Goal: Use online tool/utility: Utilize a website feature to perform a specific function

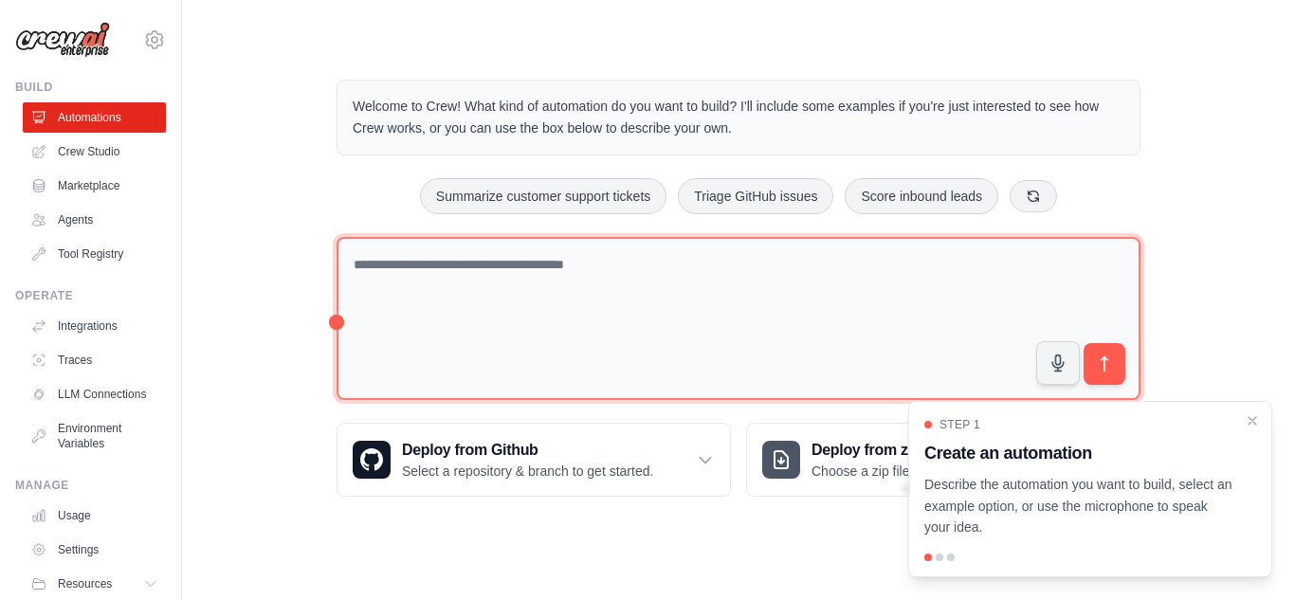
click at [456, 265] on textarea at bounding box center [739, 319] width 804 height 164
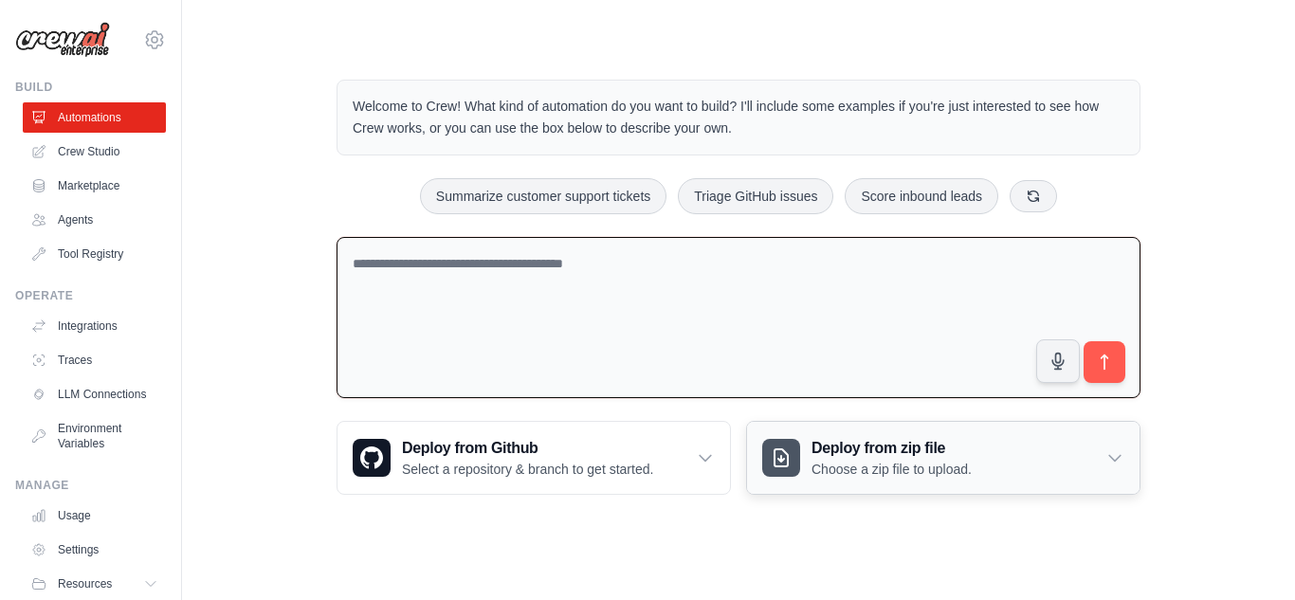
click at [956, 460] on p "Choose a zip file to upload." at bounding box center [892, 469] width 160 height 19
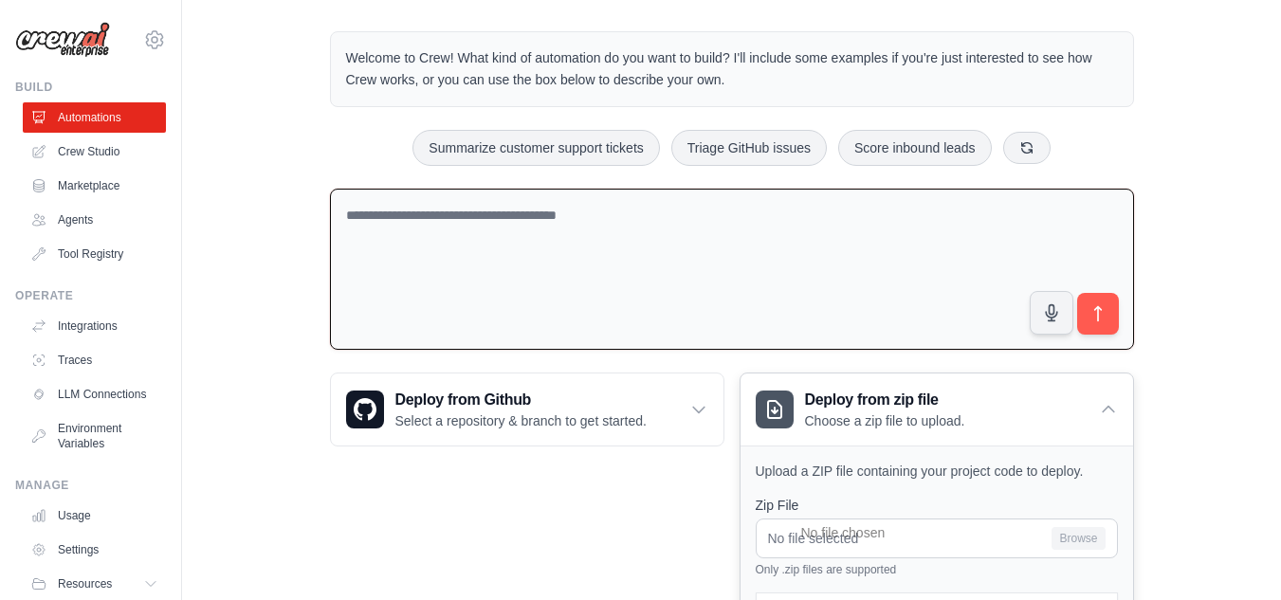
scroll to position [95, 0]
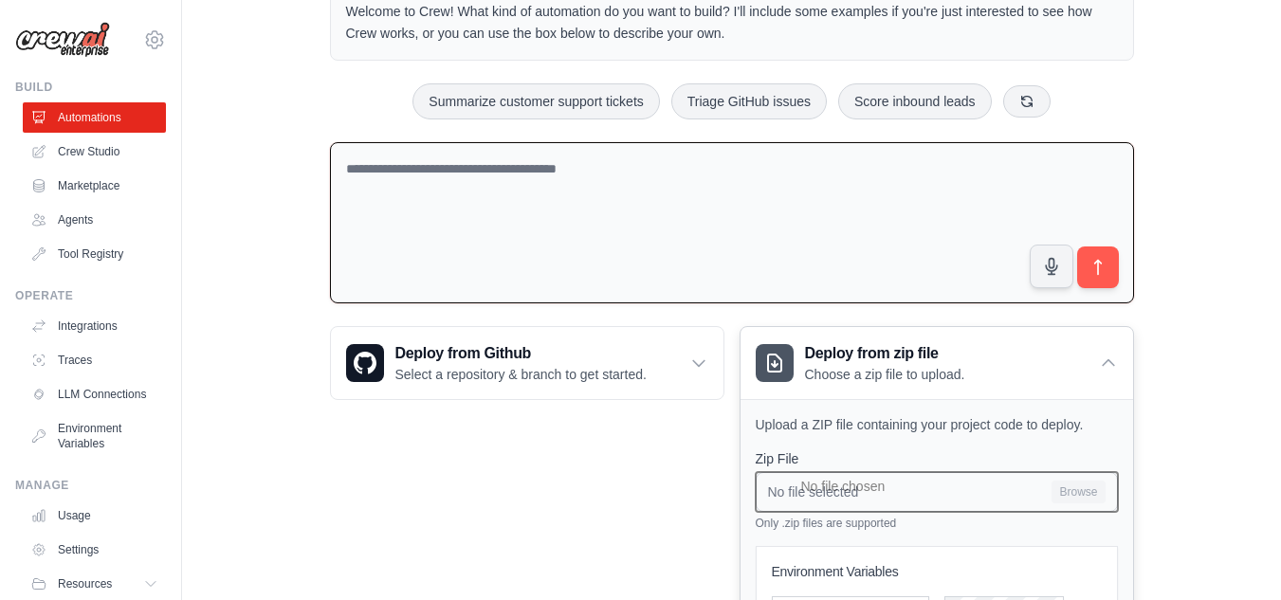
click at [868, 499] on input "No file selected Browse" at bounding box center [937, 492] width 362 height 40
type input "**********"
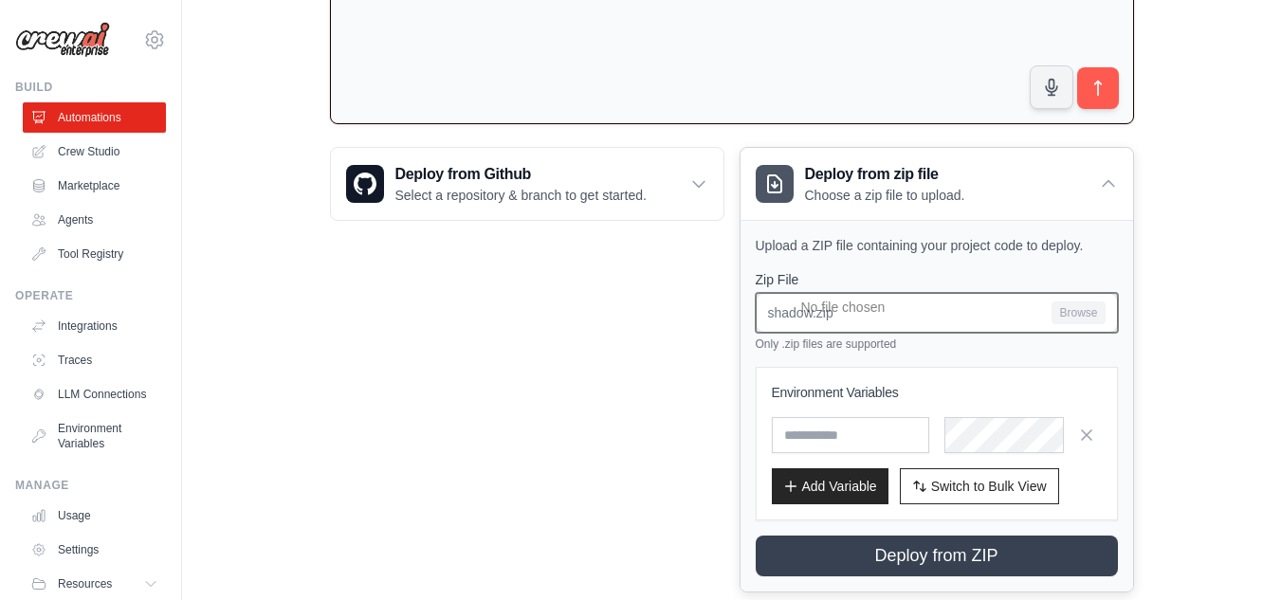
scroll to position [284, 0]
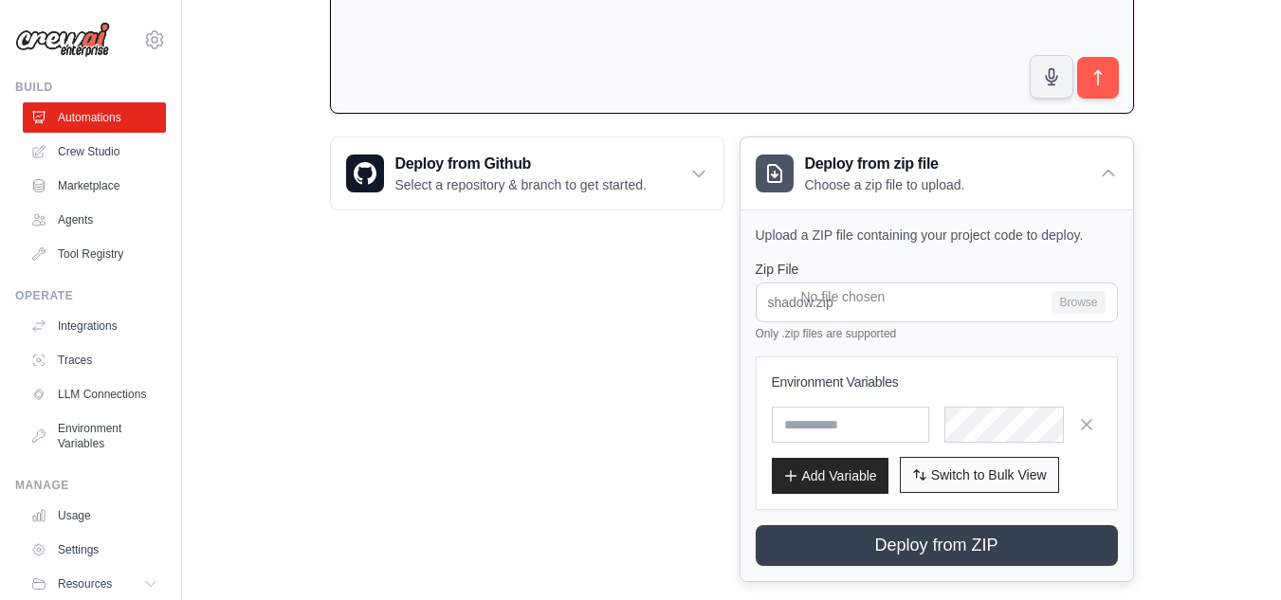
click at [926, 473] on icon "button" at bounding box center [919, 474] width 15 height 15
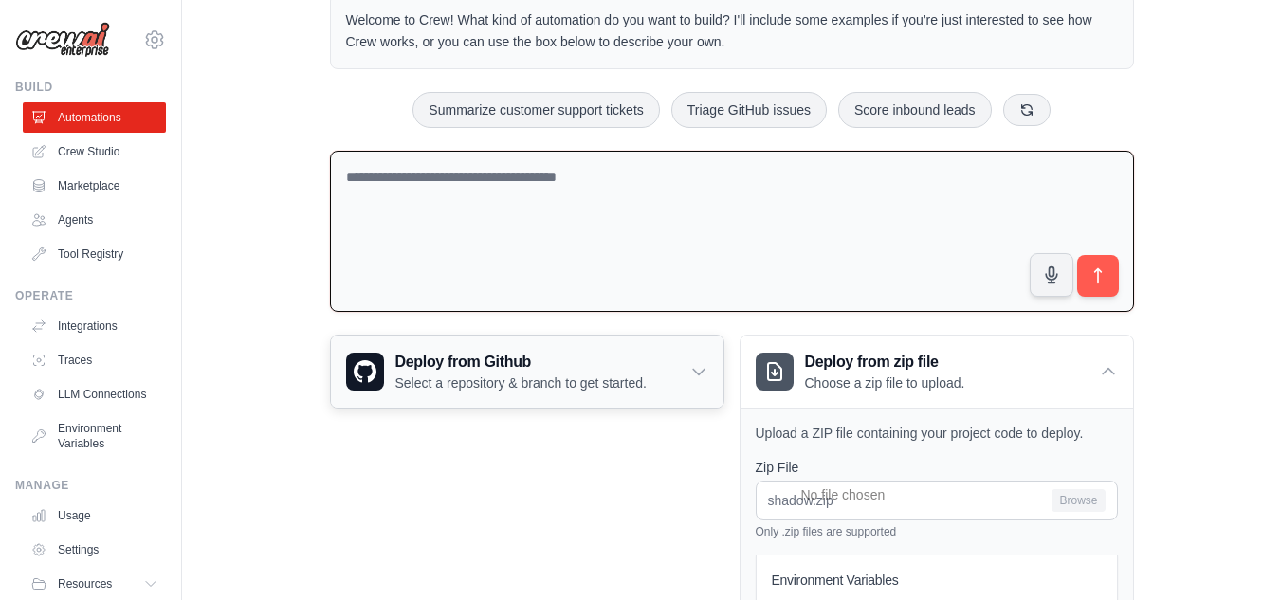
scroll to position [0, 0]
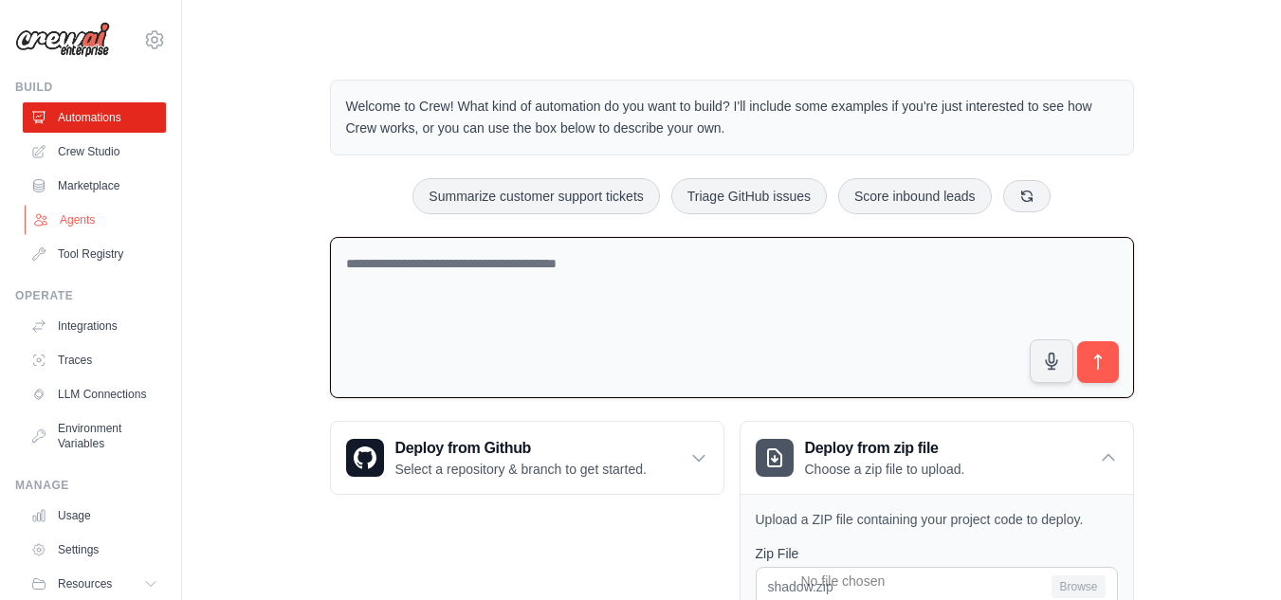
click at [113, 212] on link "Agents" at bounding box center [96, 220] width 143 height 30
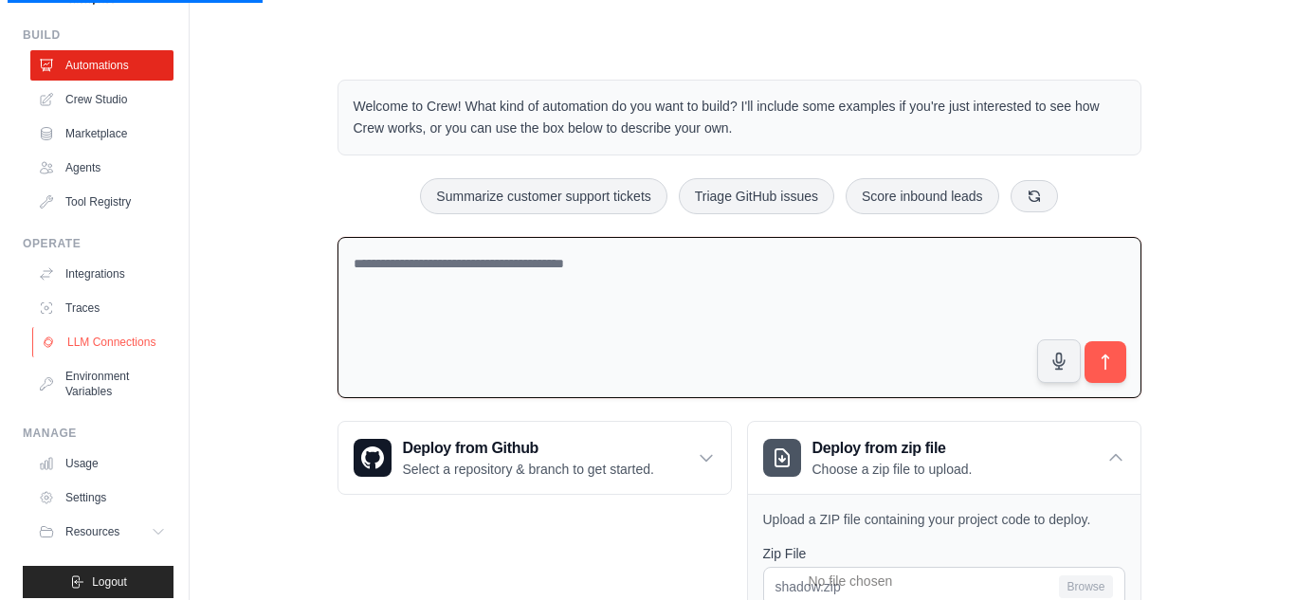
scroll to position [81, 0]
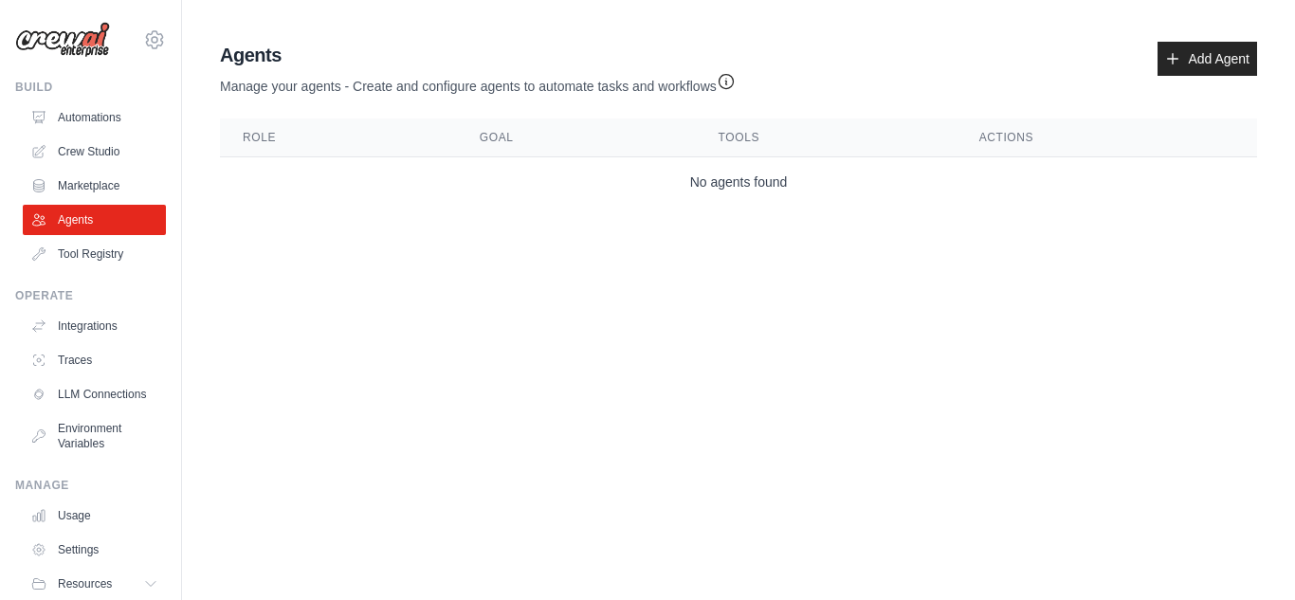
click at [526, 37] on div "Agents Manage your agents - Create and configure agents to automate tasks and w…" at bounding box center [738, 124] width 1053 height 180
click at [83, 118] on link "Automations" at bounding box center [96, 117] width 143 height 30
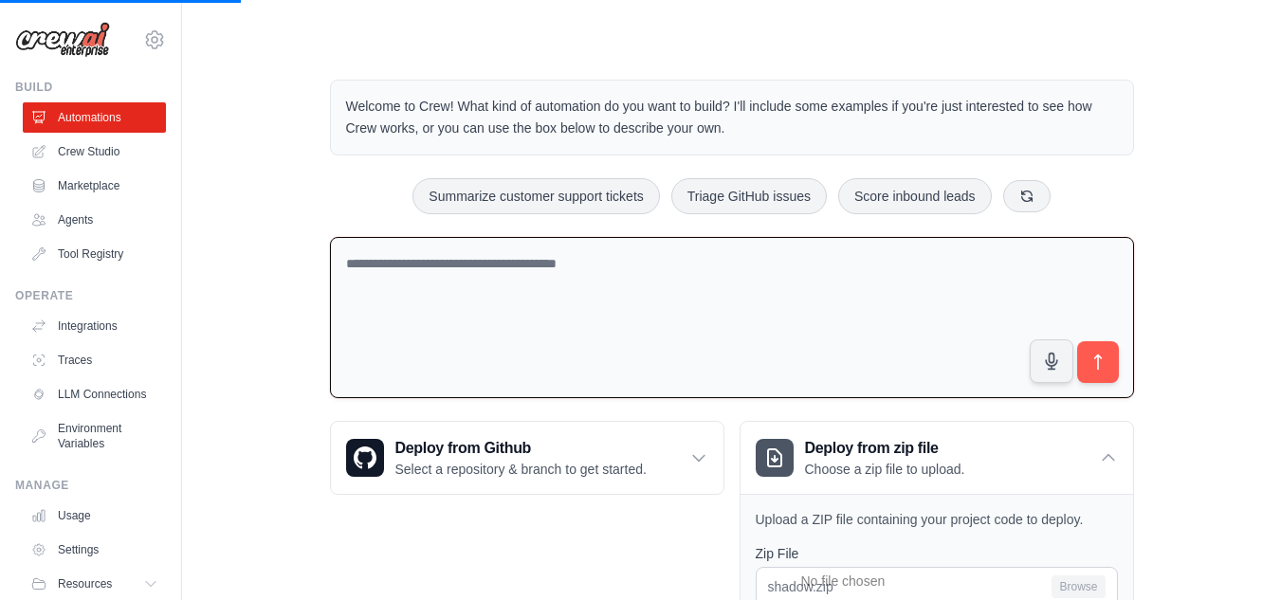
click at [465, 271] on textarea at bounding box center [732, 318] width 804 height 162
type textarea "**********"
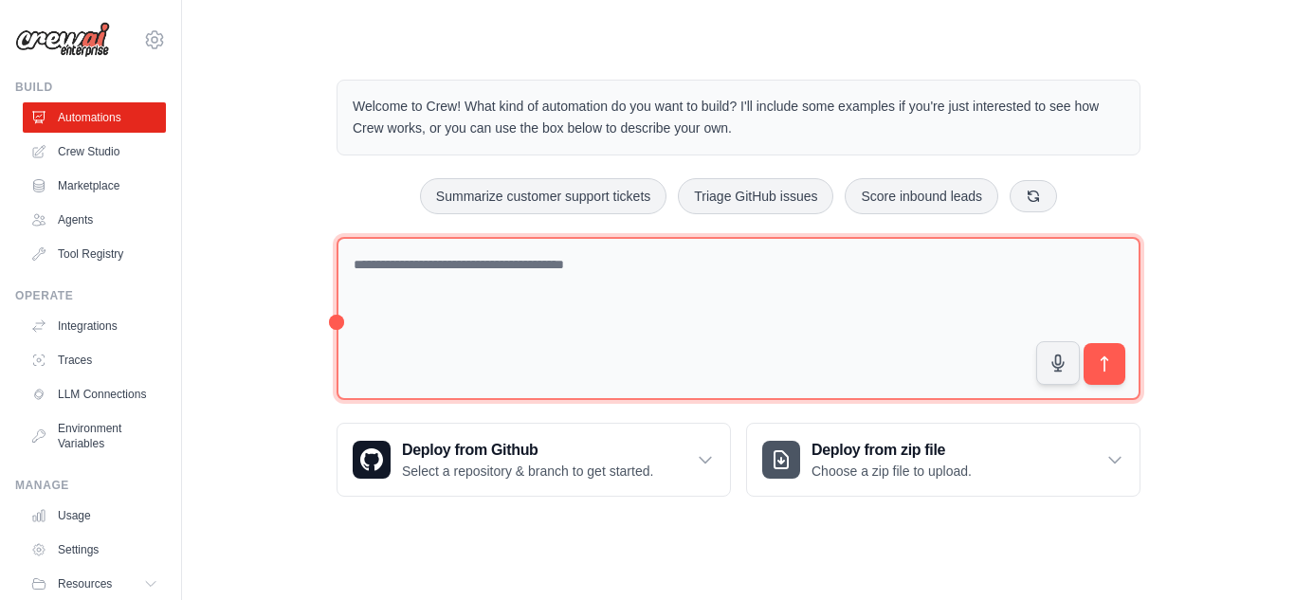
click at [1090, 282] on textarea at bounding box center [739, 319] width 804 height 164
type textarea "*"
click at [891, 260] on textarea "**********" at bounding box center [739, 319] width 804 height 164
type textarea "**********"
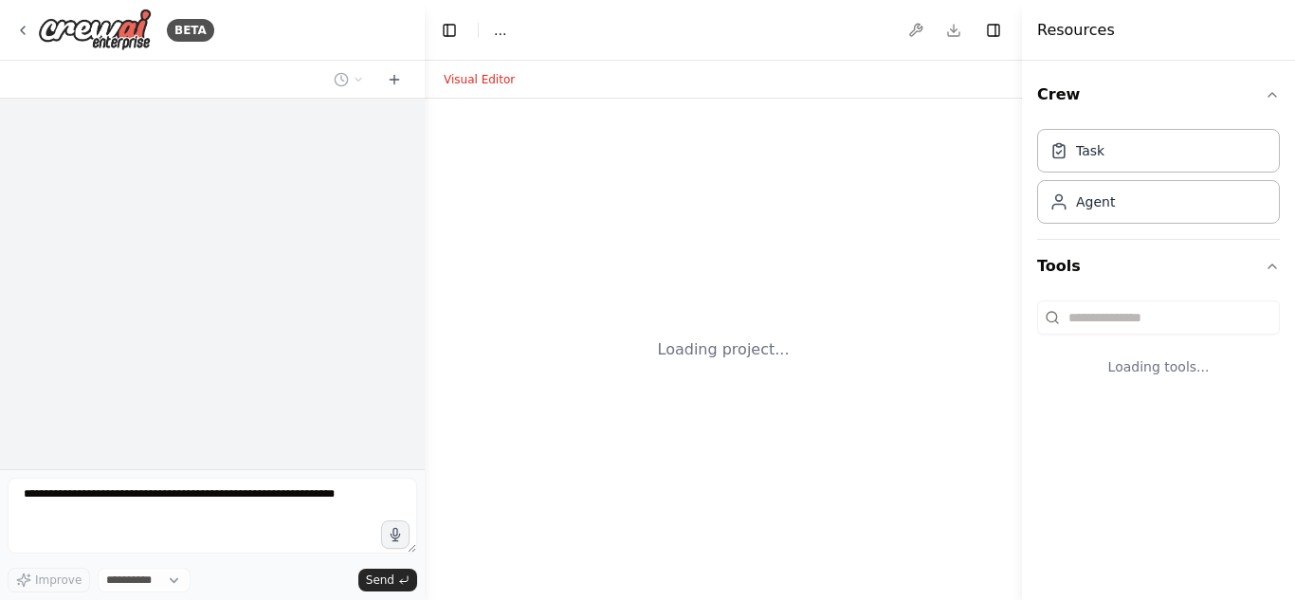
select select "****"
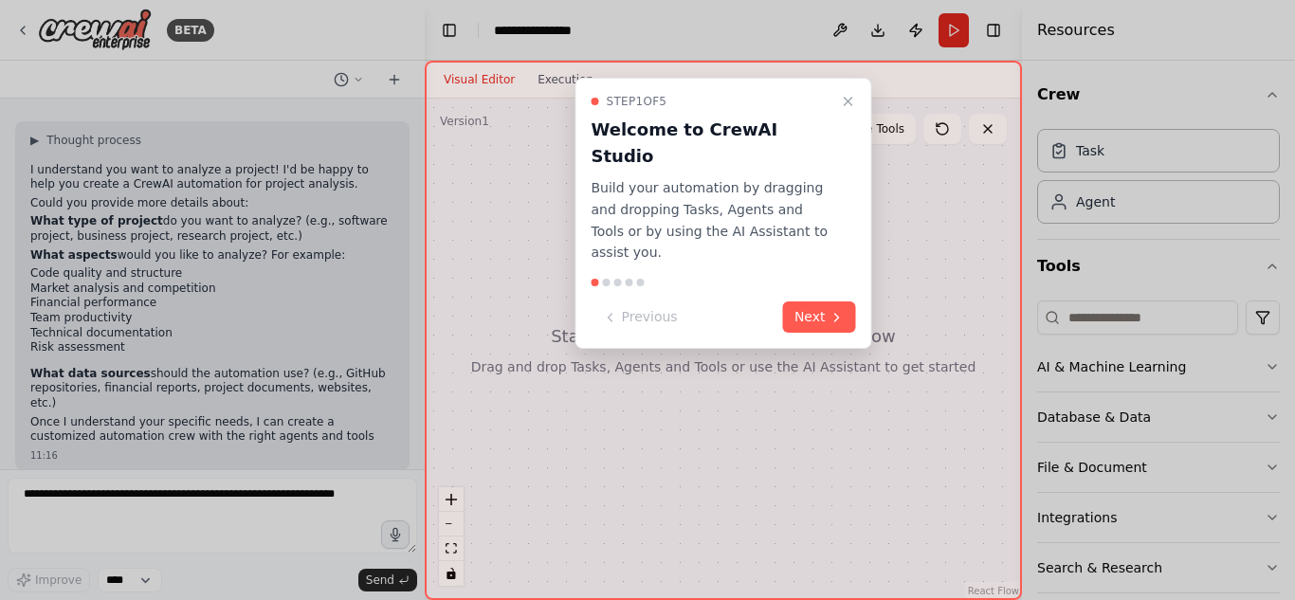
scroll to position [71, 0]
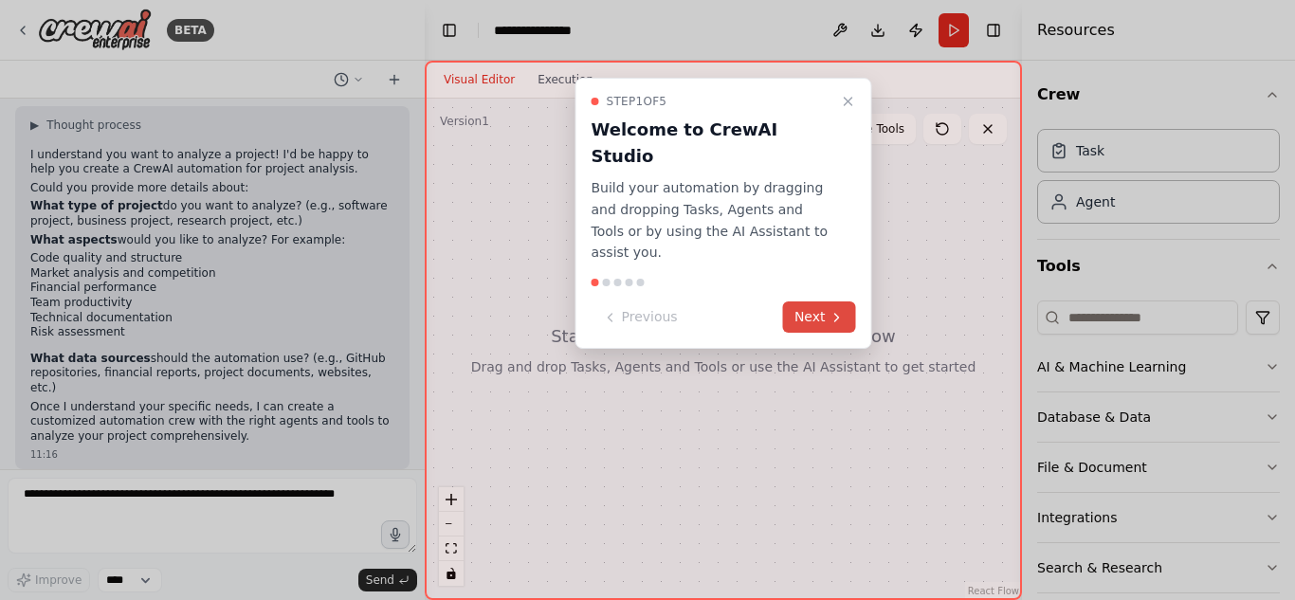
click at [822, 302] on button "Next" at bounding box center [819, 317] width 73 height 31
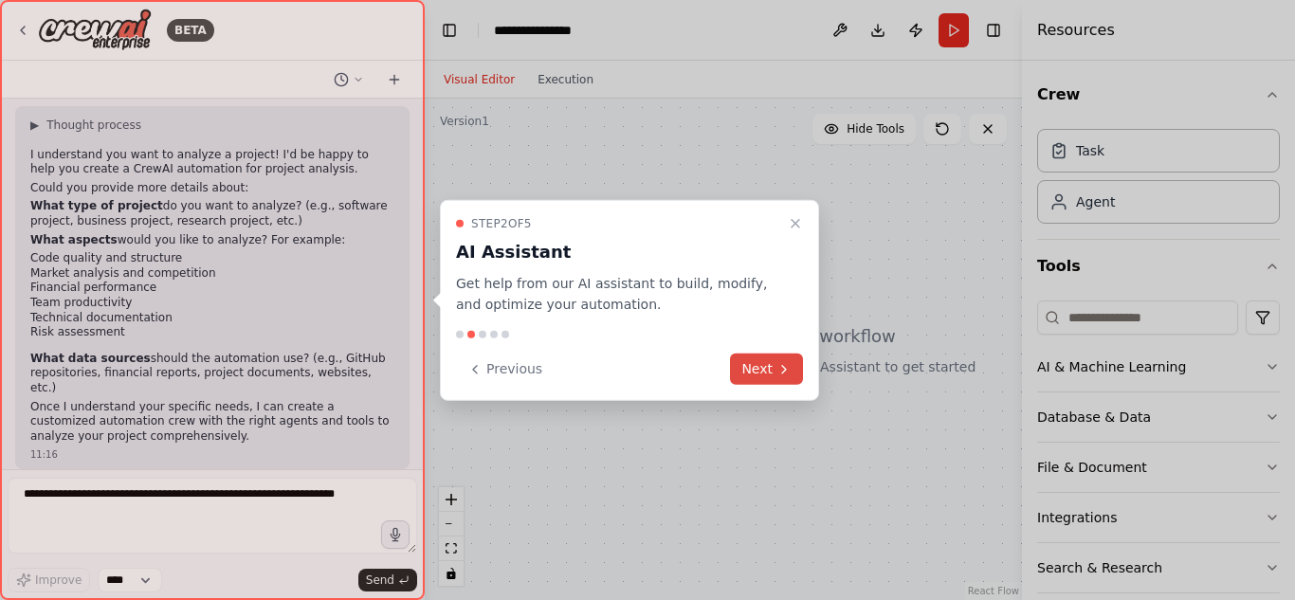
click at [758, 361] on button "Next" at bounding box center [766, 369] width 73 height 31
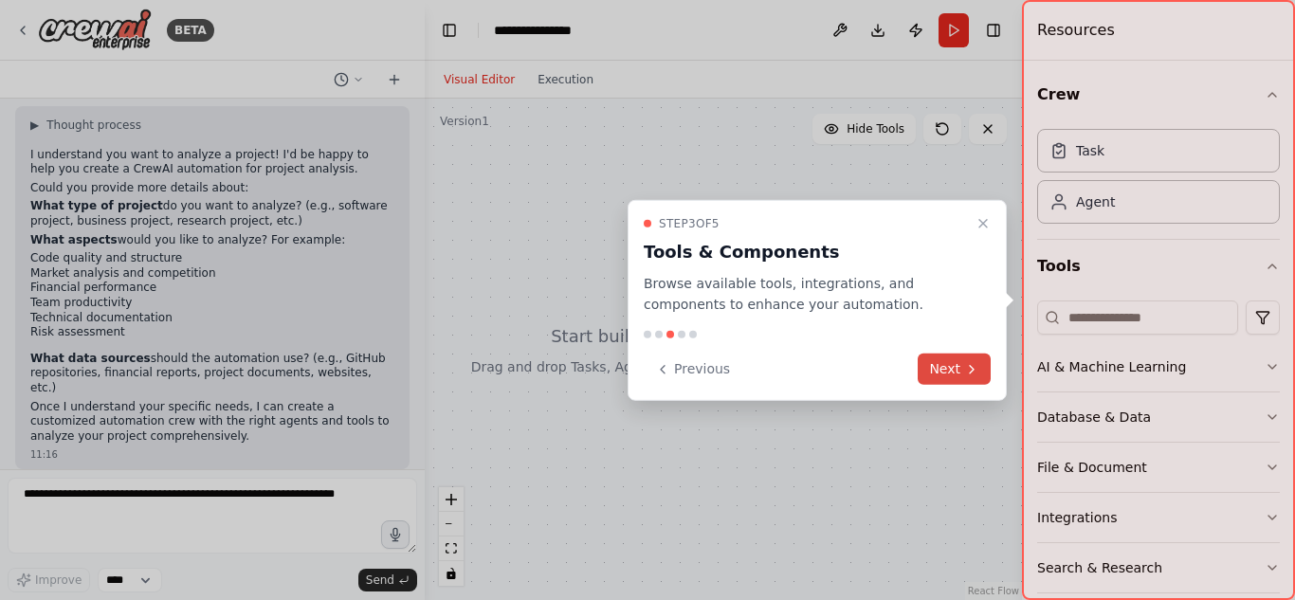
click at [758, 361] on div "Previous Next" at bounding box center [817, 369] width 347 height 31
click at [919, 369] on div "Previous Next" at bounding box center [817, 369] width 347 height 31
click at [939, 366] on button "Next" at bounding box center [954, 369] width 73 height 31
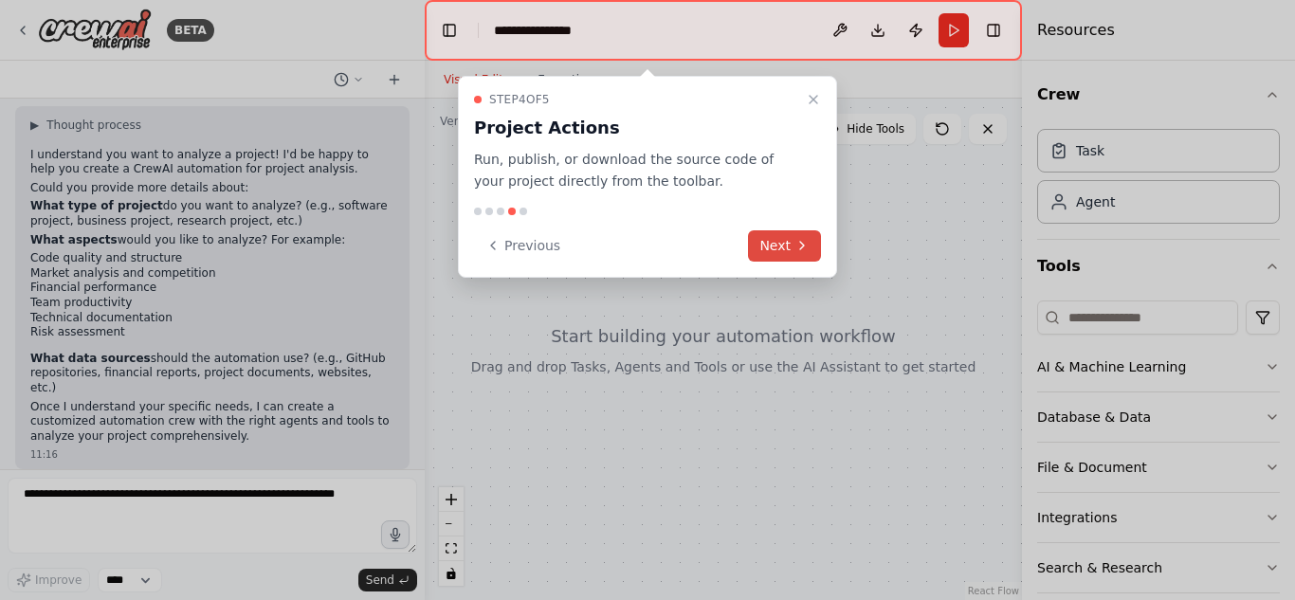
click at [781, 247] on button "Next" at bounding box center [784, 245] width 73 height 31
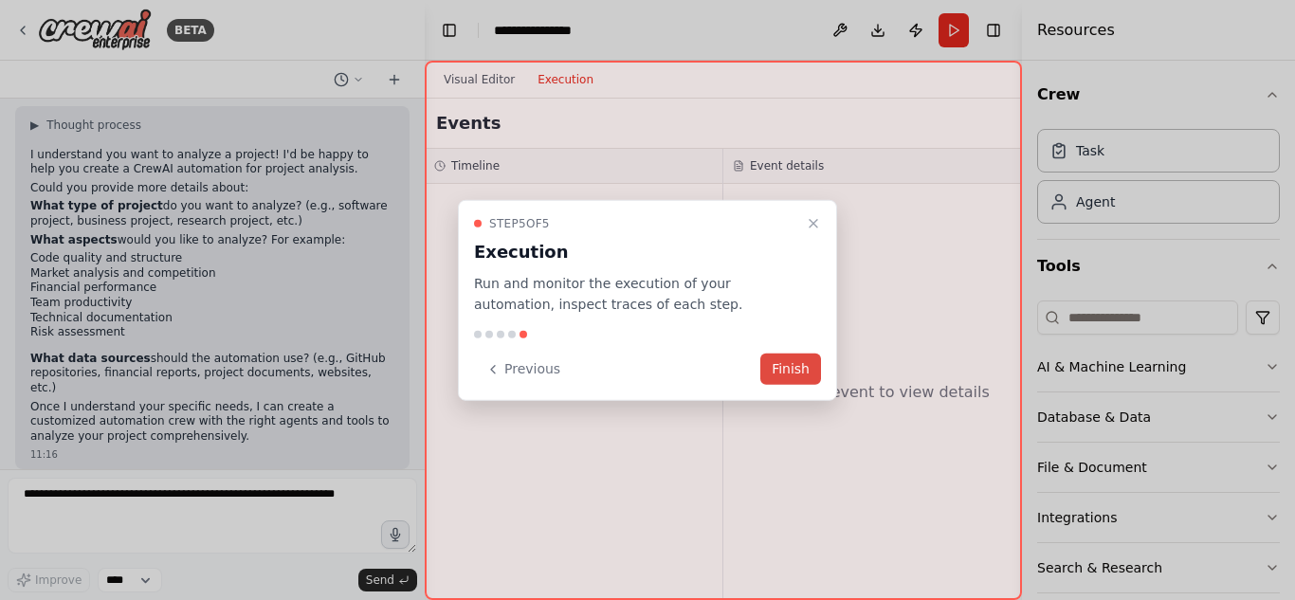
click at [791, 373] on button "Finish" at bounding box center [790, 369] width 61 height 31
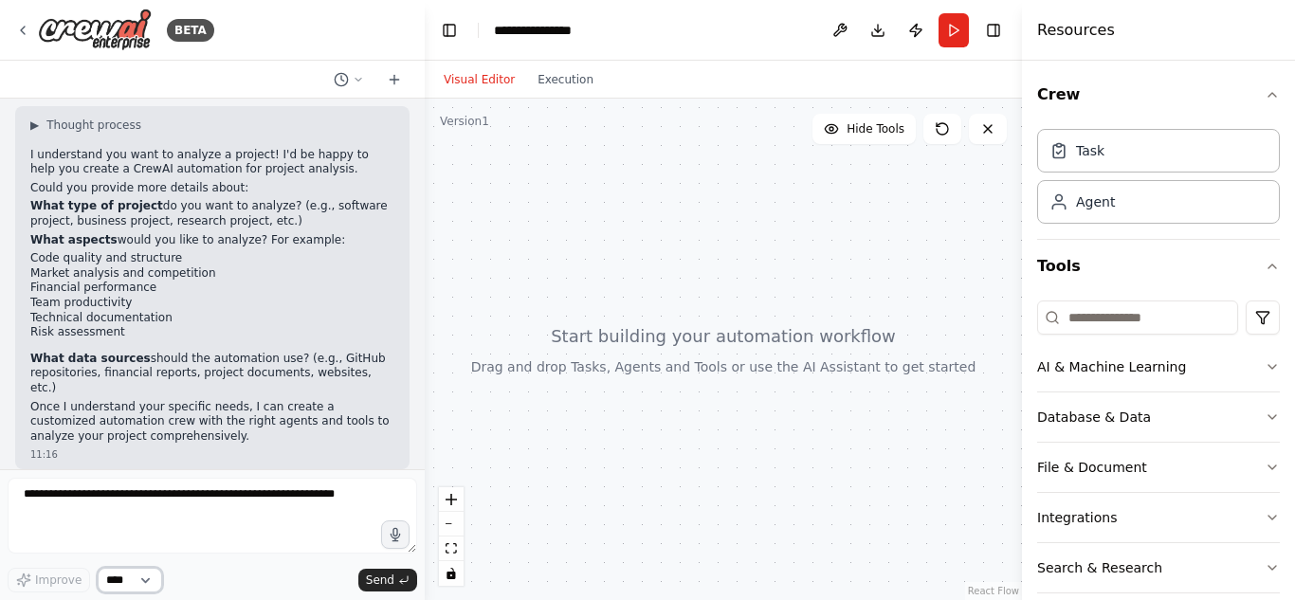
click at [148, 580] on select "****" at bounding box center [130, 580] width 64 height 25
click at [147, 580] on select "****" at bounding box center [130, 580] width 64 height 25
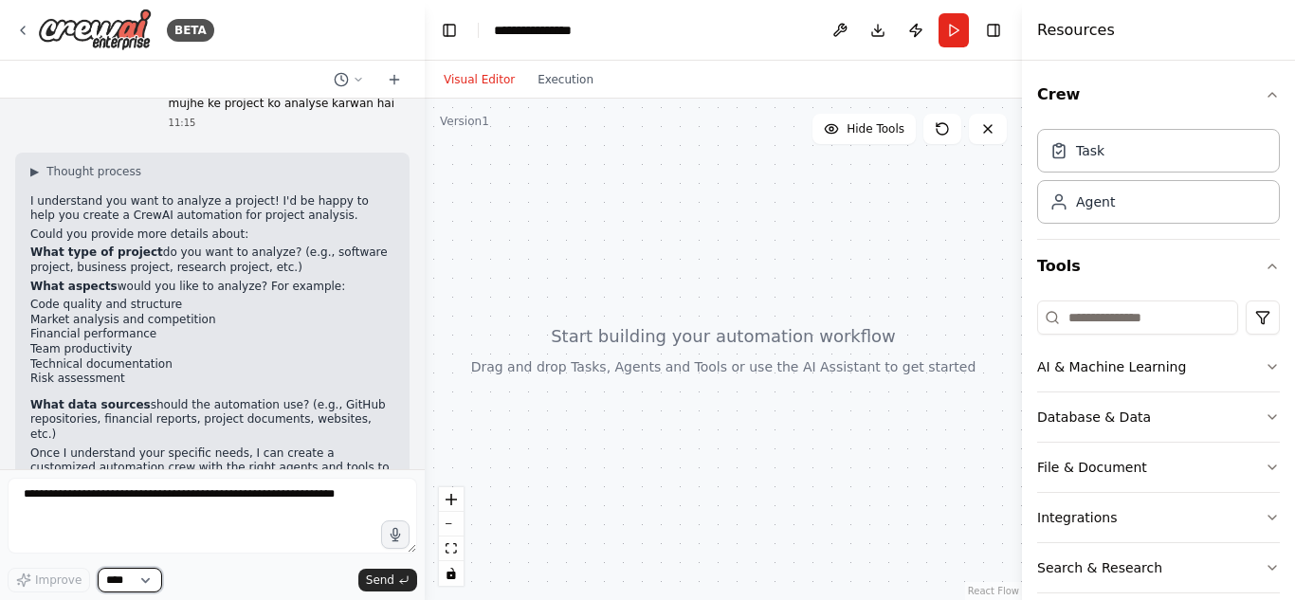
scroll to position [0, 0]
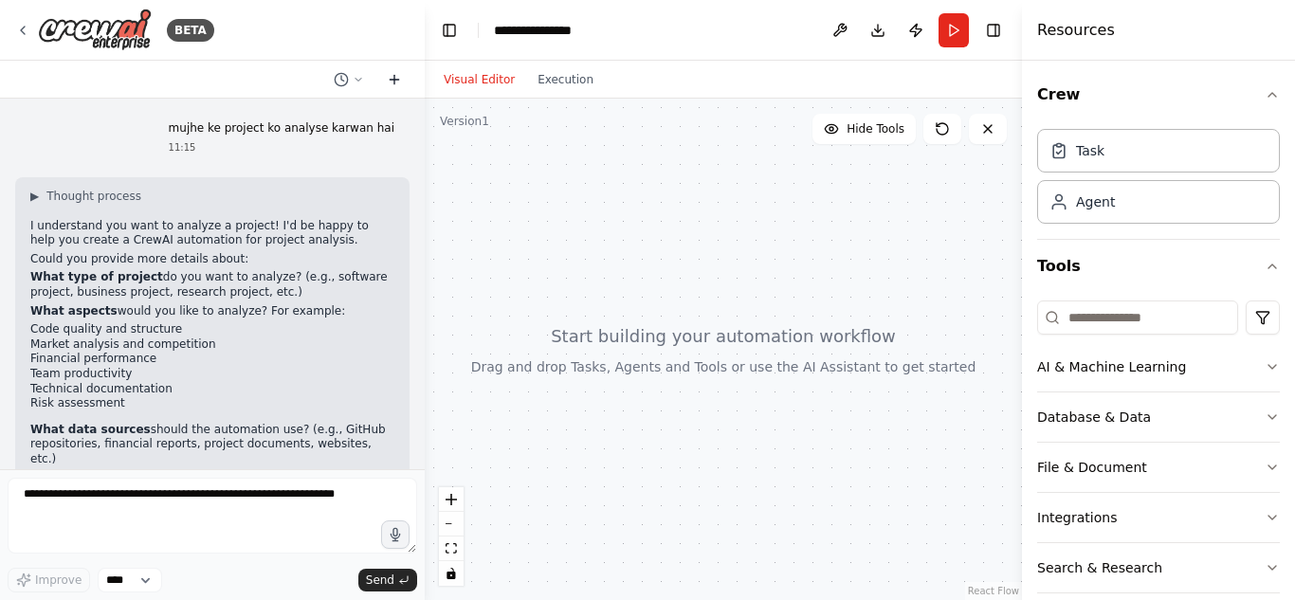
click at [401, 72] on icon at bounding box center [394, 79] width 15 height 15
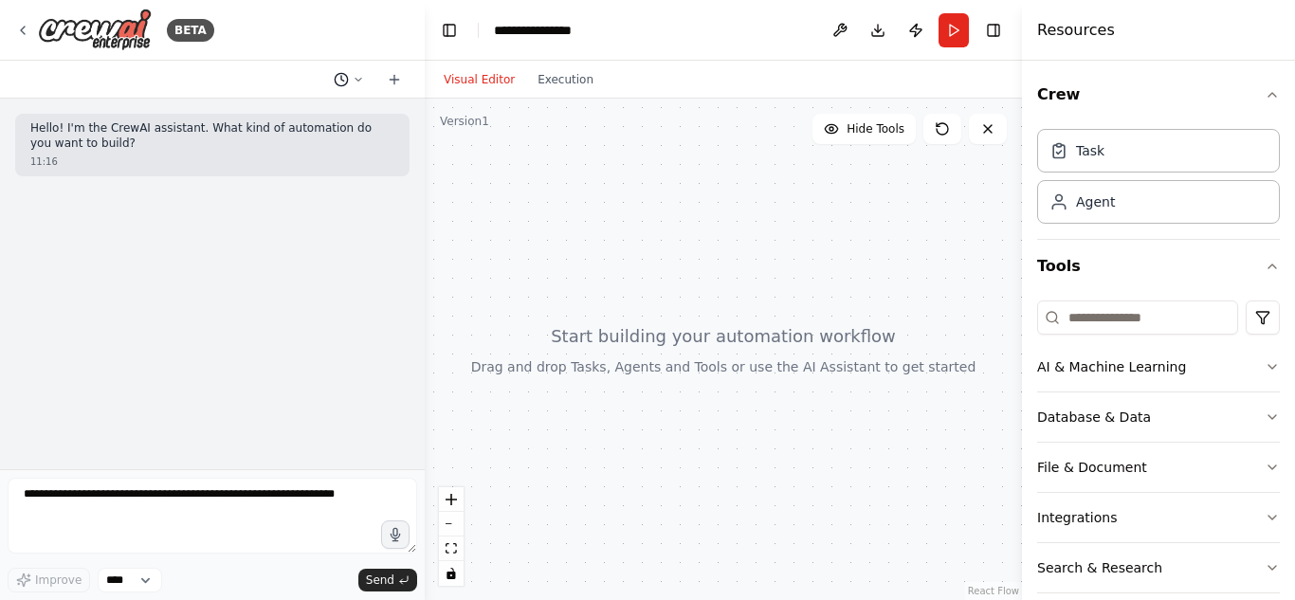
click at [358, 79] on icon at bounding box center [358, 79] width 11 height 11
click at [318, 153] on span "mujhe ke project ko analyse karwan hai" at bounding box center [276, 148] width 140 height 15
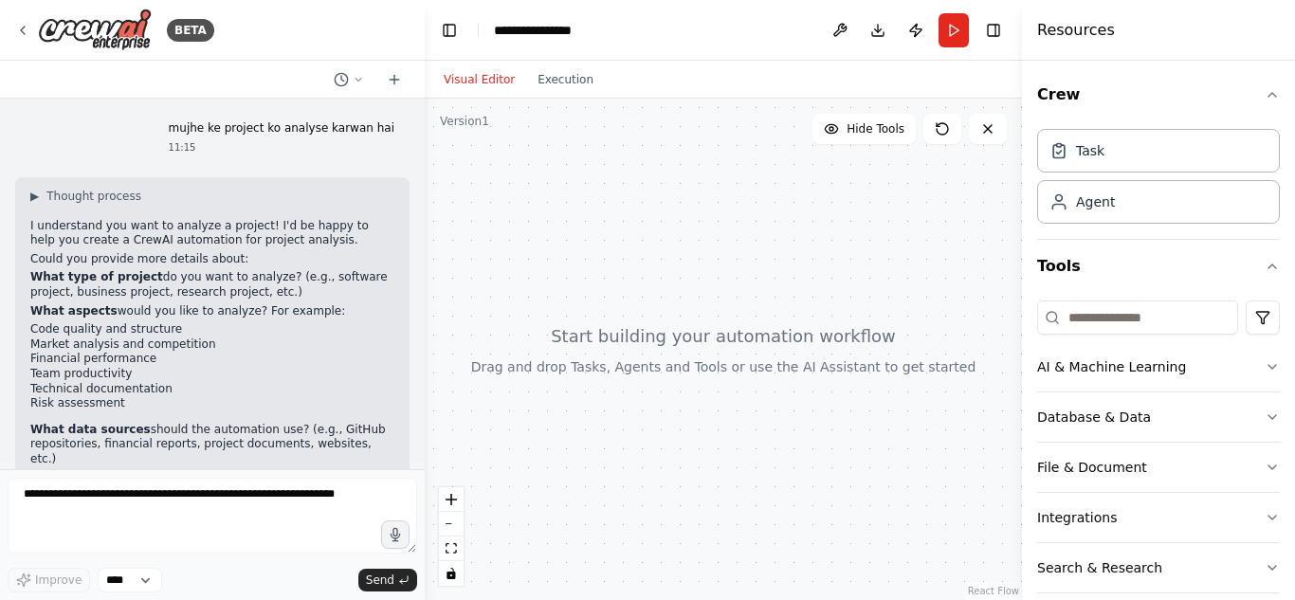
scroll to position [71, 0]
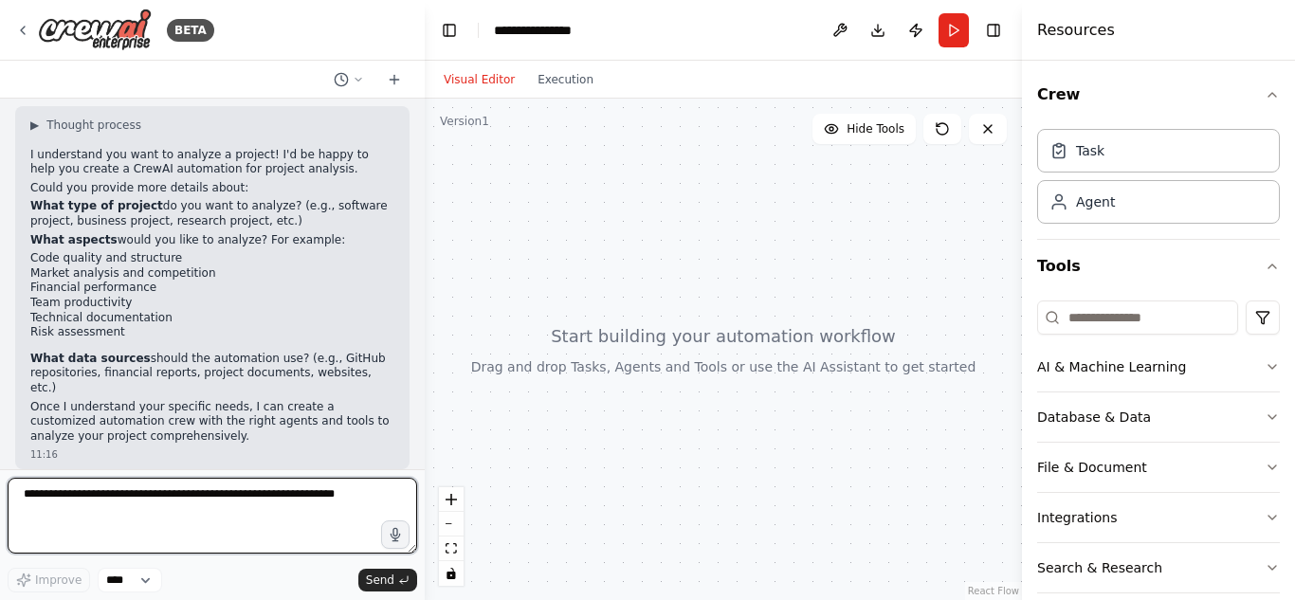
click at [63, 544] on textarea at bounding box center [213, 516] width 410 height 76
type textarea "**********"
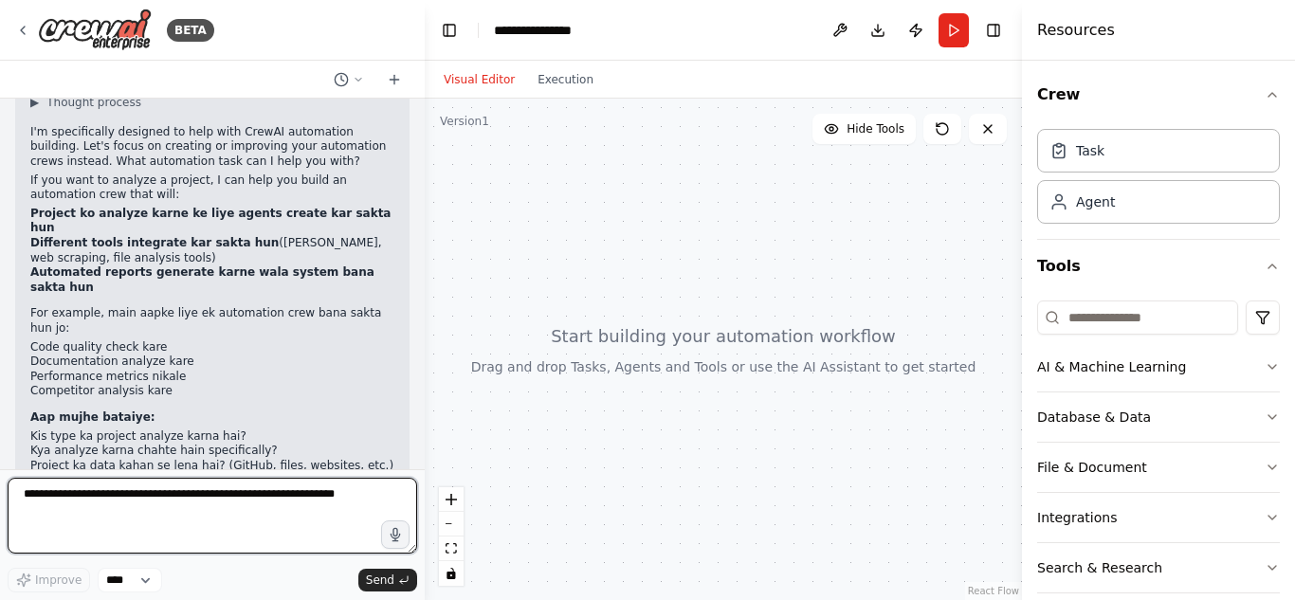
scroll to position [536, 0]
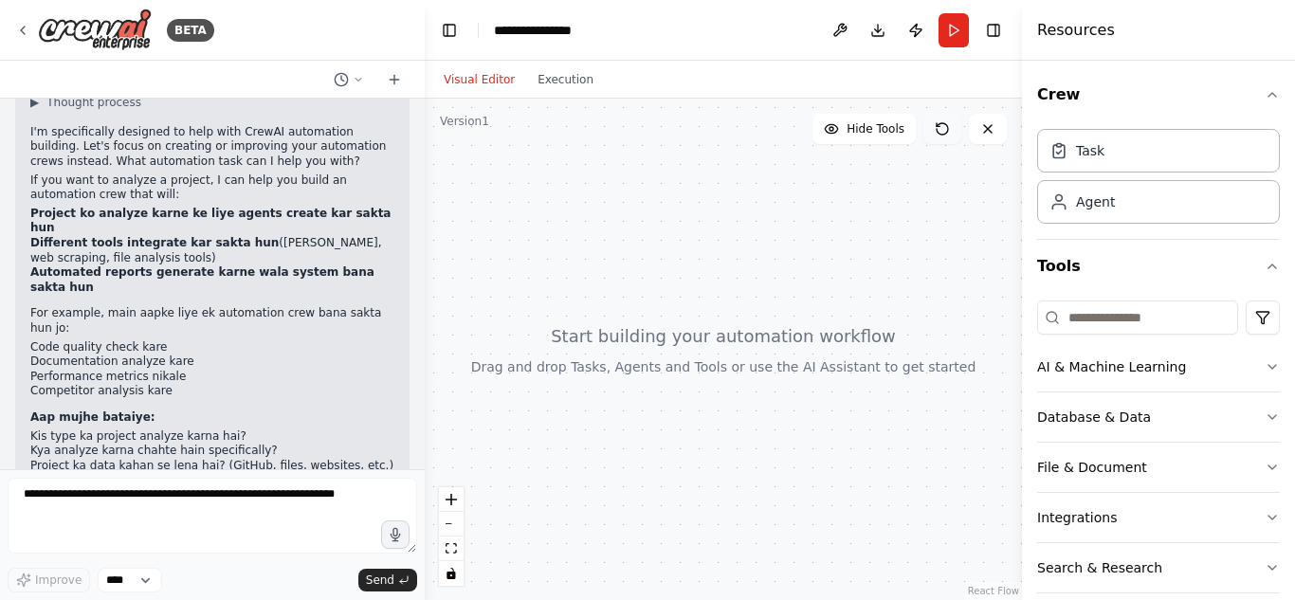
click at [943, 126] on icon at bounding box center [942, 128] width 15 height 15
click at [362, 75] on icon at bounding box center [358, 79] width 11 height 11
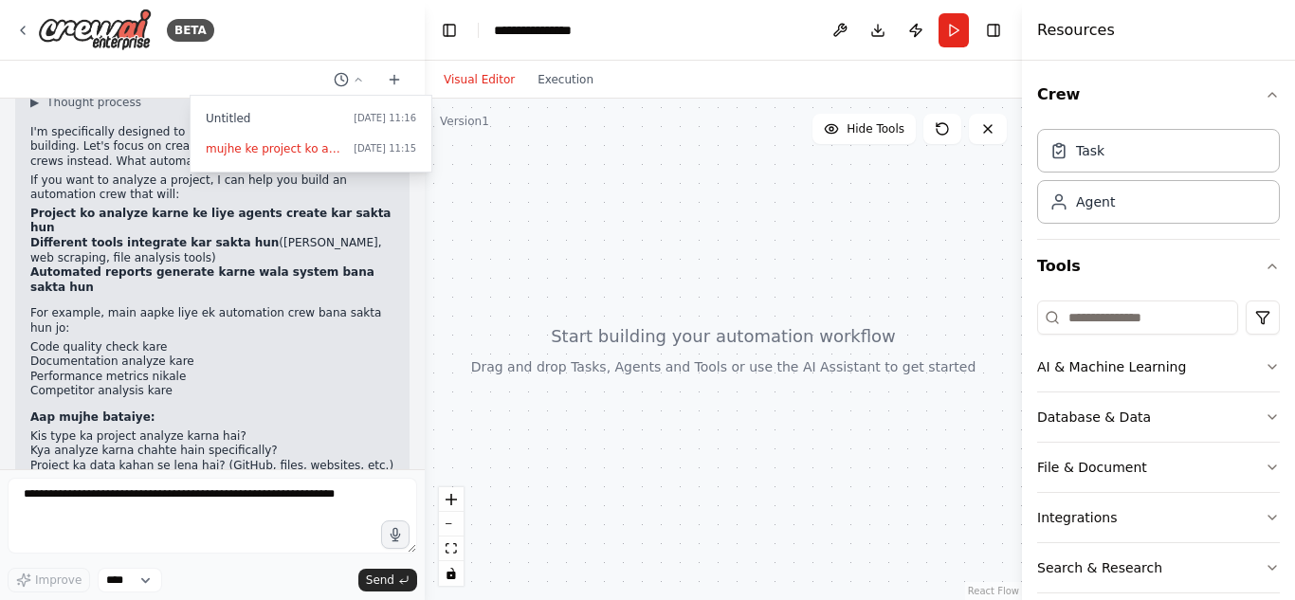
click at [363, 75] on div at bounding box center [212, 300] width 425 height 600
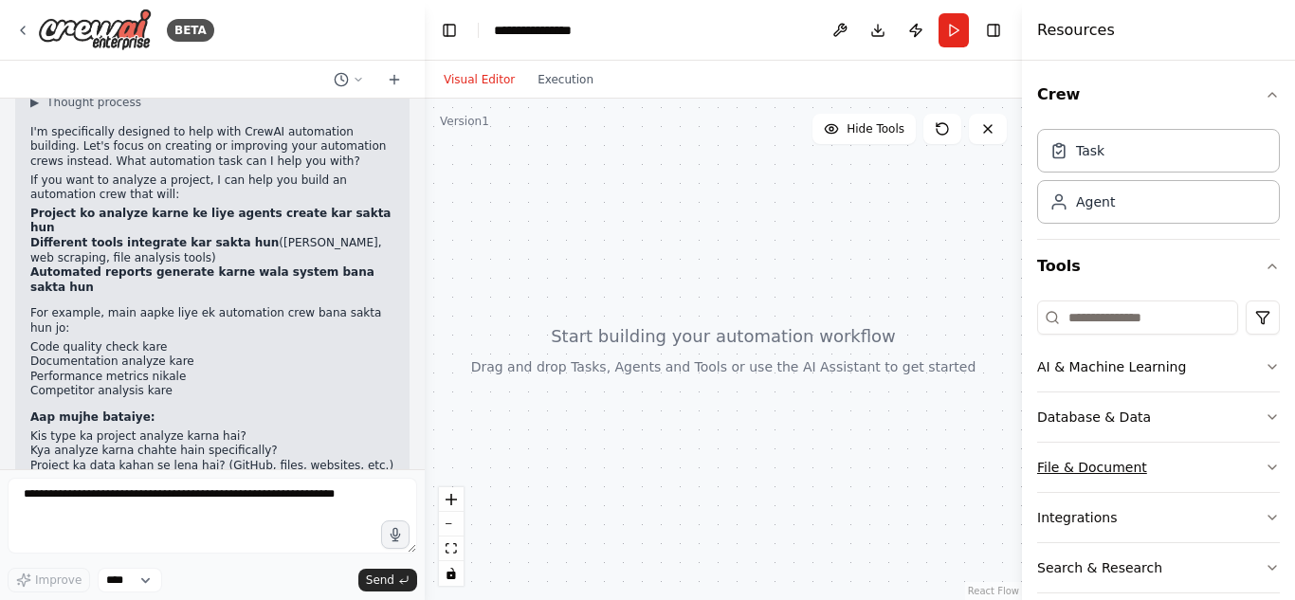
scroll to position [74, 0]
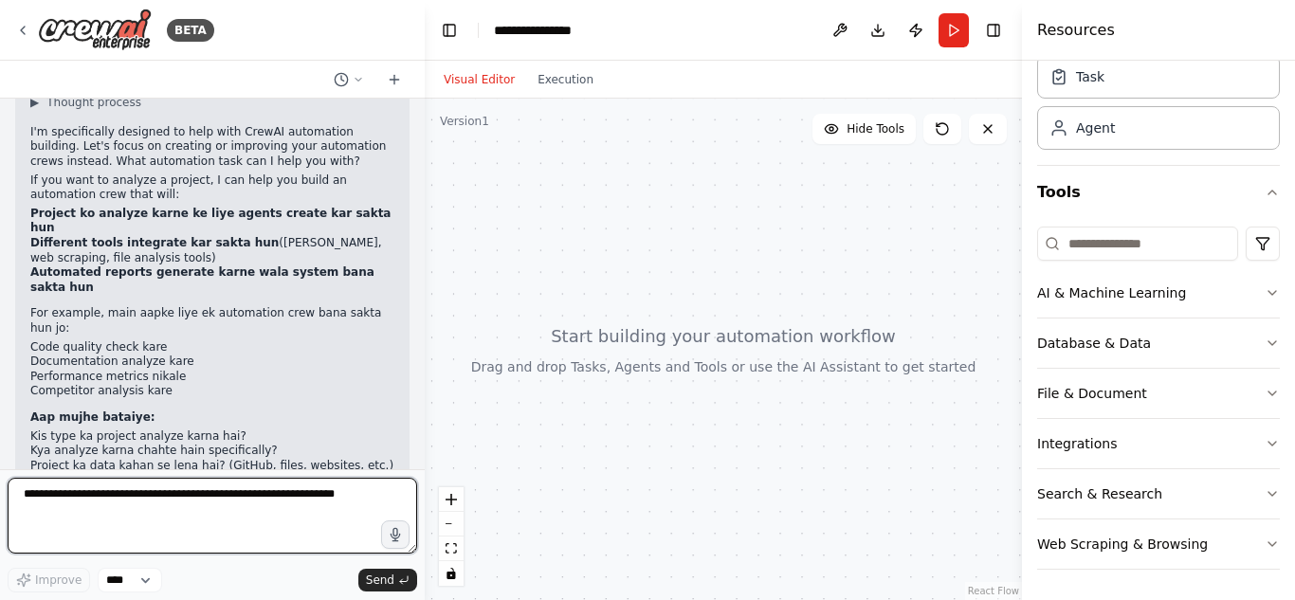
click at [61, 532] on textarea at bounding box center [213, 516] width 410 height 76
click at [161, 499] on textarea at bounding box center [213, 516] width 410 height 76
paste textarea "**********"
type textarea "**********"
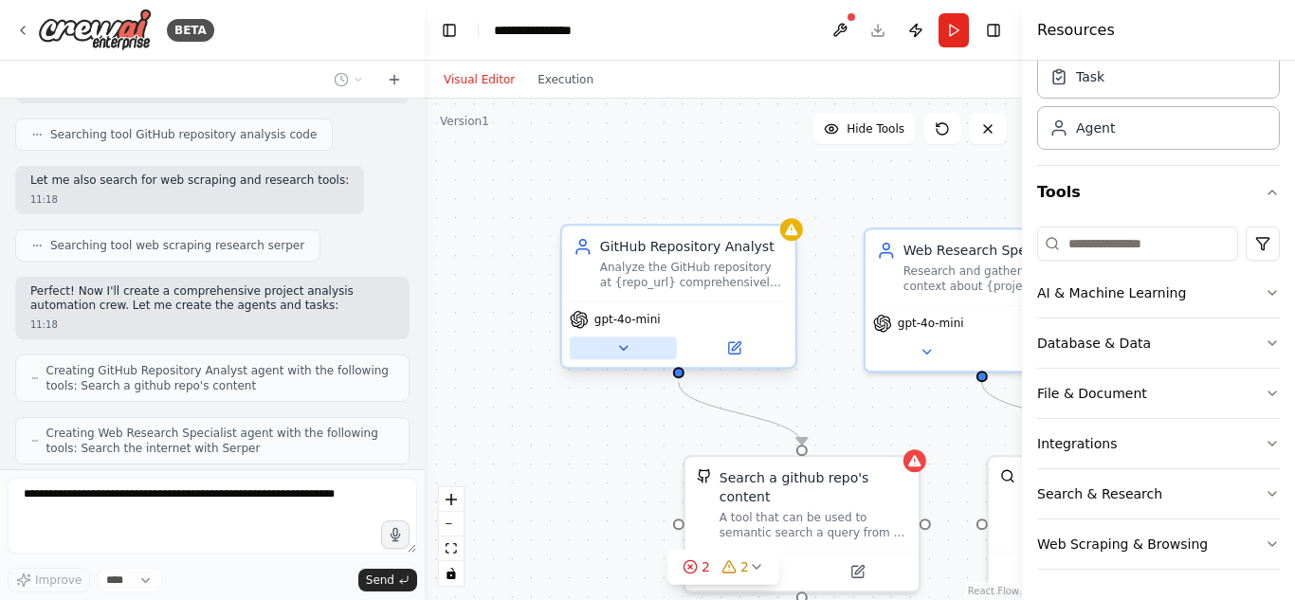
scroll to position [1328, 0]
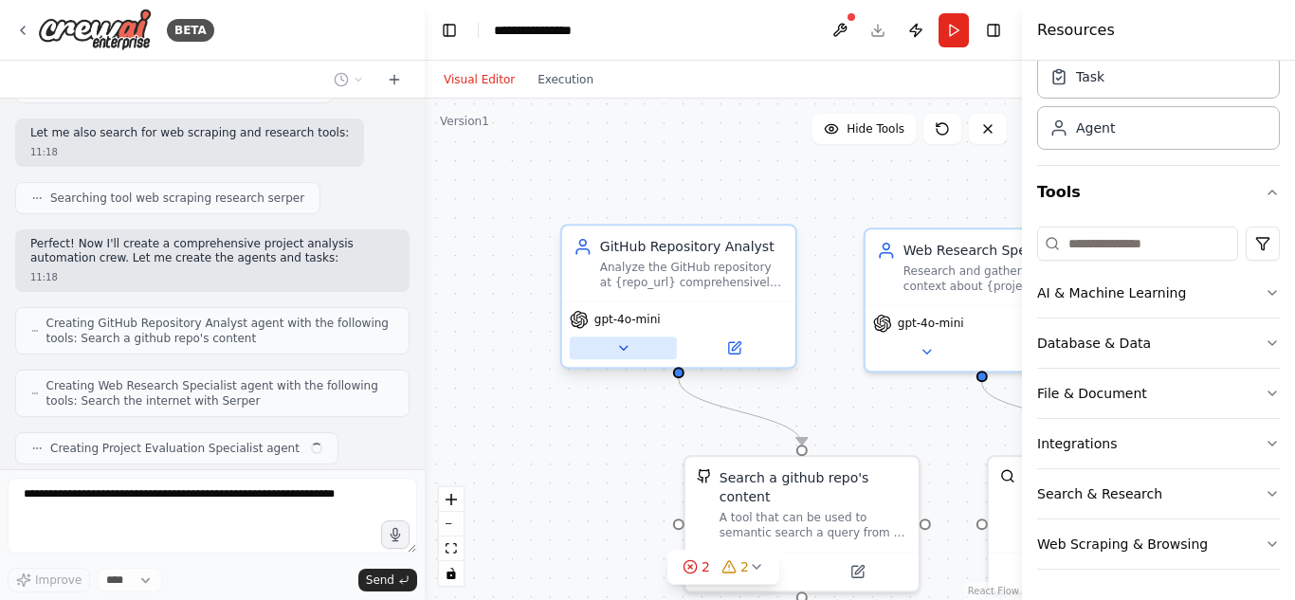
click at [624, 346] on icon at bounding box center [622, 347] width 15 height 15
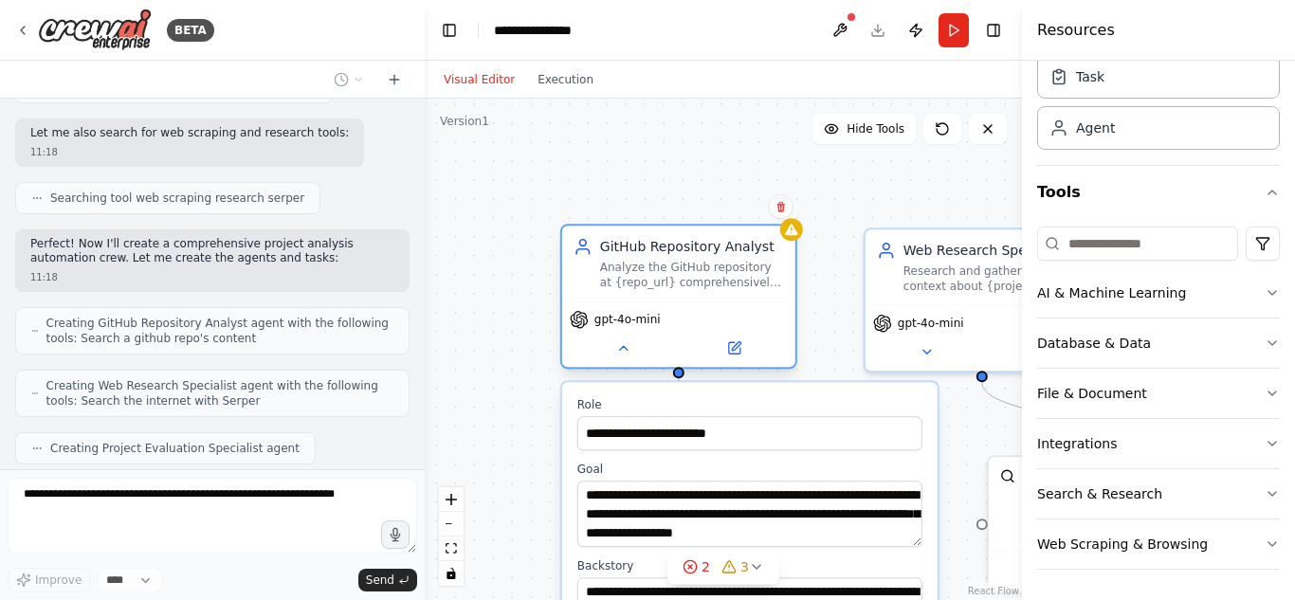
click at [633, 327] on span "gpt-4o-mini" at bounding box center [628, 319] width 66 height 15
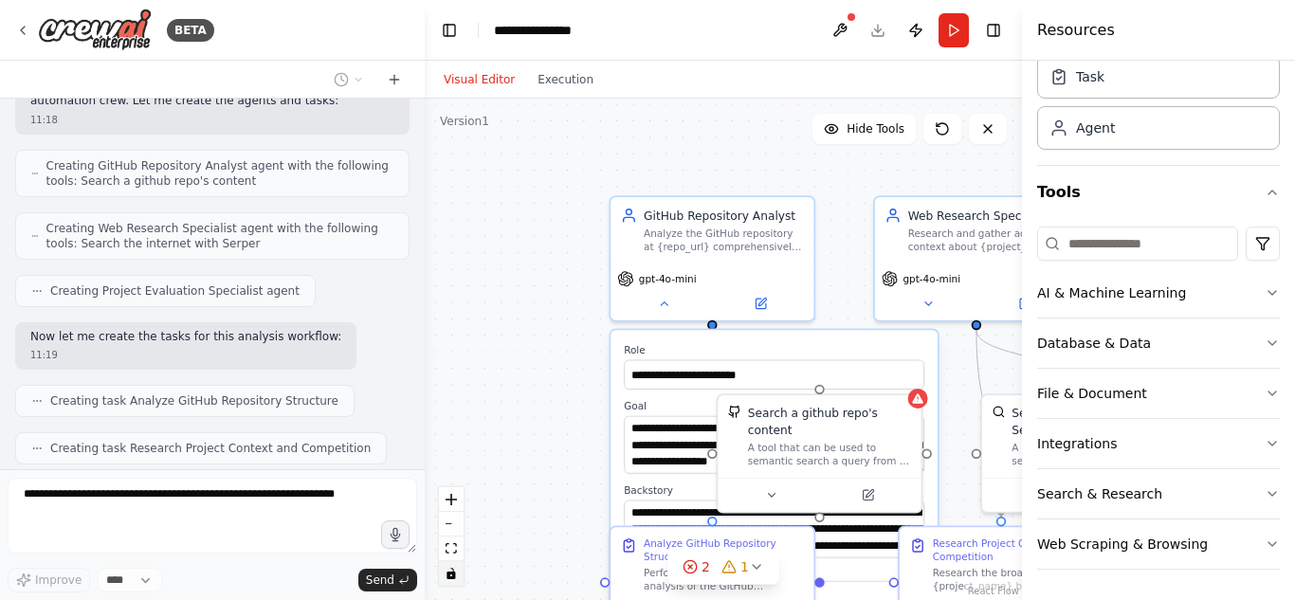
scroll to position [1532, 0]
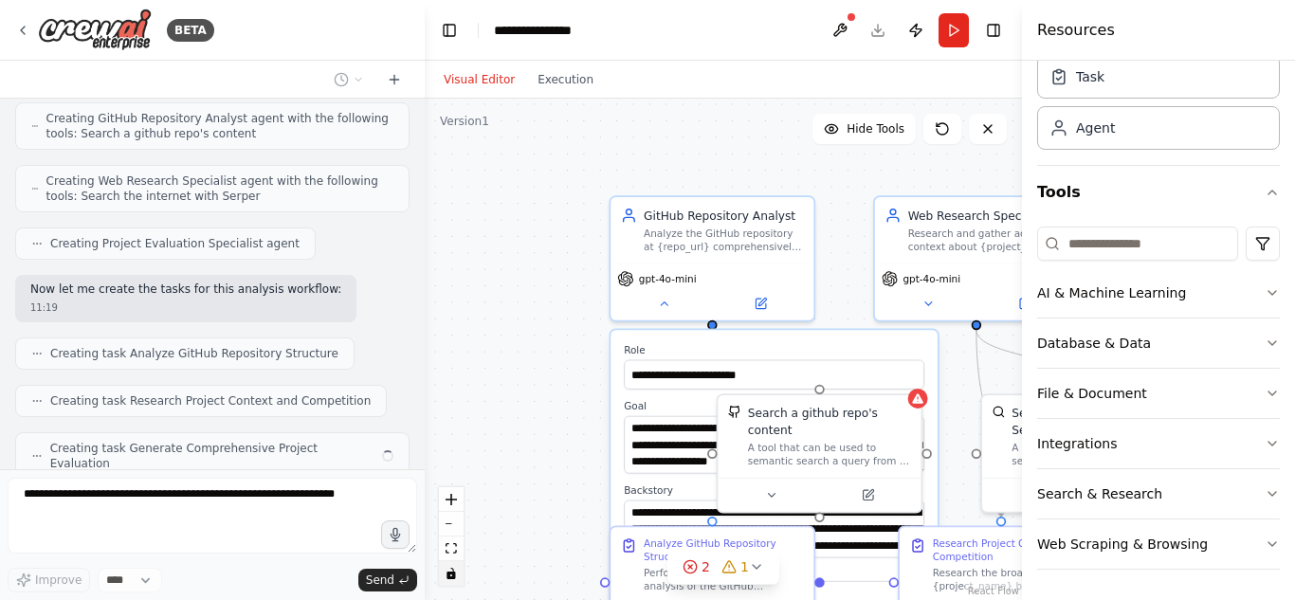
click at [454, 577] on icon "toggle interactivity" at bounding box center [451, 573] width 9 height 11
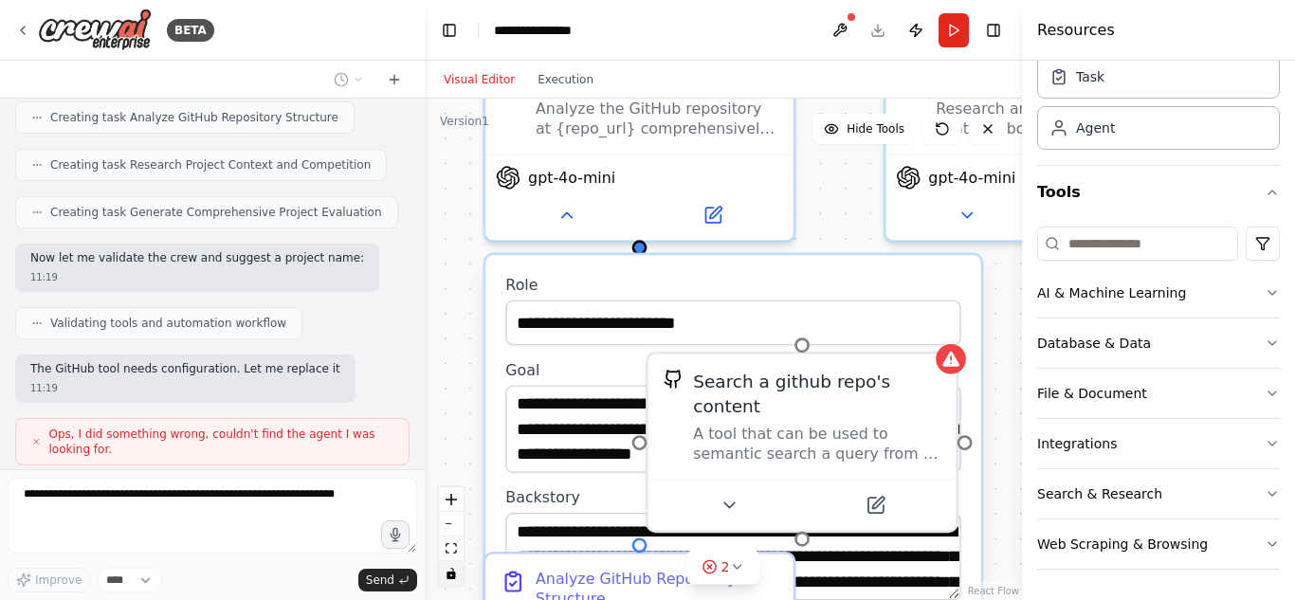
scroll to position [1784, 0]
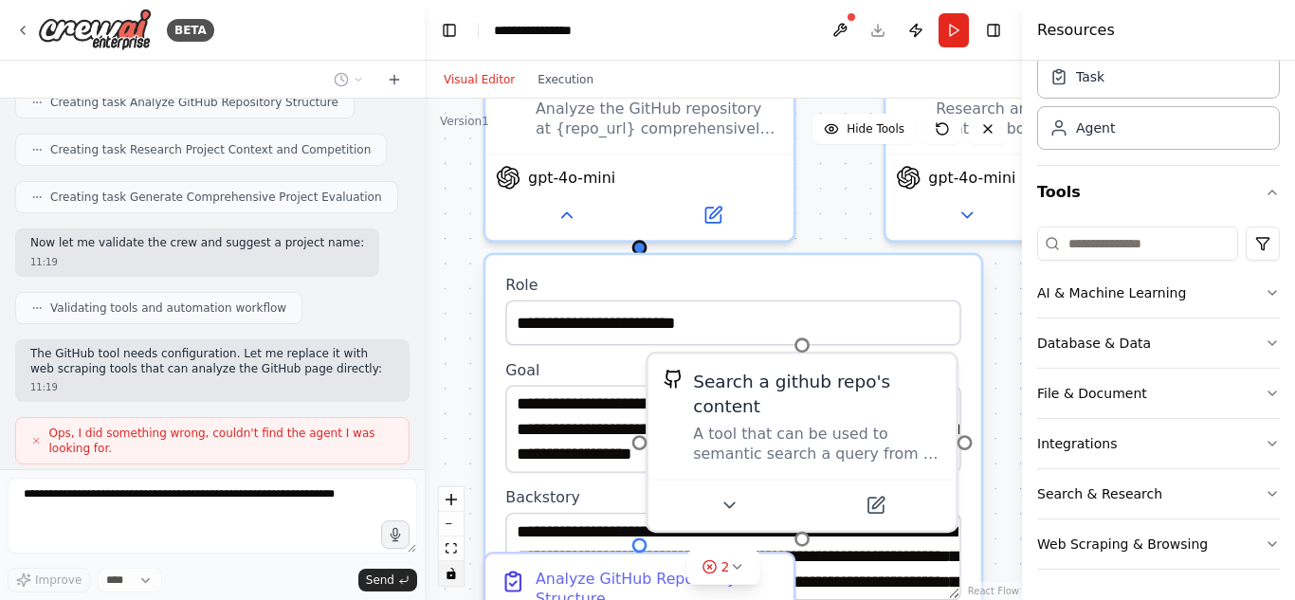
click at [1176, 36] on div "Resources" at bounding box center [1158, 30] width 273 height 61
click at [1004, 32] on button "Toggle Right Sidebar" at bounding box center [993, 30] width 27 height 27
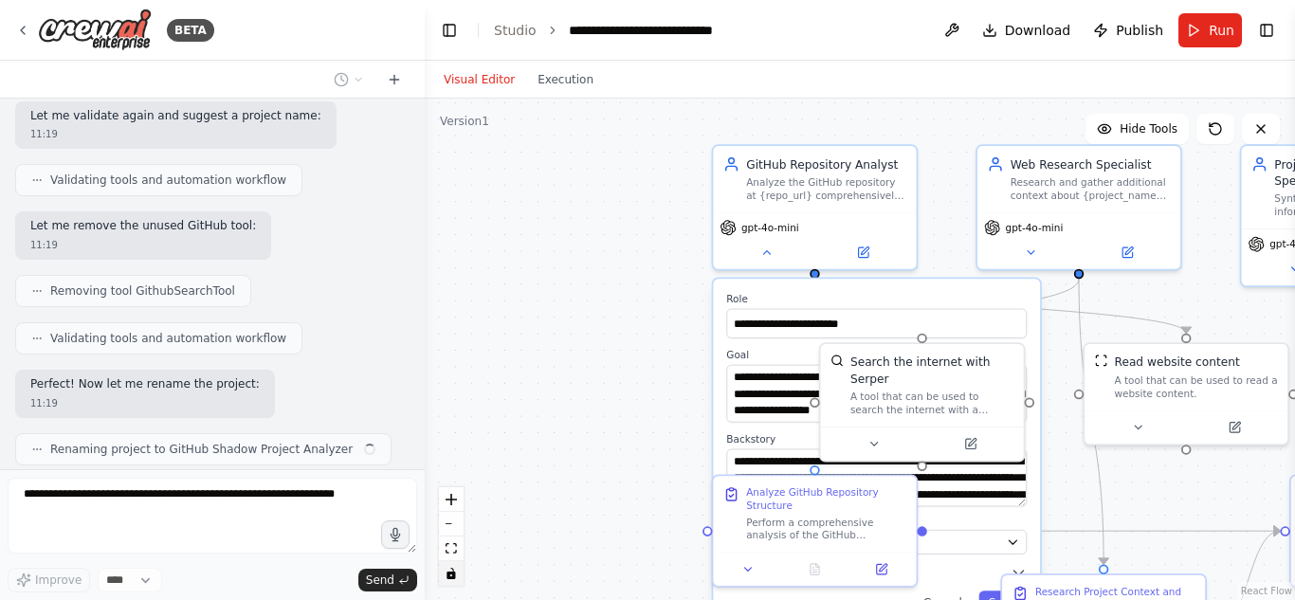
scroll to position [2225, 0]
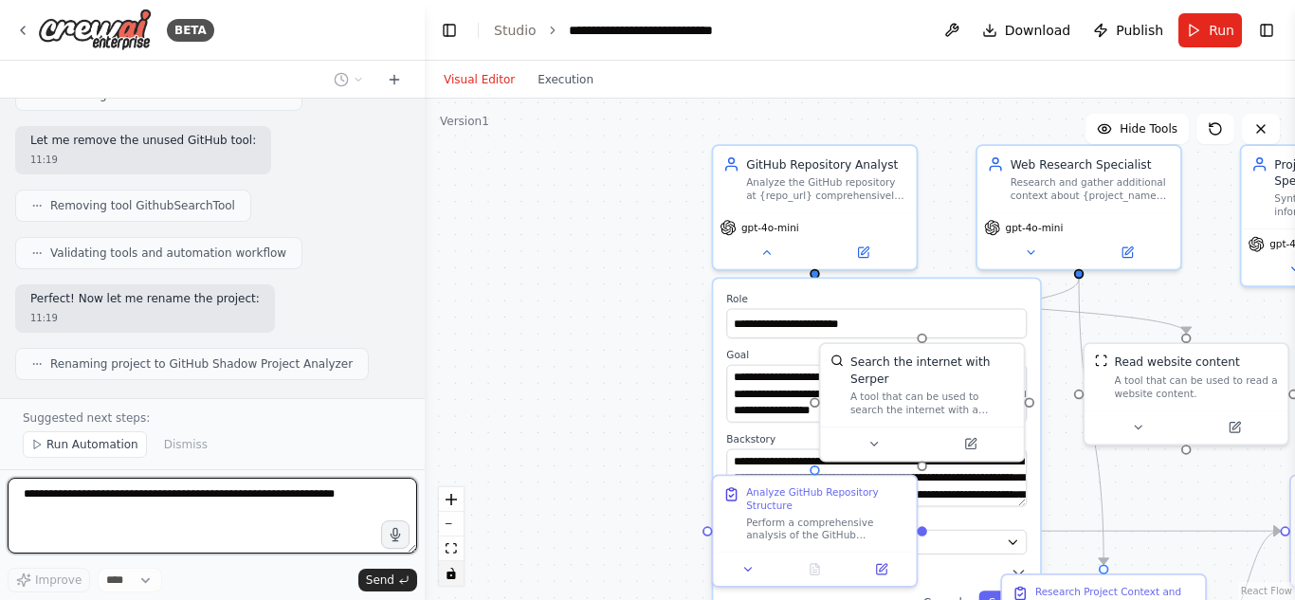
click at [46, 509] on textarea at bounding box center [213, 516] width 410 height 76
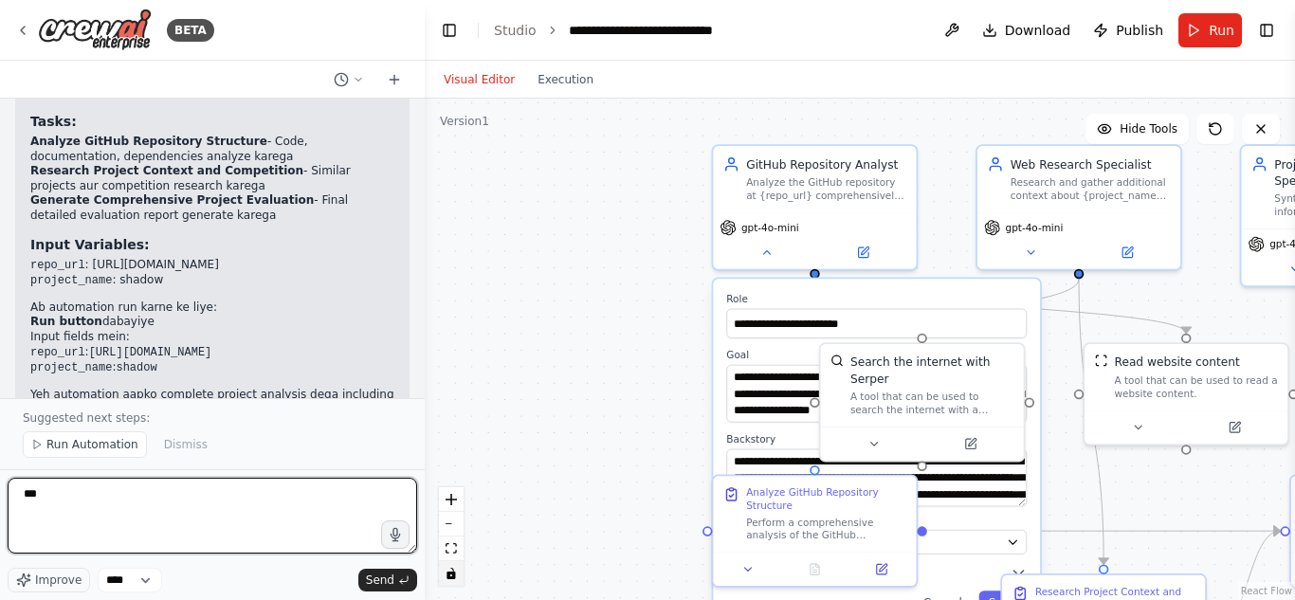
scroll to position [2915, 0]
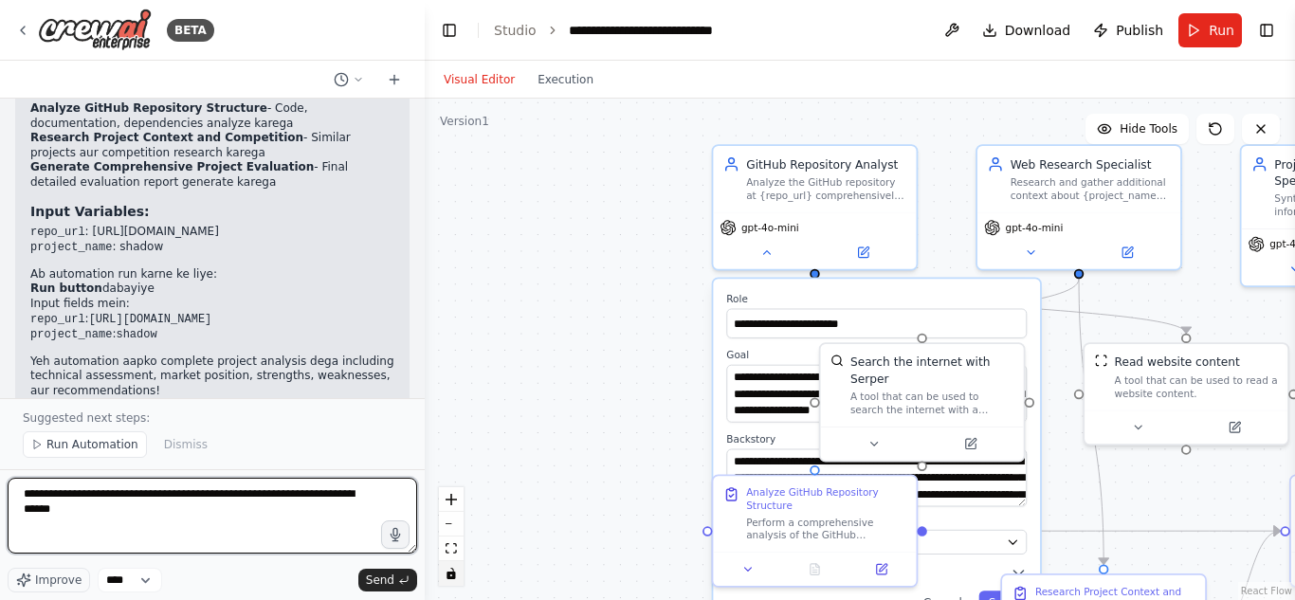
type textarea "**********"
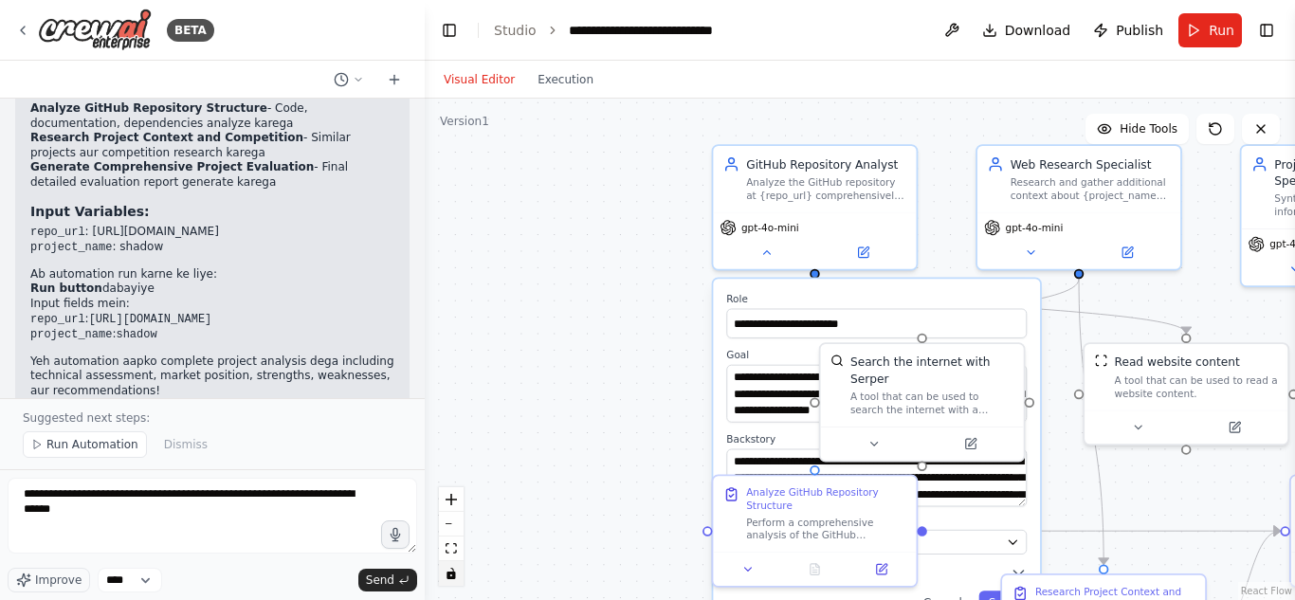
click at [592, 332] on div "**********" at bounding box center [860, 350] width 870 height 502
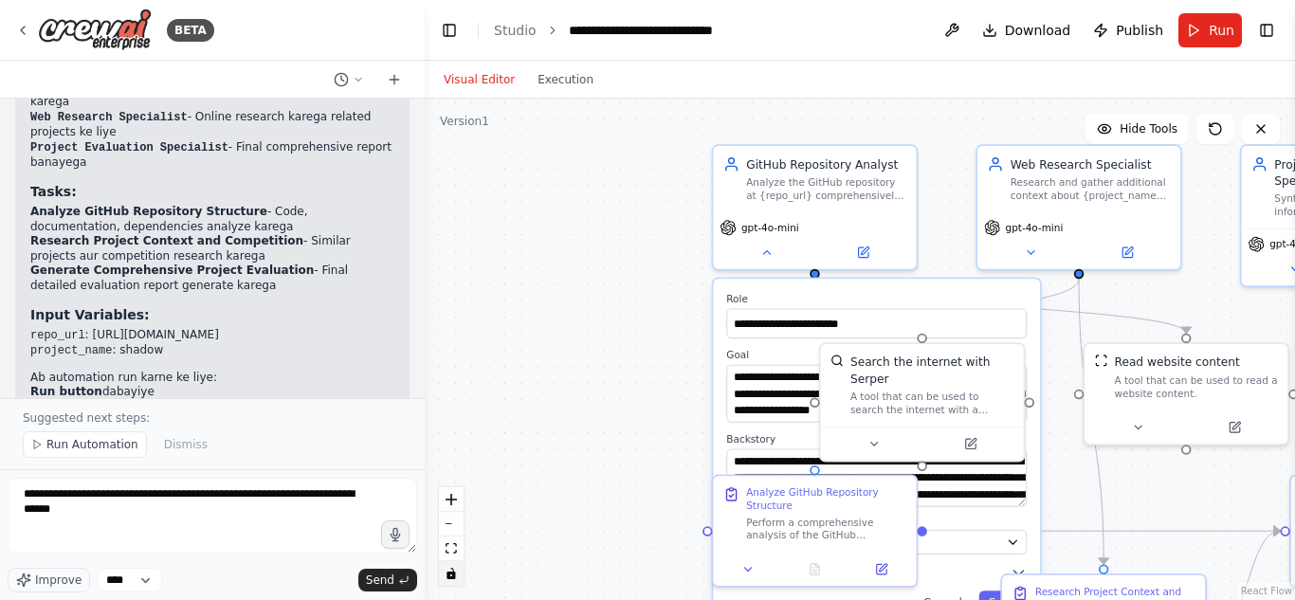
scroll to position [2820, 0]
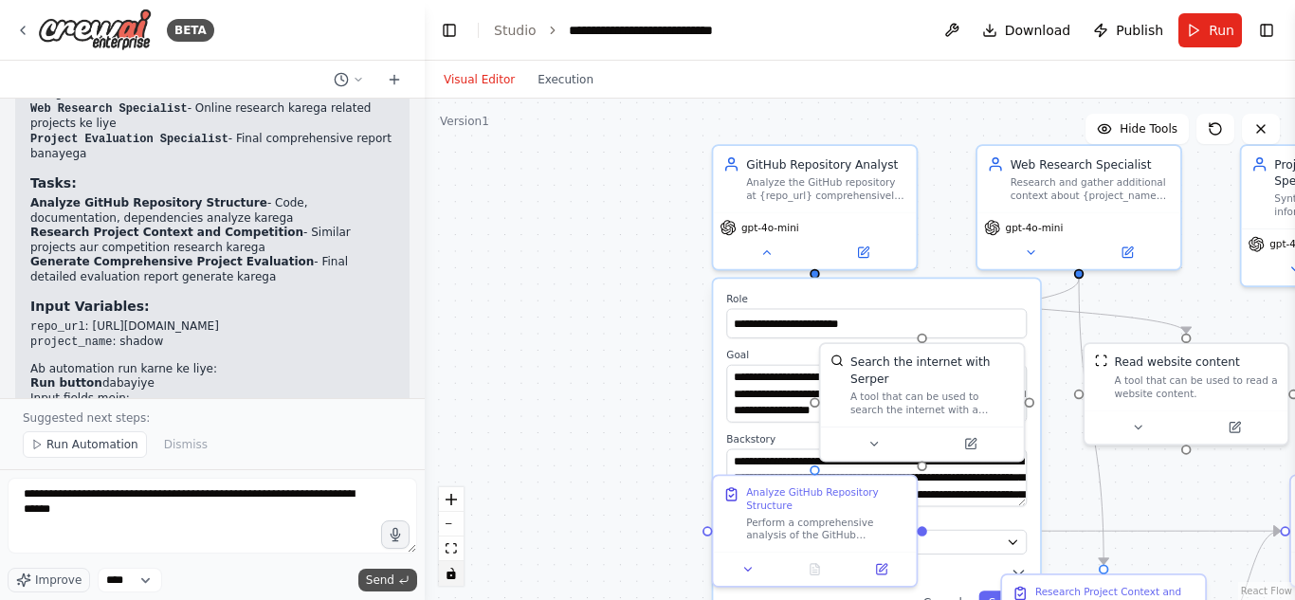
click at [383, 575] on span "Send" at bounding box center [380, 580] width 28 height 15
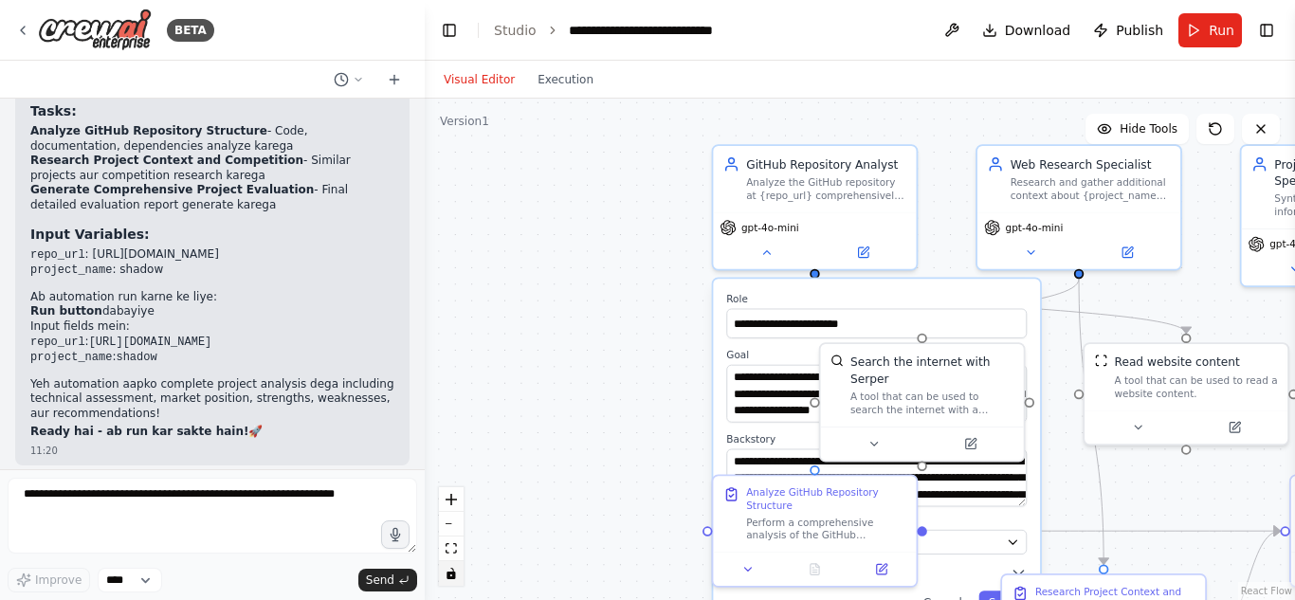
scroll to position [2971, 0]
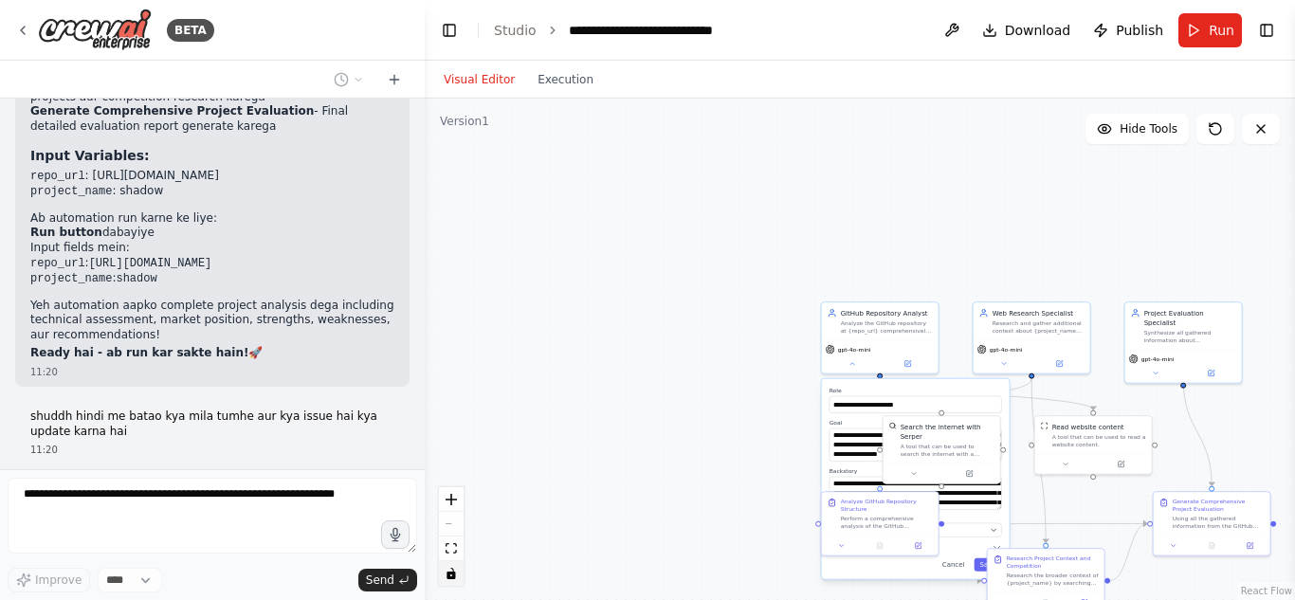
click at [1201, 404] on div "**********" at bounding box center [860, 350] width 870 height 502
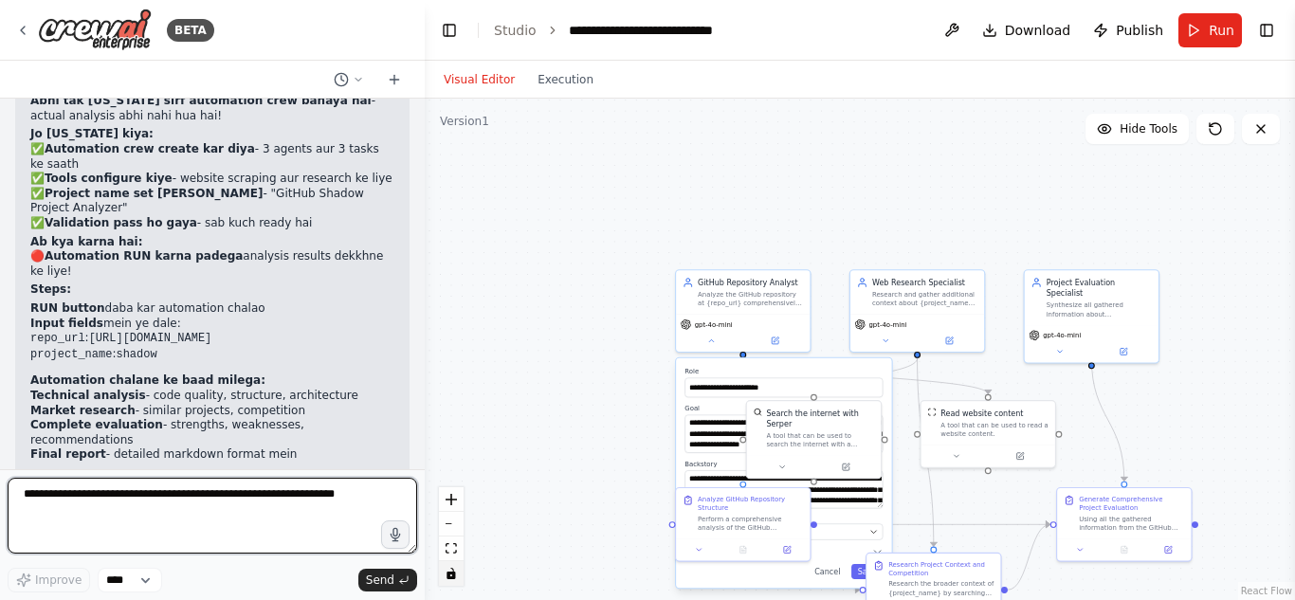
scroll to position [3421, 0]
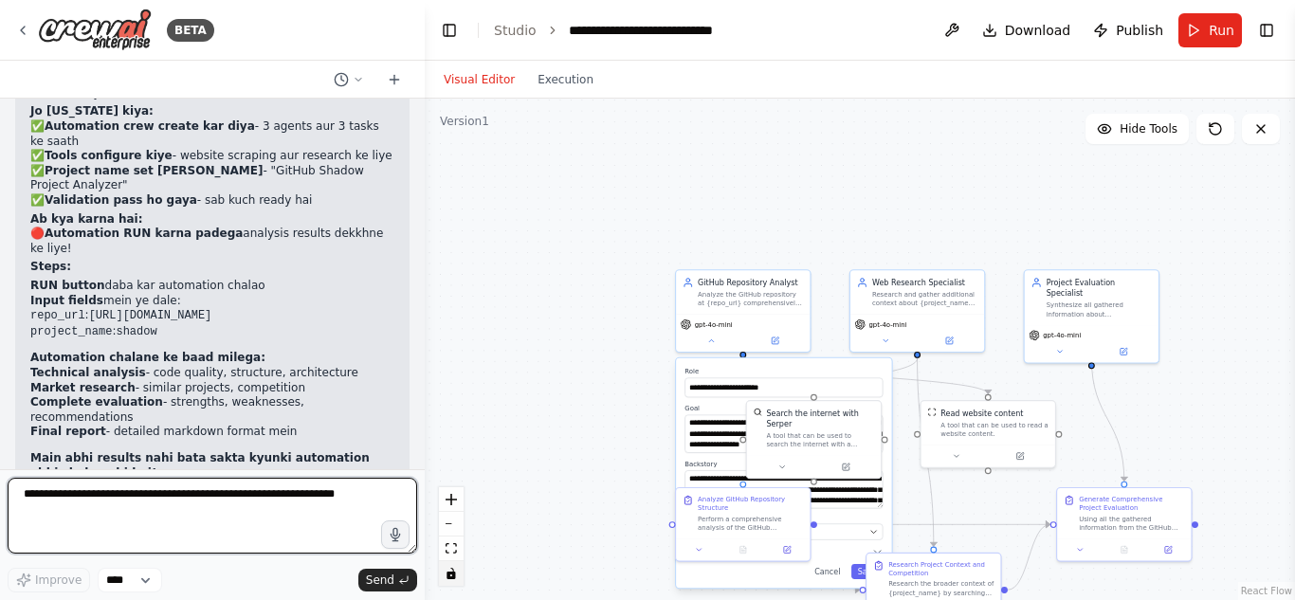
drag, startPoint x: 120, startPoint y: 504, endPoint x: 574, endPoint y: 472, distance: 454.3
click at [123, 505] on textarea at bounding box center [213, 516] width 410 height 76
click at [65, 501] on textarea "**********" at bounding box center [213, 516] width 410 height 76
type textarea "**********"
click at [158, 503] on textarea "**********" at bounding box center [213, 516] width 410 height 76
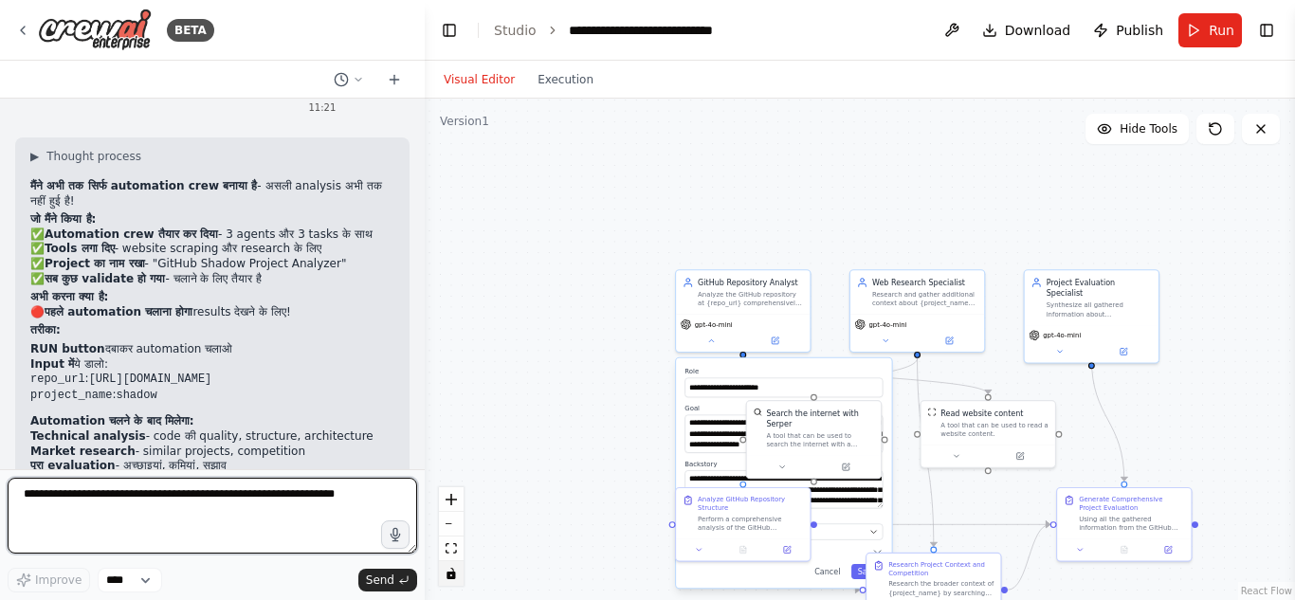
scroll to position [3954, 0]
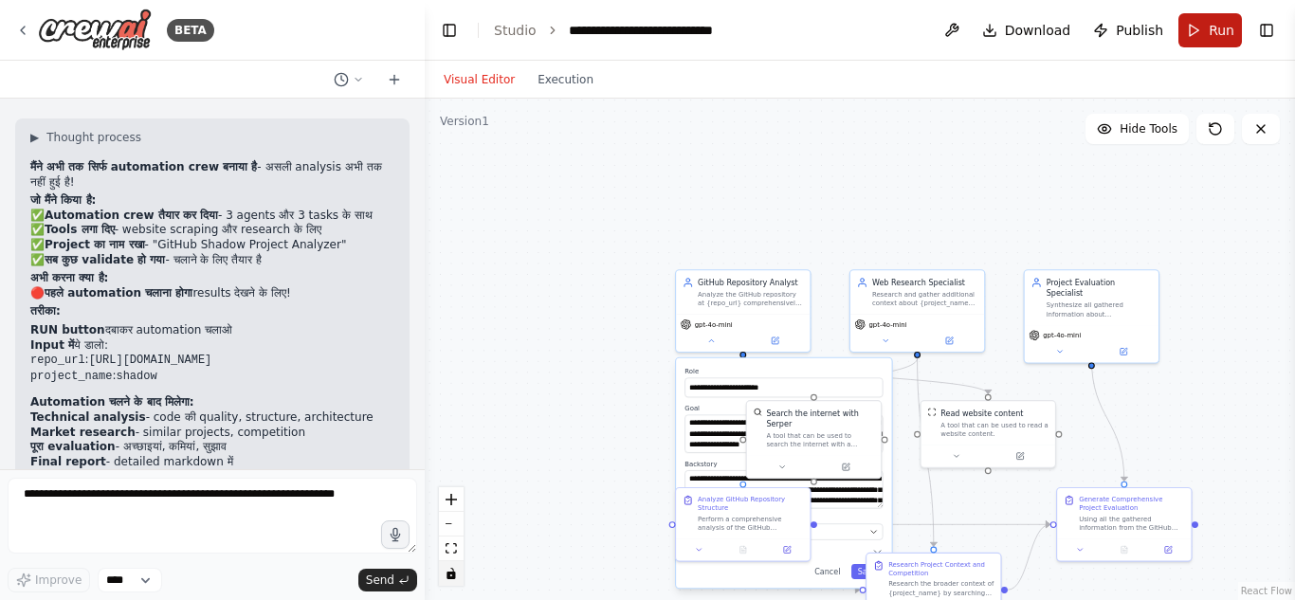
click at [1193, 27] on button "Run" at bounding box center [1211, 30] width 64 height 34
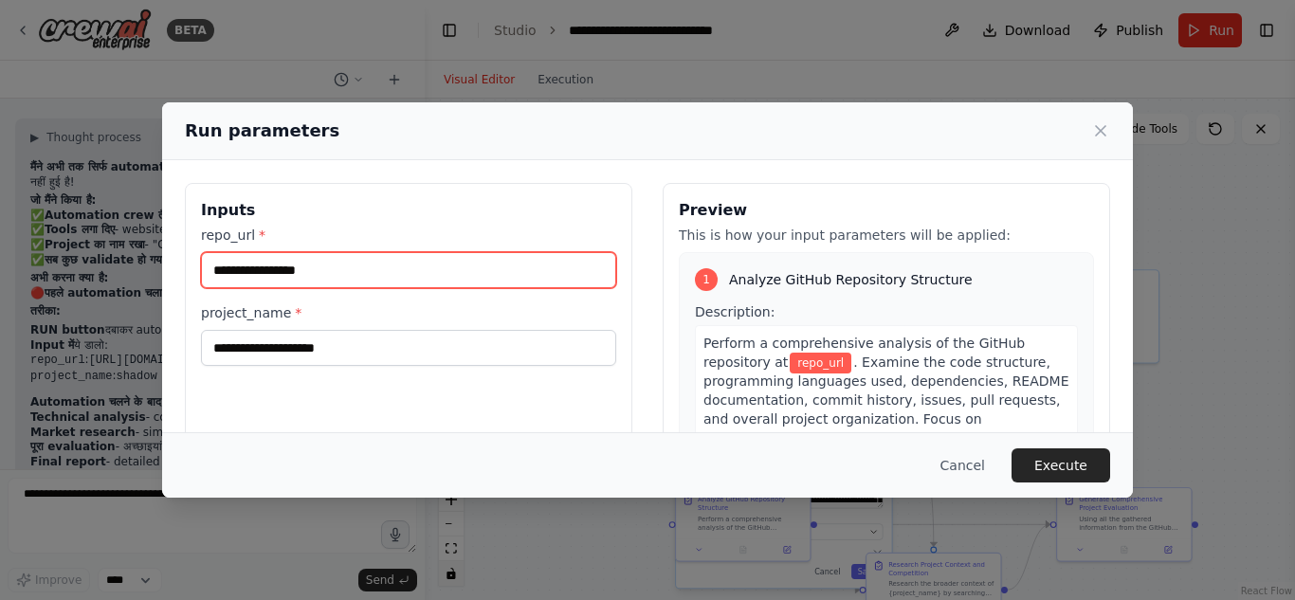
paste input "**********"
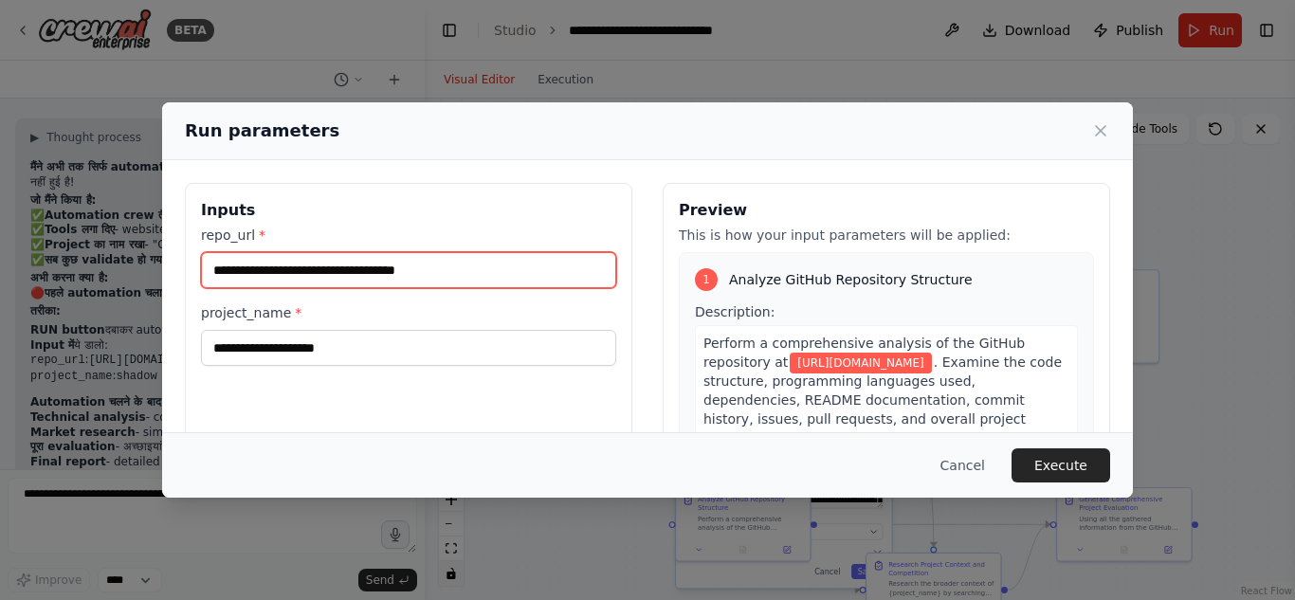
type input "**********"
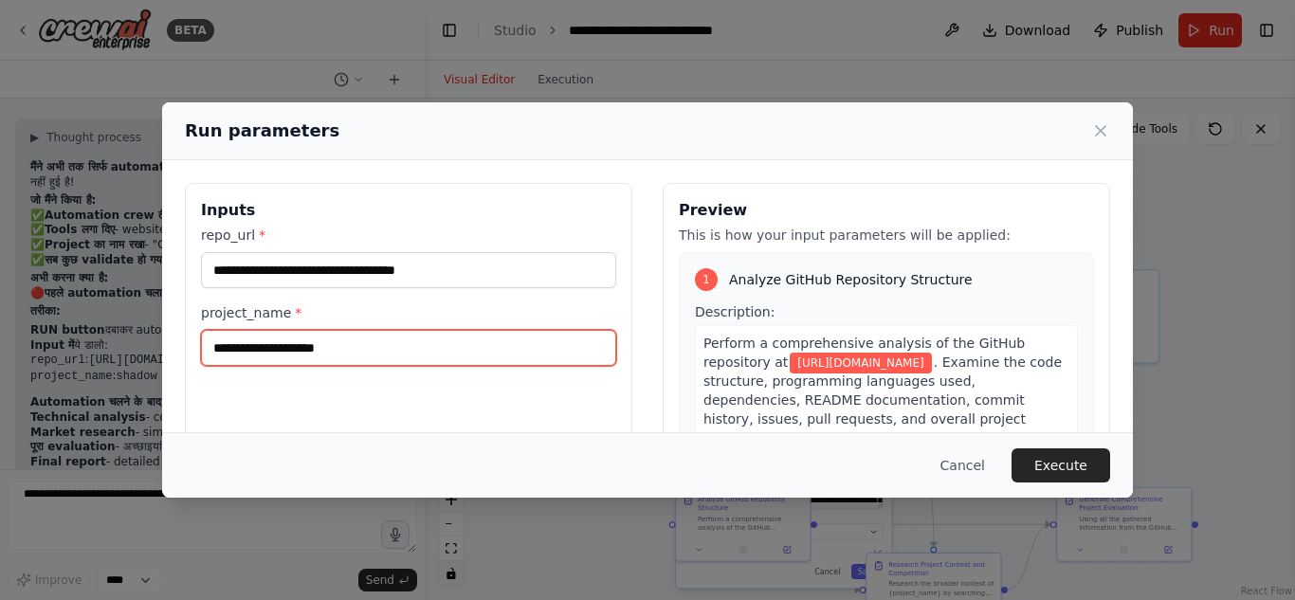
click at [350, 352] on input "project_name *" at bounding box center [408, 348] width 415 height 36
type input "******"
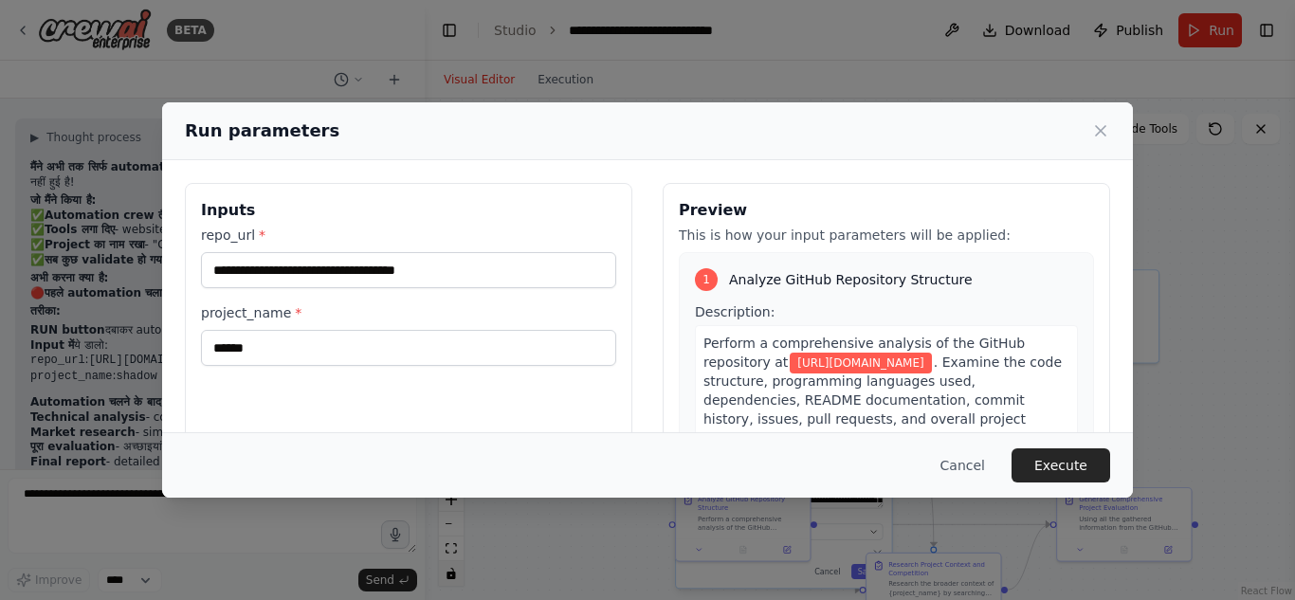
click at [1051, 463] on button "Execute" at bounding box center [1061, 466] width 99 height 34
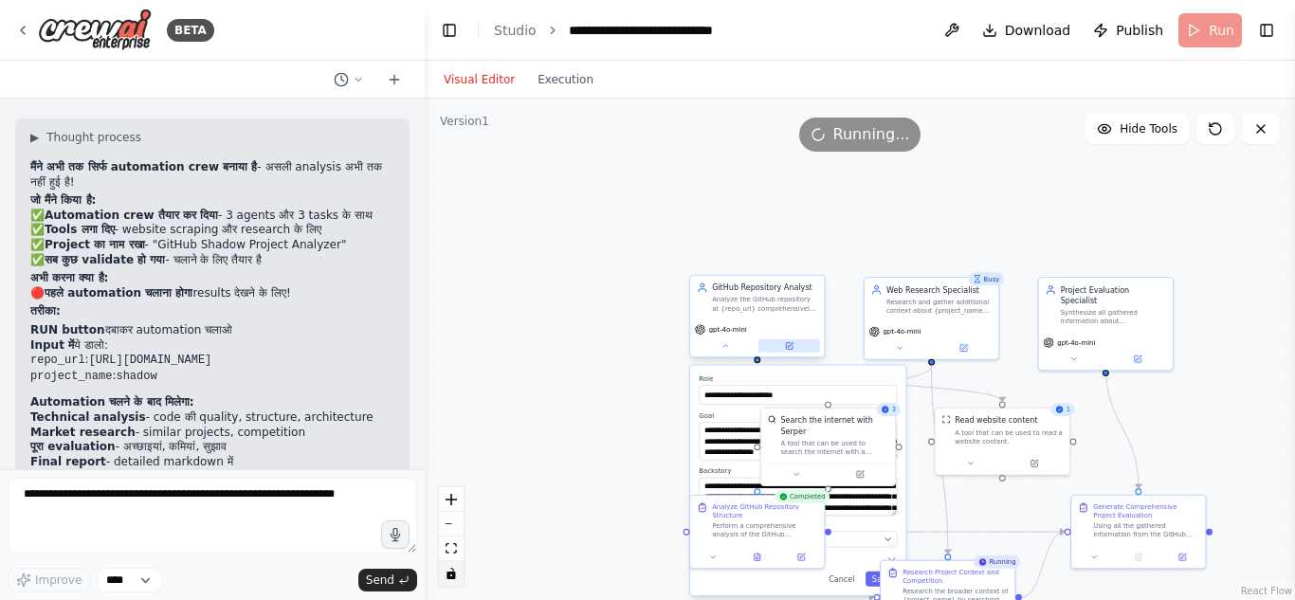
click at [795, 345] on button at bounding box center [790, 345] width 62 height 13
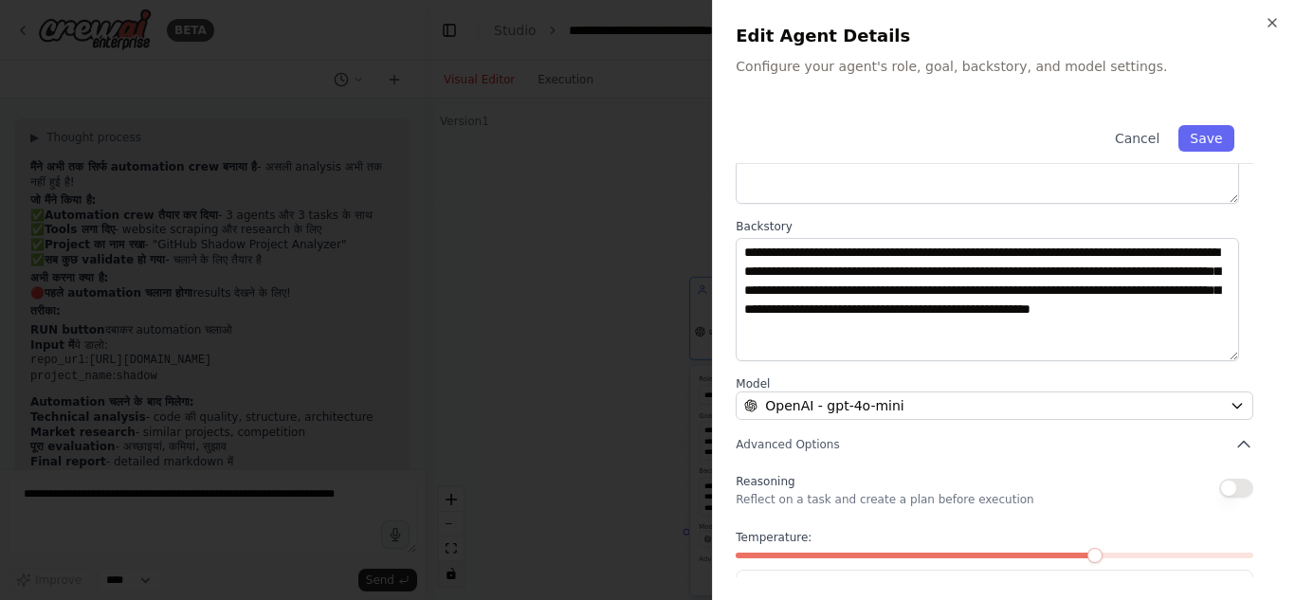
scroll to position [190, 0]
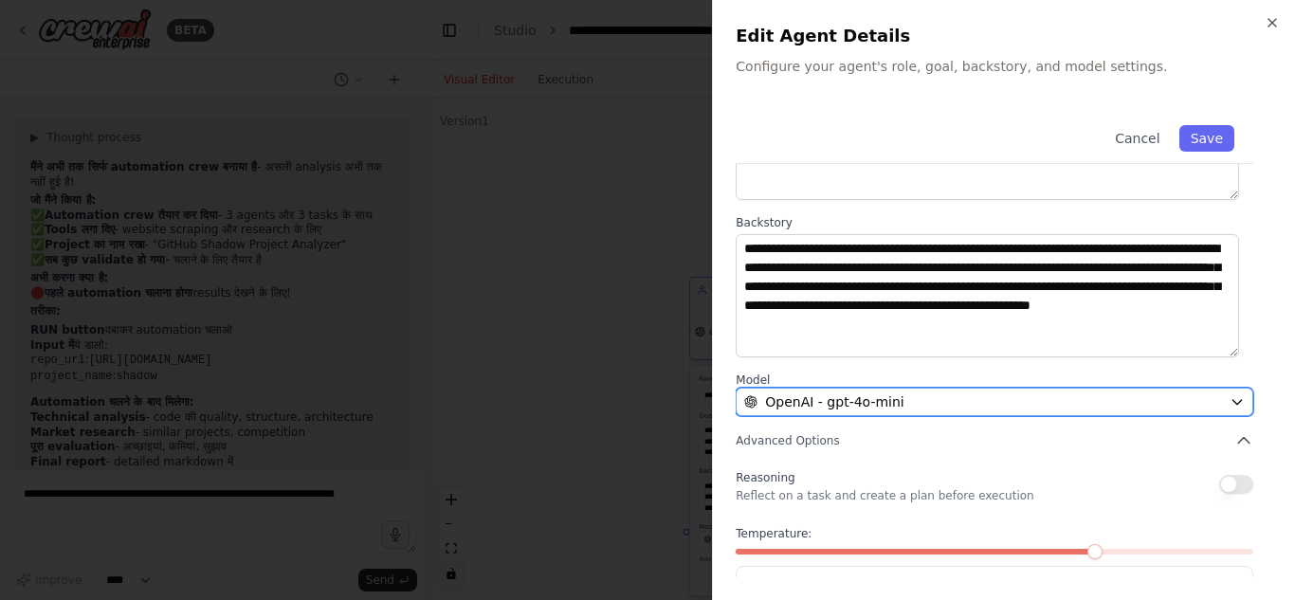
click at [870, 401] on span "OpenAI - gpt-4o-mini" at bounding box center [834, 402] width 138 height 19
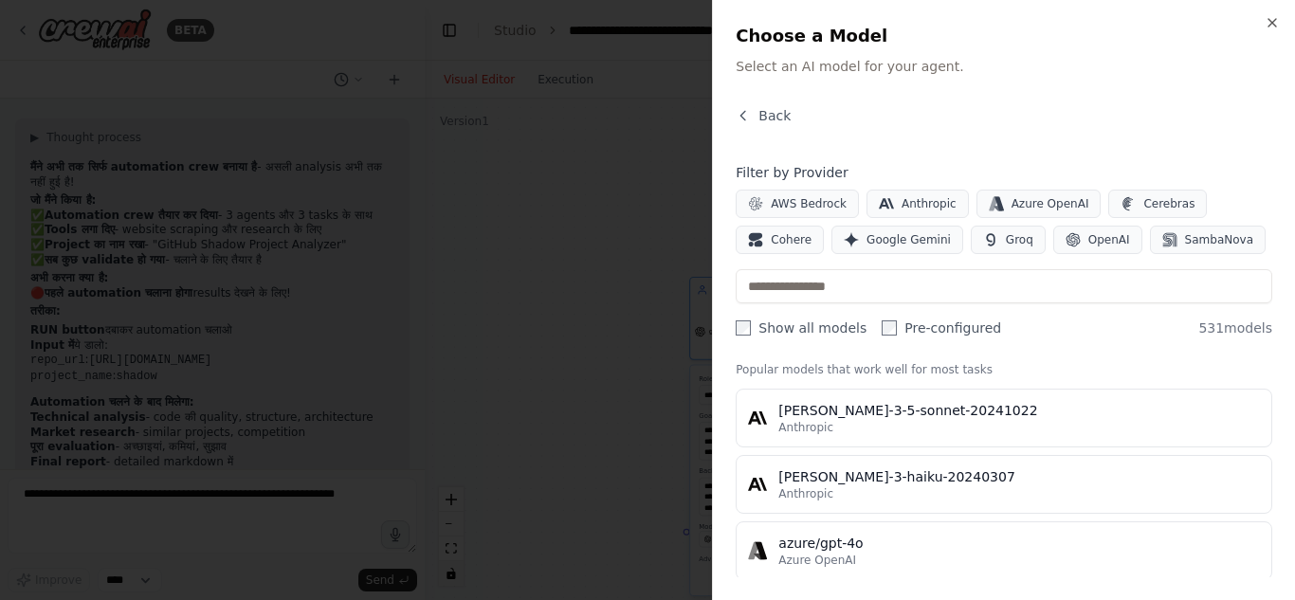
scroll to position [0, 0]
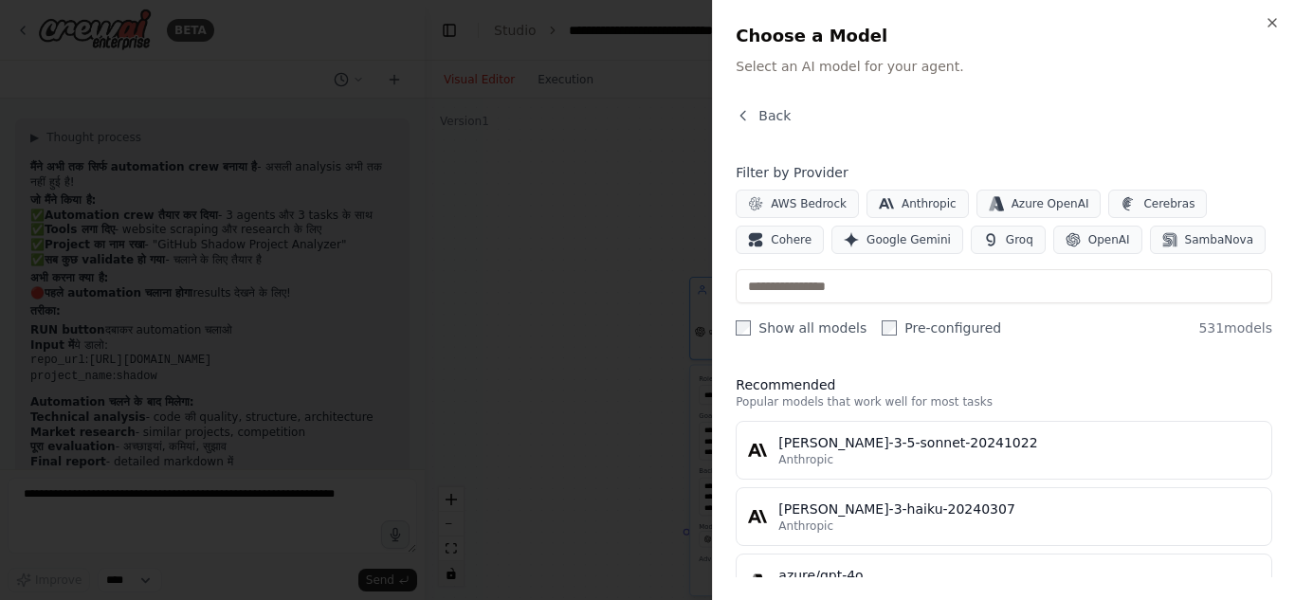
click at [1280, 19] on div "Close Choose a Model Select an AI model for your agent. Back Filter by Provider…" at bounding box center [1003, 300] width 583 height 600
click at [1273, 22] on icon "button" at bounding box center [1272, 22] width 15 height 15
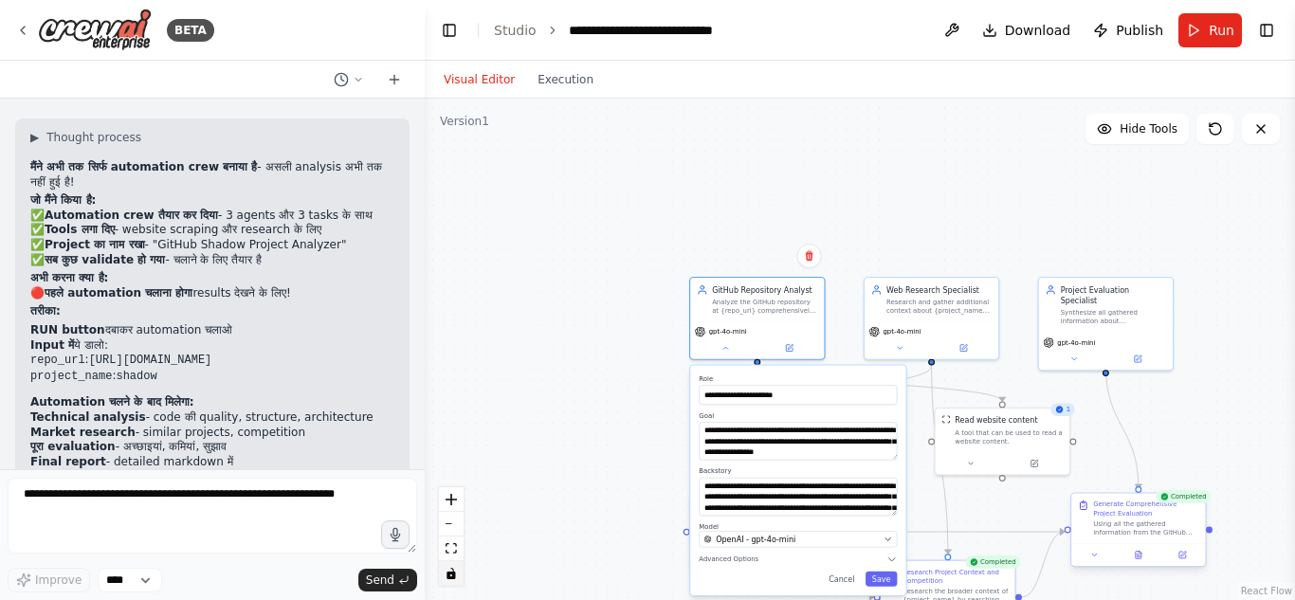
click at [1191, 510] on div "Generate Comprehensive Project Evaluation" at bounding box center [1145, 508] width 105 height 17
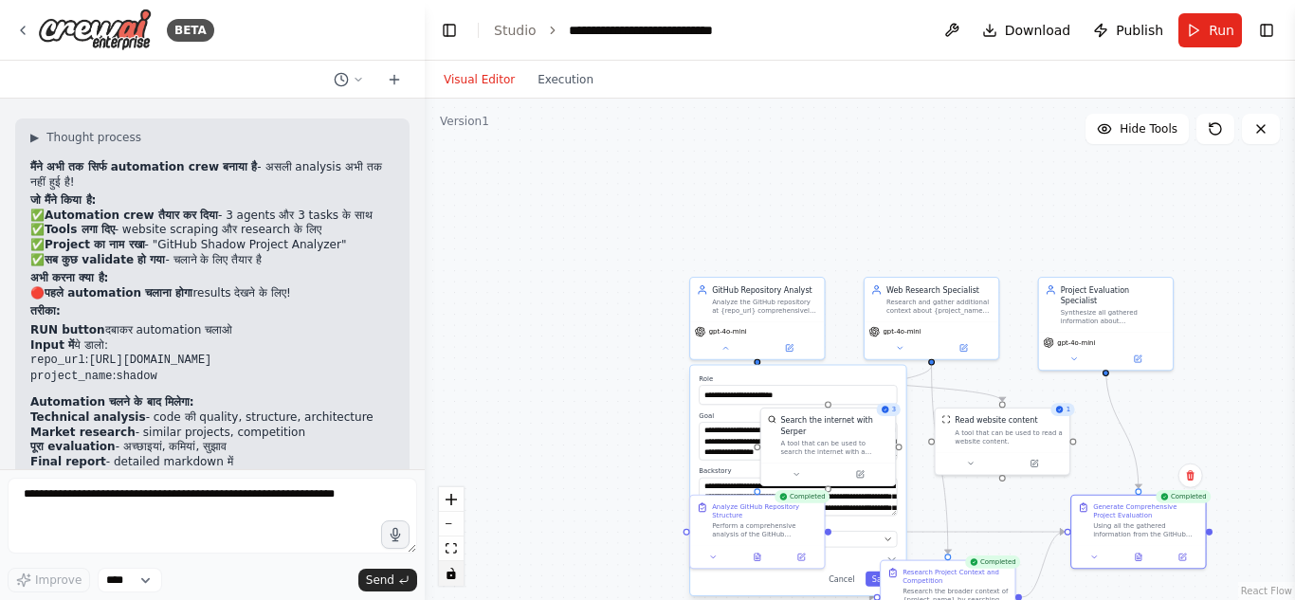
scroll to position [3859, 0]
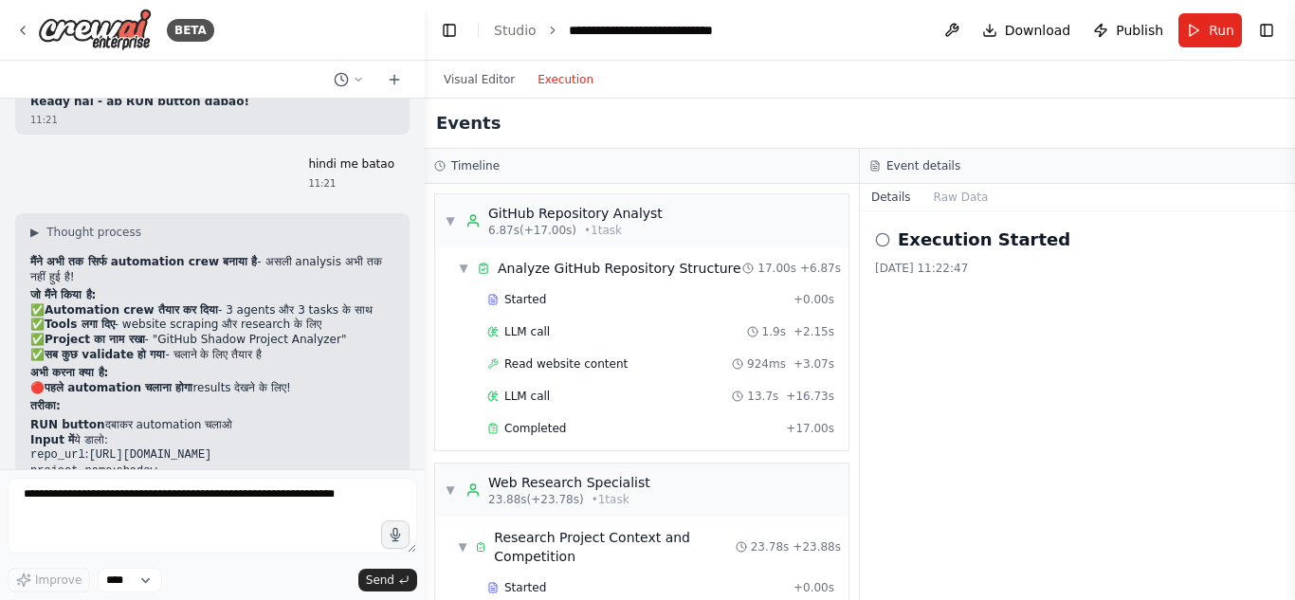
click at [556, 83] on button "Execution" at bounding box center [565, 79] width 79 height 23
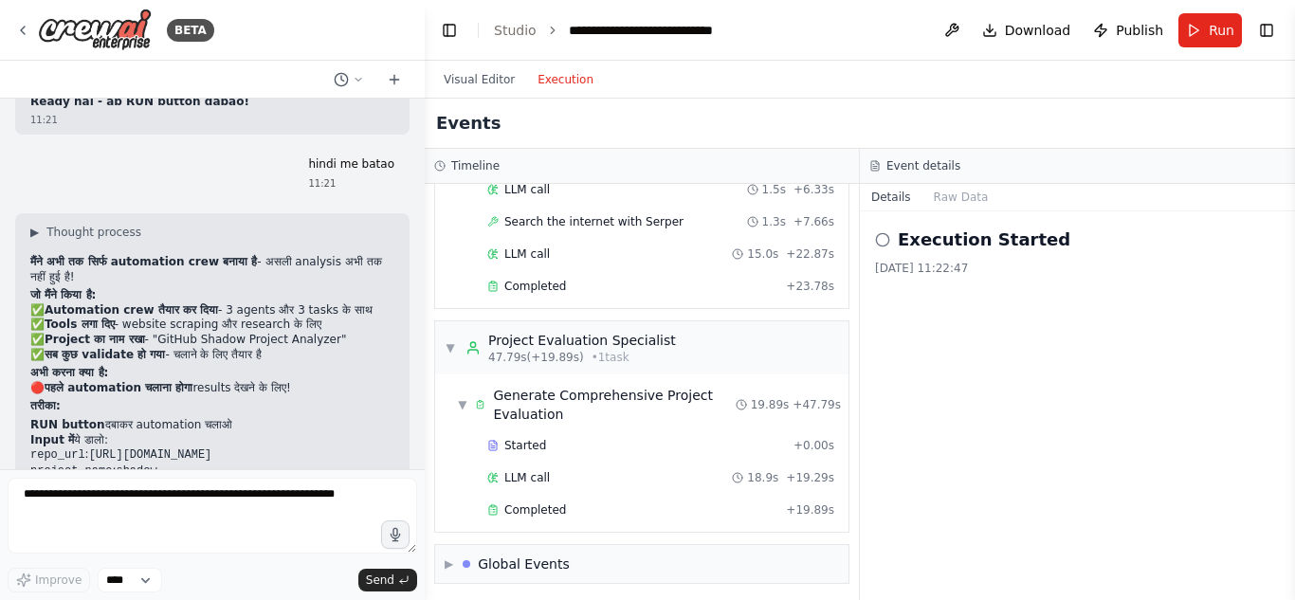
scroll to position [564, 0]
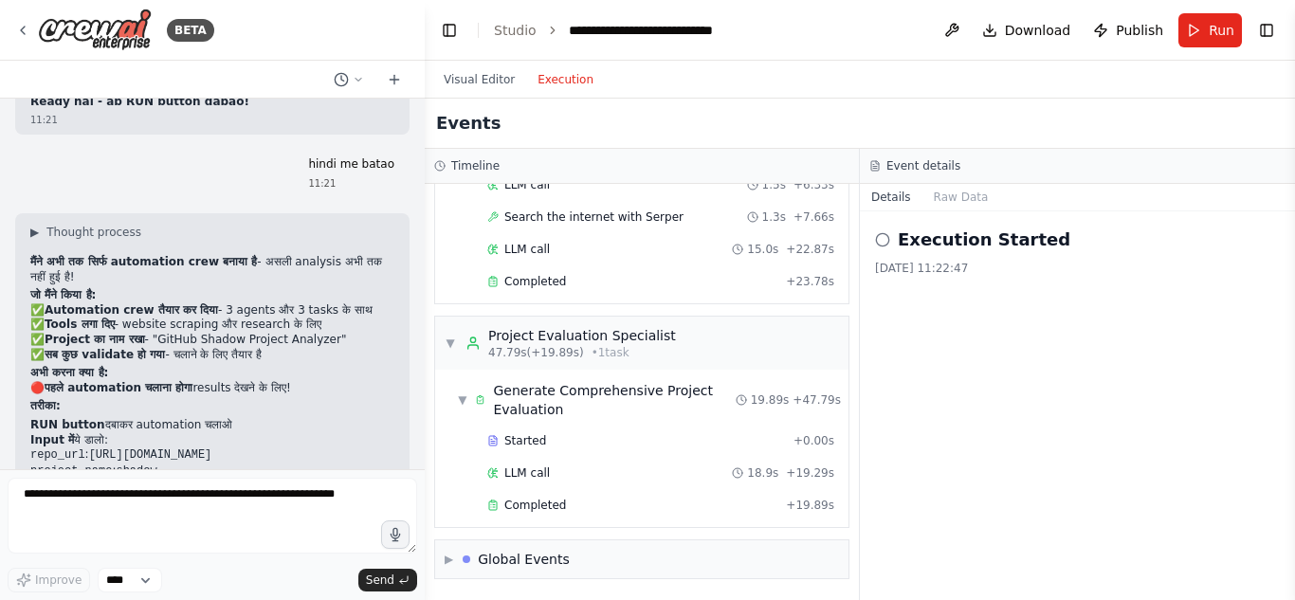
click at [880, 243] on icon at bounding box center [882, 239] width 15 height 15
click at [448, 563] on span "▶" at bounding box center [449, 559] width 9 height 15
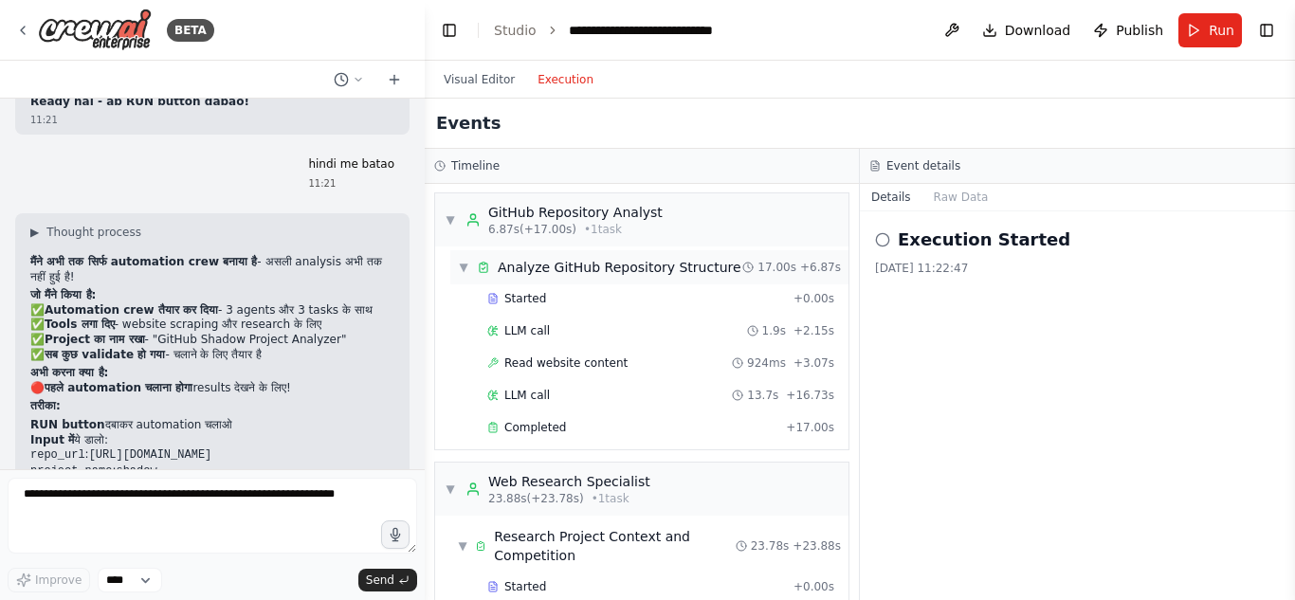
scroll to position [0, 0]
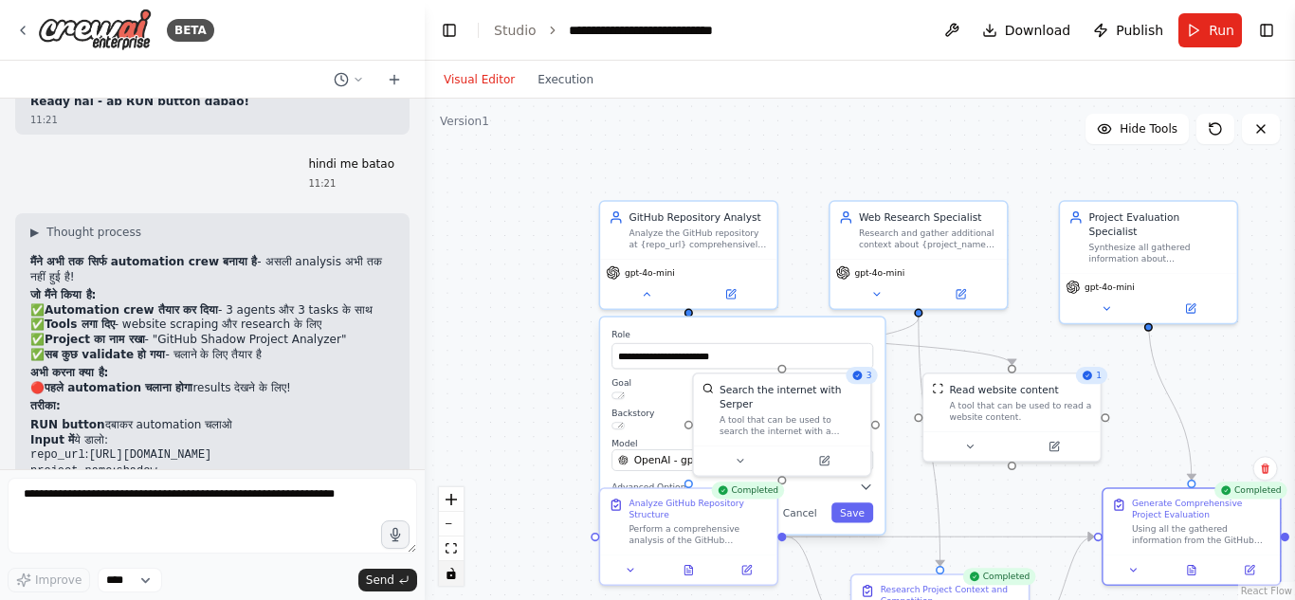
click at [483, 82] on button "Visual Editor" at bounding box center [479, 79] width 94 height 23
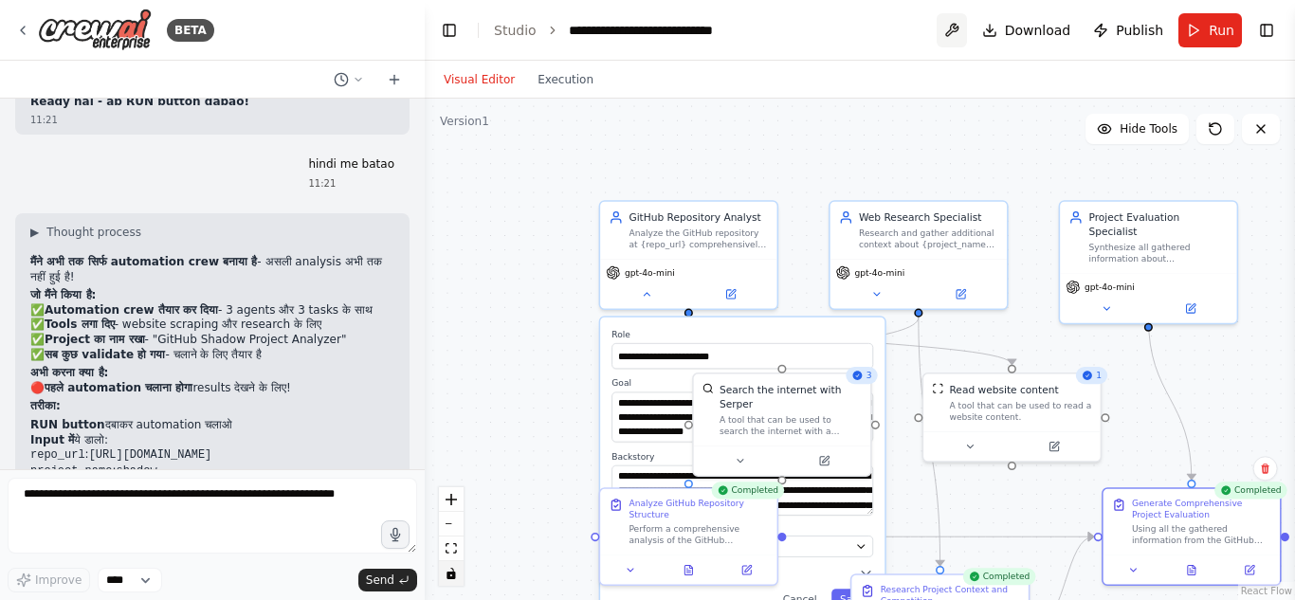
click at [964, 32] on button at bounding box center [952, 30] width 30 height 34
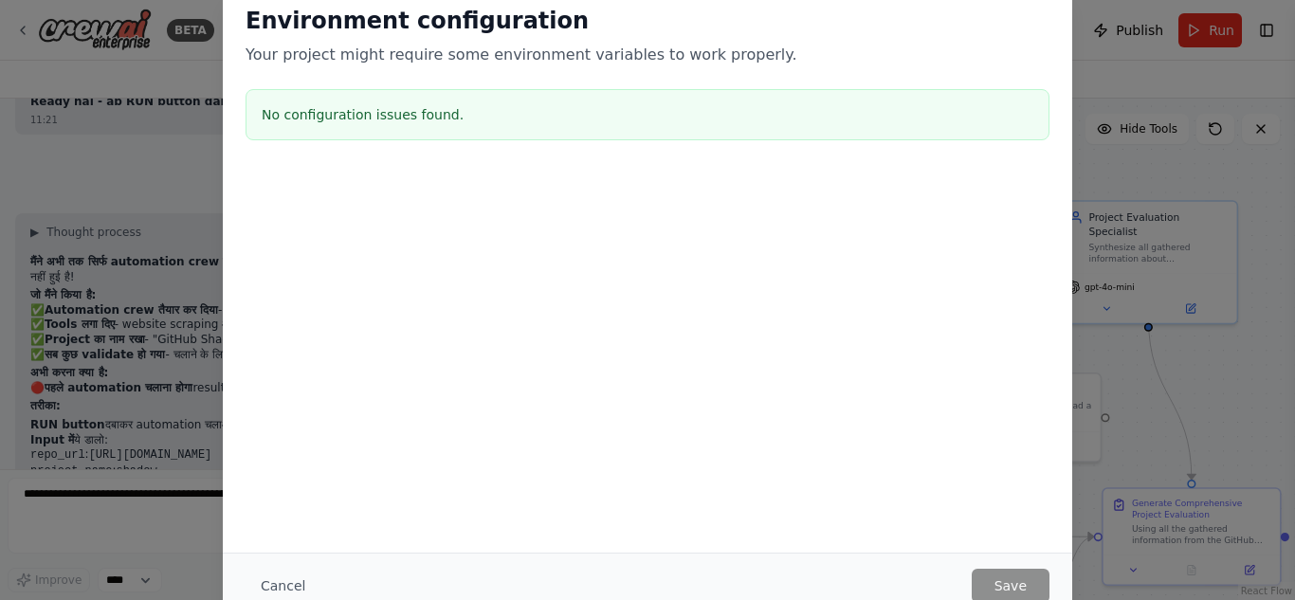
click at [1127, 121] on div "Environment configuration Your project might require some environment variables…" at bounding box center [647, 300] width 1295 height 600
click at [272, 596] on button "Cancel" at bounding box center [283, 586] width 75 height 34
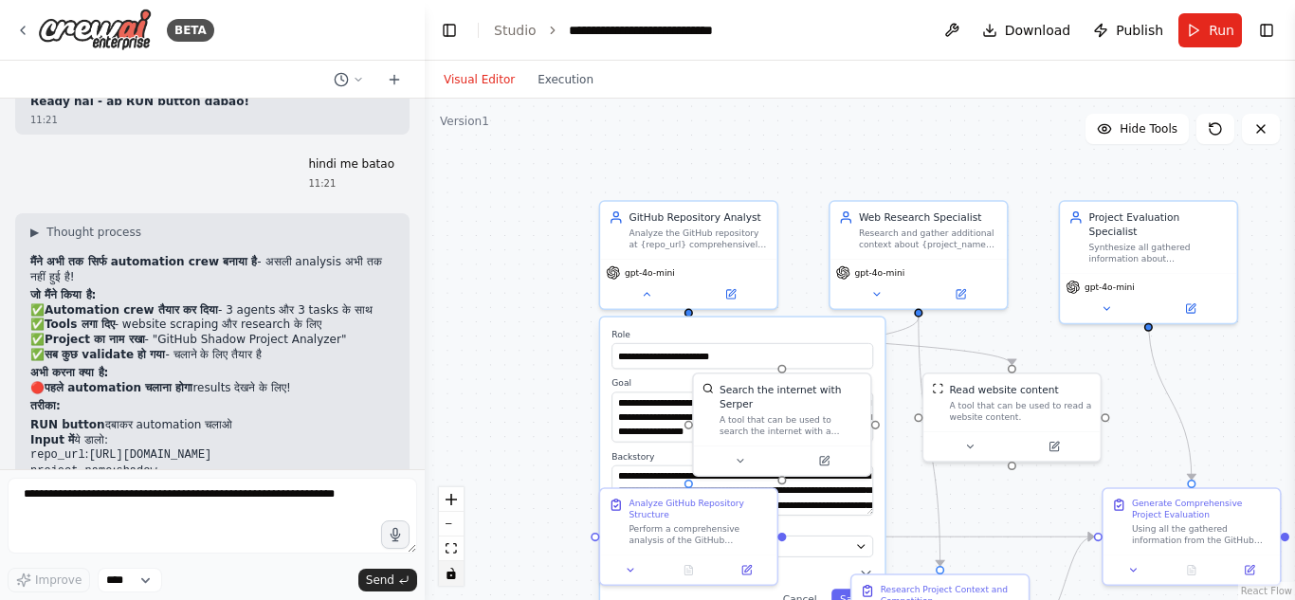
scroll to position [3954, 0]
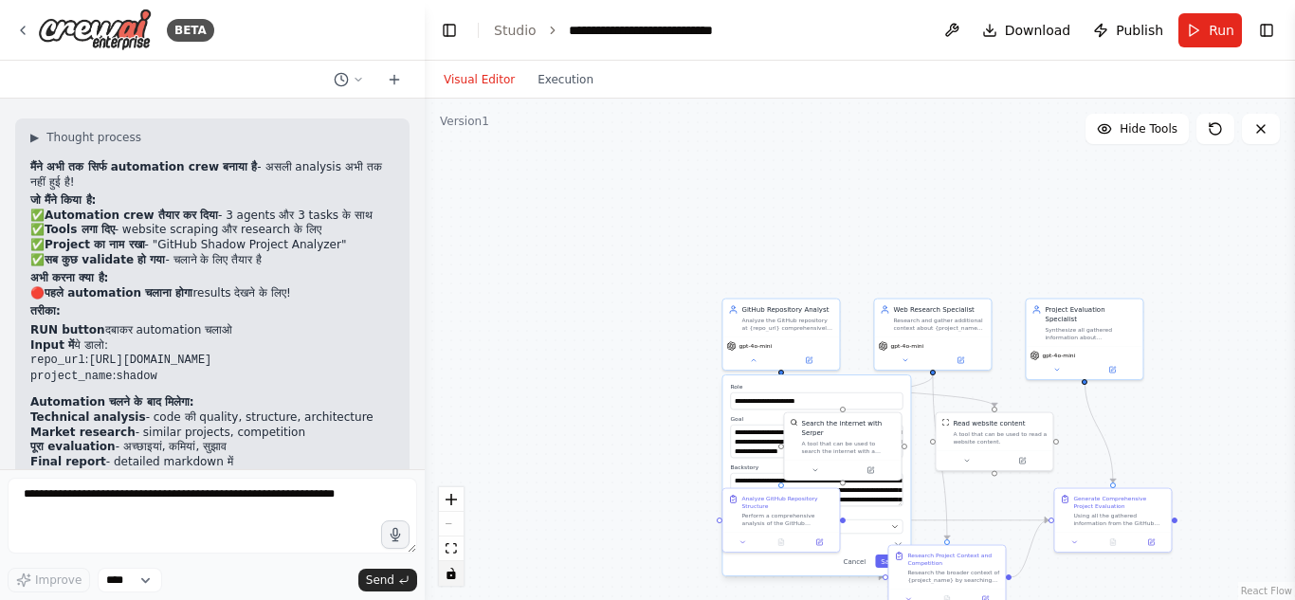
click at [1265, 587] on link "React Flow" at bounding box center [1266, 591] width 51 height 10
click at [457, 558] on button "fit view" at bounding box center [451, 549] width 25 height 25
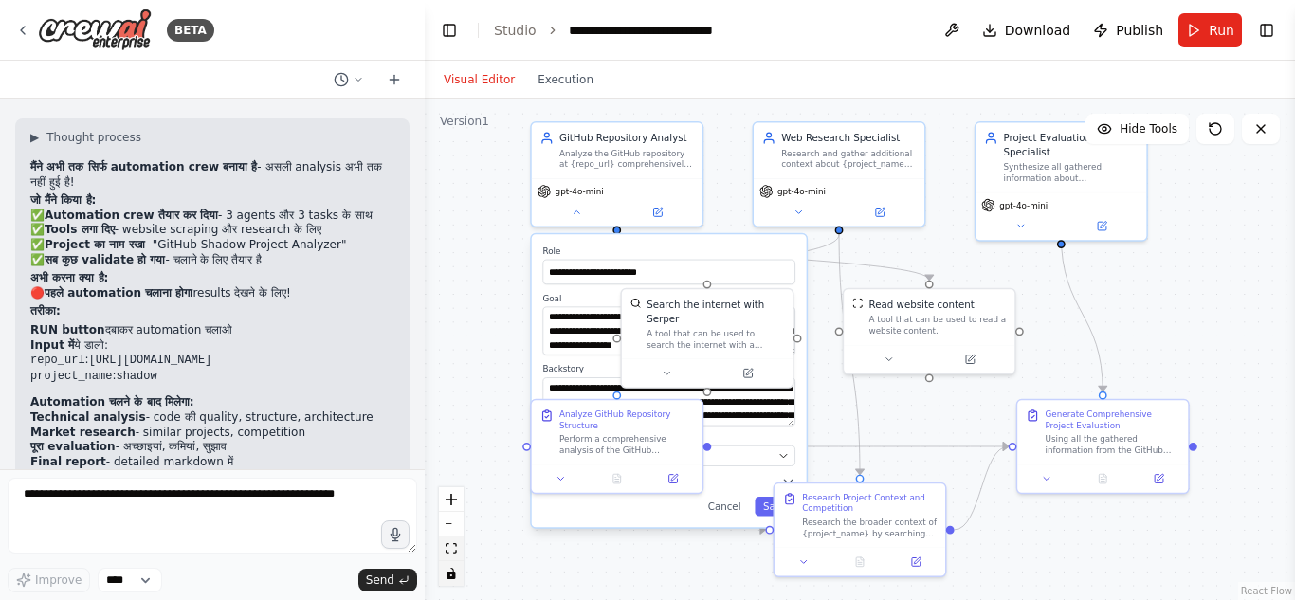
click at [447, 543] on icon "fit view" at bounding box center [451, 548] width 11 height 10
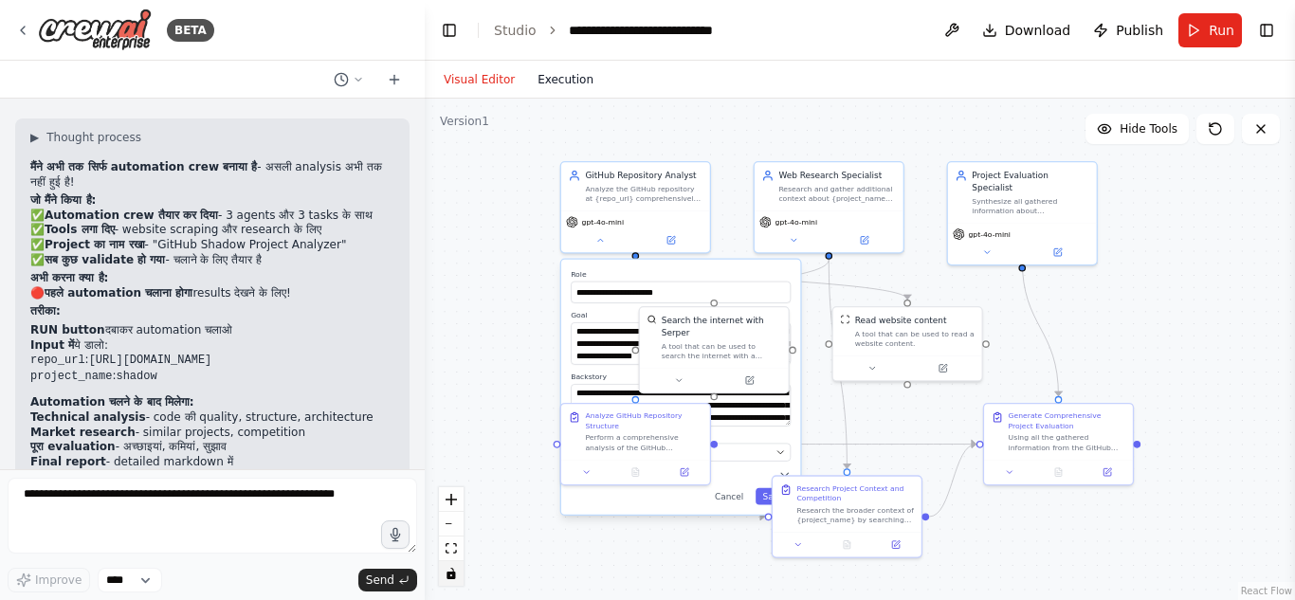
click at [531, 86] on button "Execution" at bounding box center [565, 79] width 79 height 23
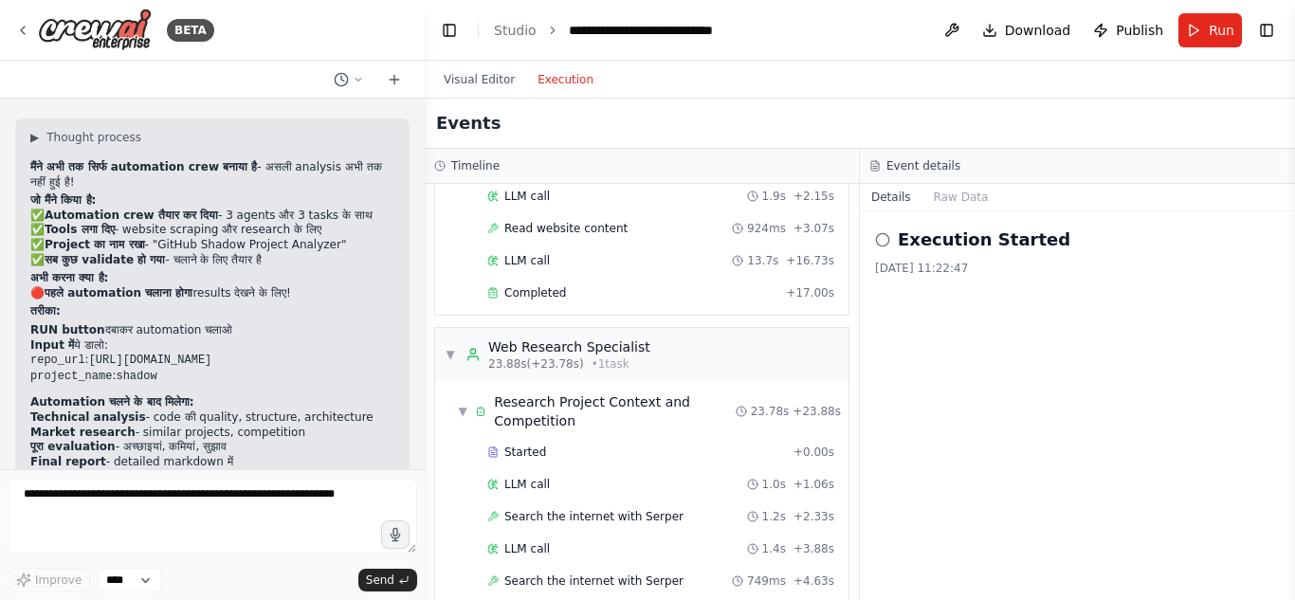
scroll to position [41, 0]
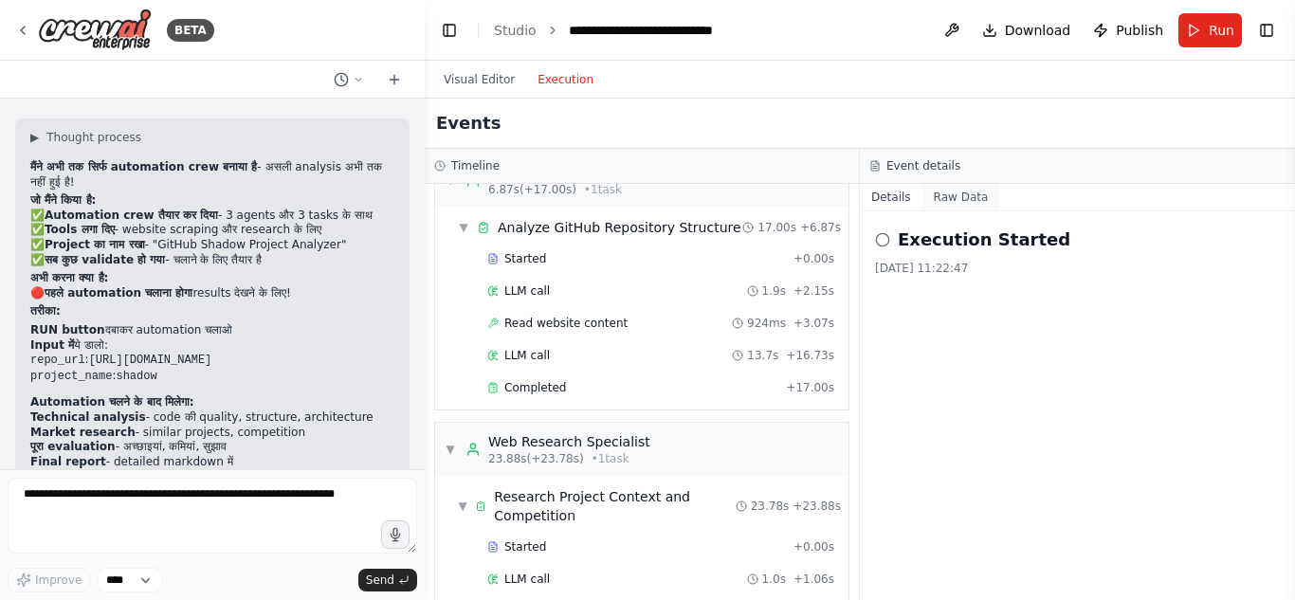
click at [954, 204] on button "Raw Data" at bounding box center [962, 197] width 78 height 27
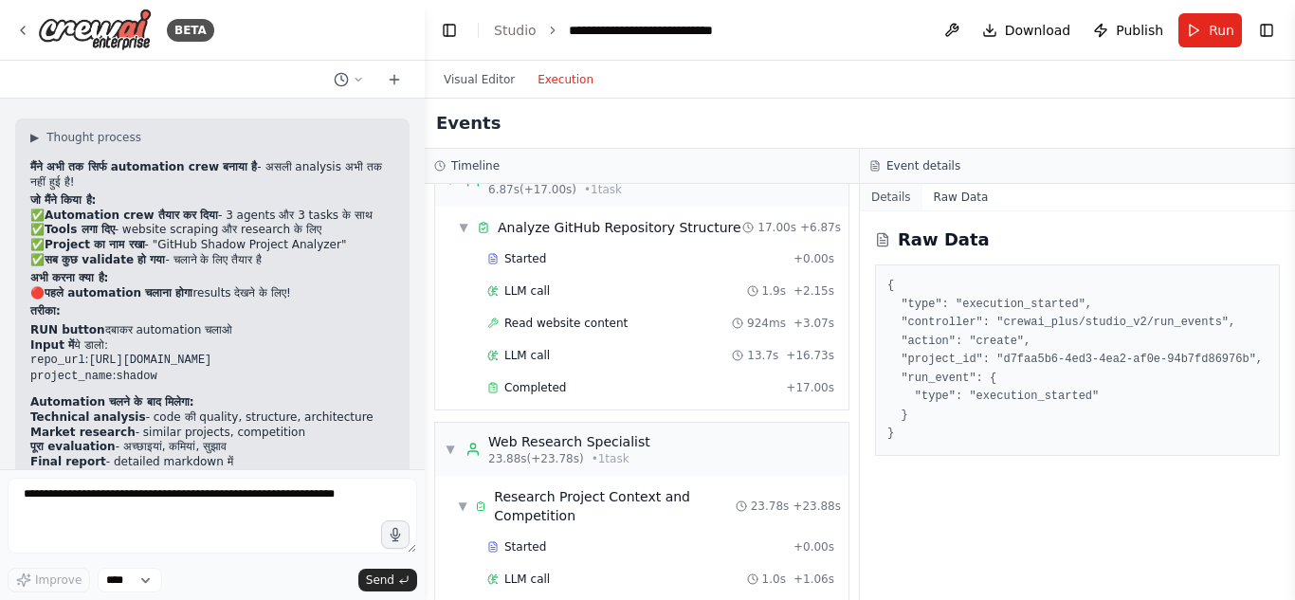
click at [898, 189] on button "Details" at bounding box center [891, 197] width 63 height 27
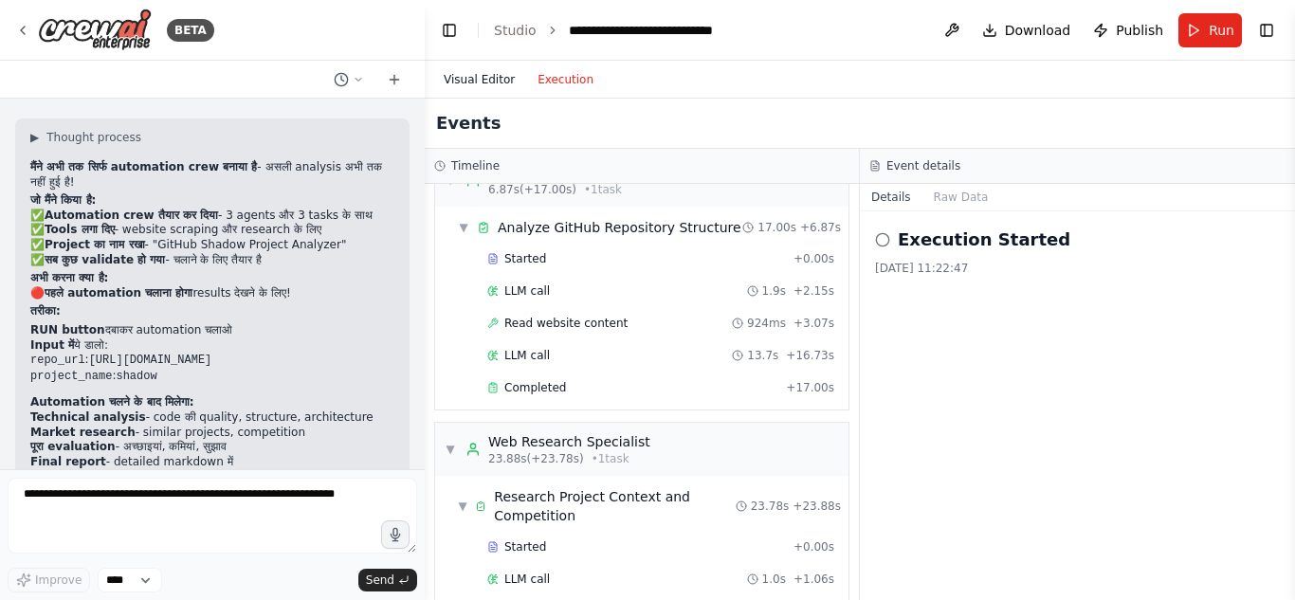
click at [487, 85] on button "Visual Editor" at bounding box center [479, 79] width 94 height 23
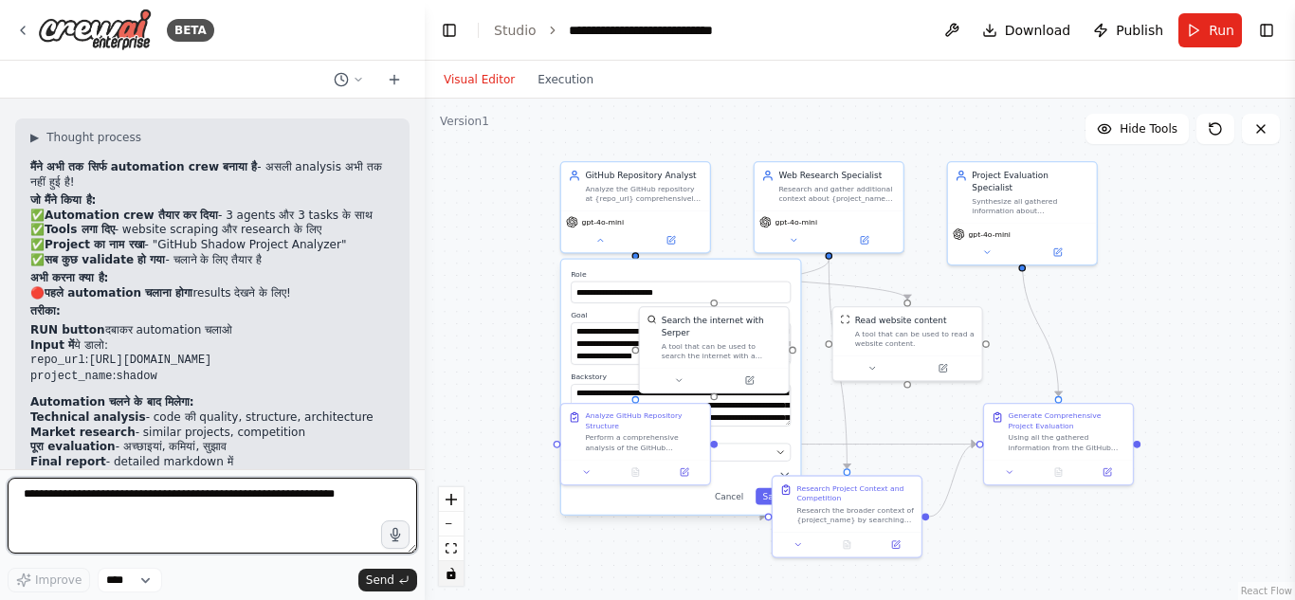
click at [174, 502] on textarea at bounding box center [213, 516] width 410 height 76
type textarea "**********"
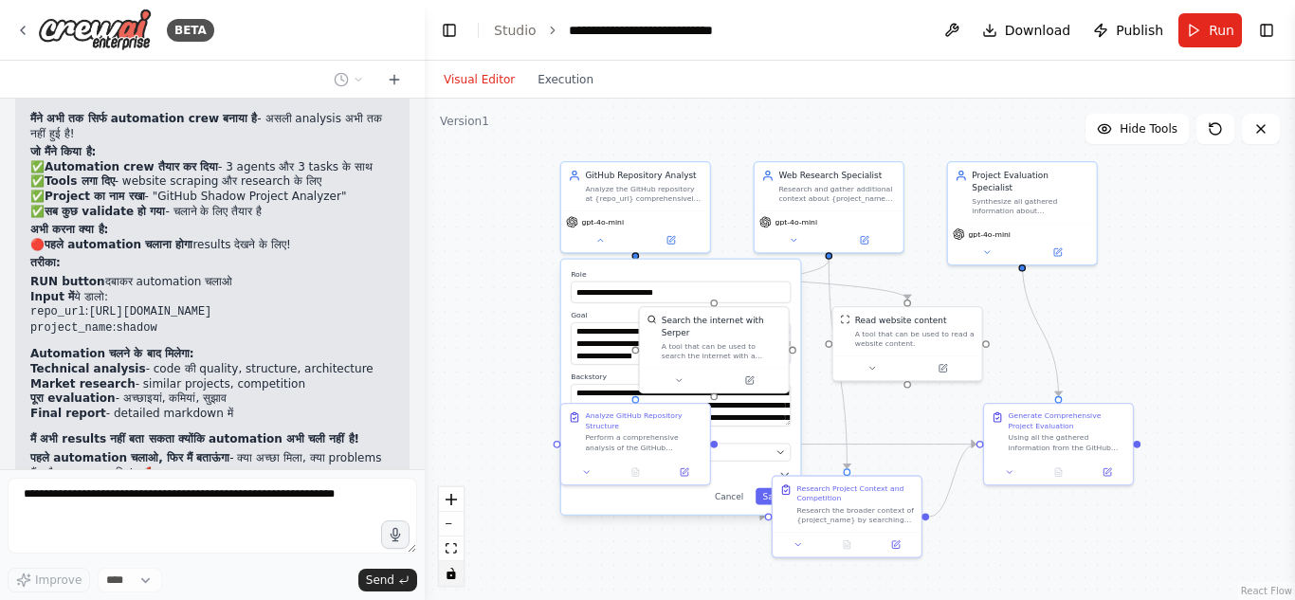
scroll to position [4067, 0]
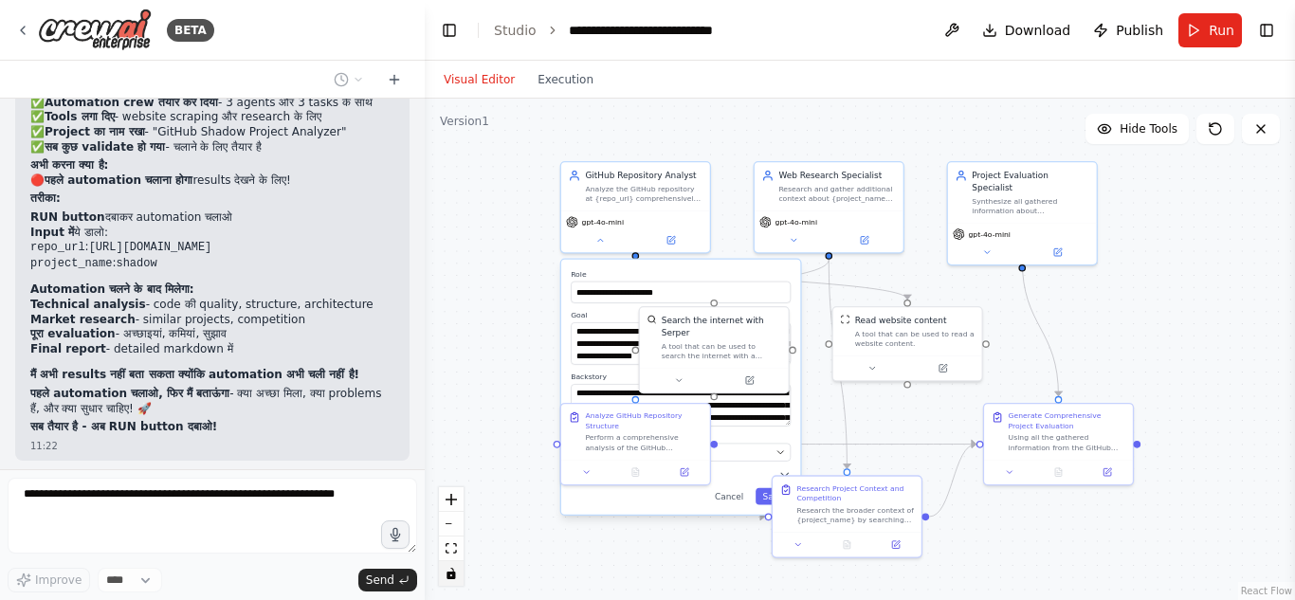
click at [446, 0] on html "BETA mujhe ke project ko analyse karwan hai 11:15 ▶ Thought process I understan…" at bounding box center [647, 300] width 1295 height 600
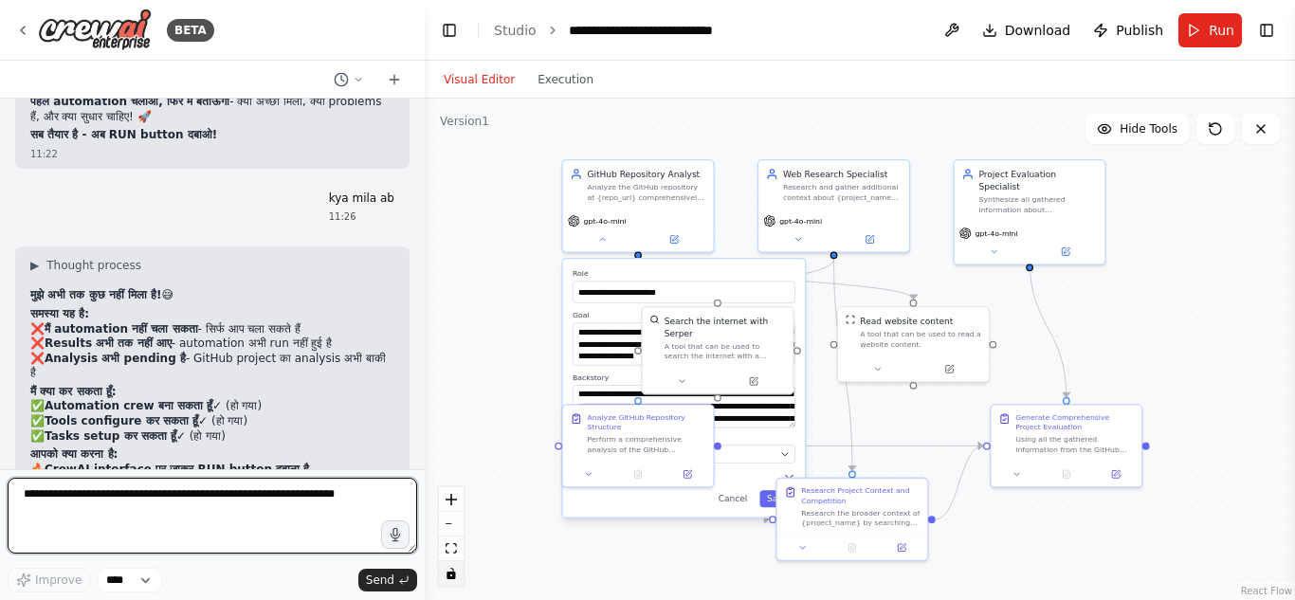
scroll to position [4454, 0]
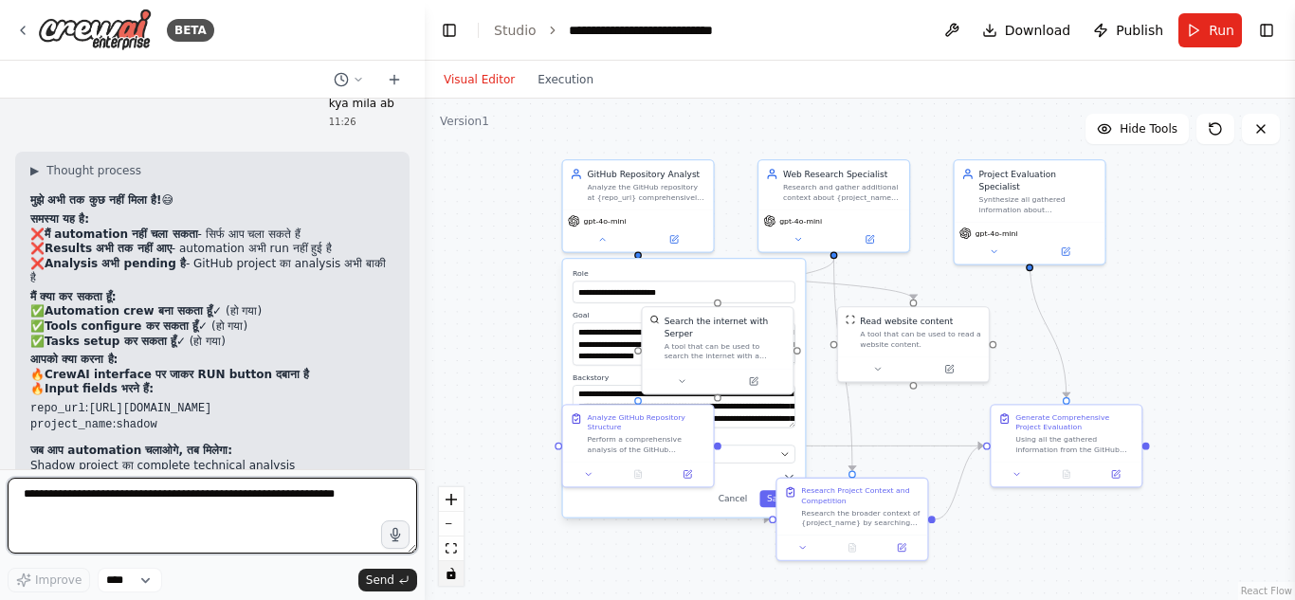
click at [182, 511] on textarea at bounding box center [213, 516] width 410 height 76
type textarea "**********"
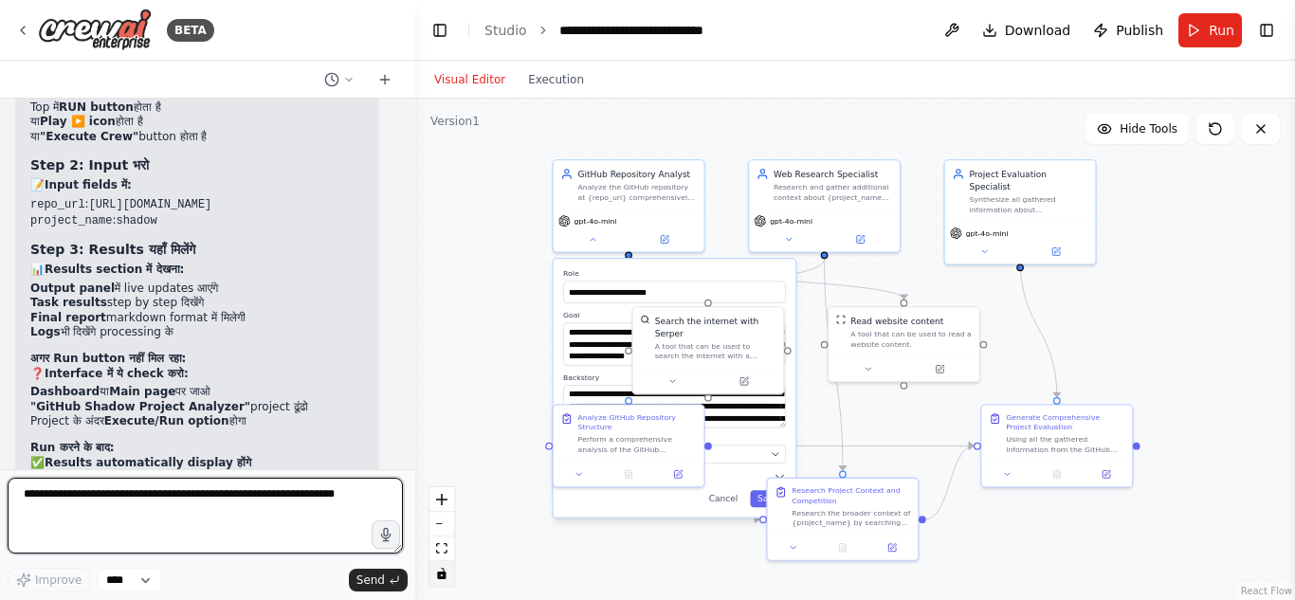
scroll to position [5163, 0]
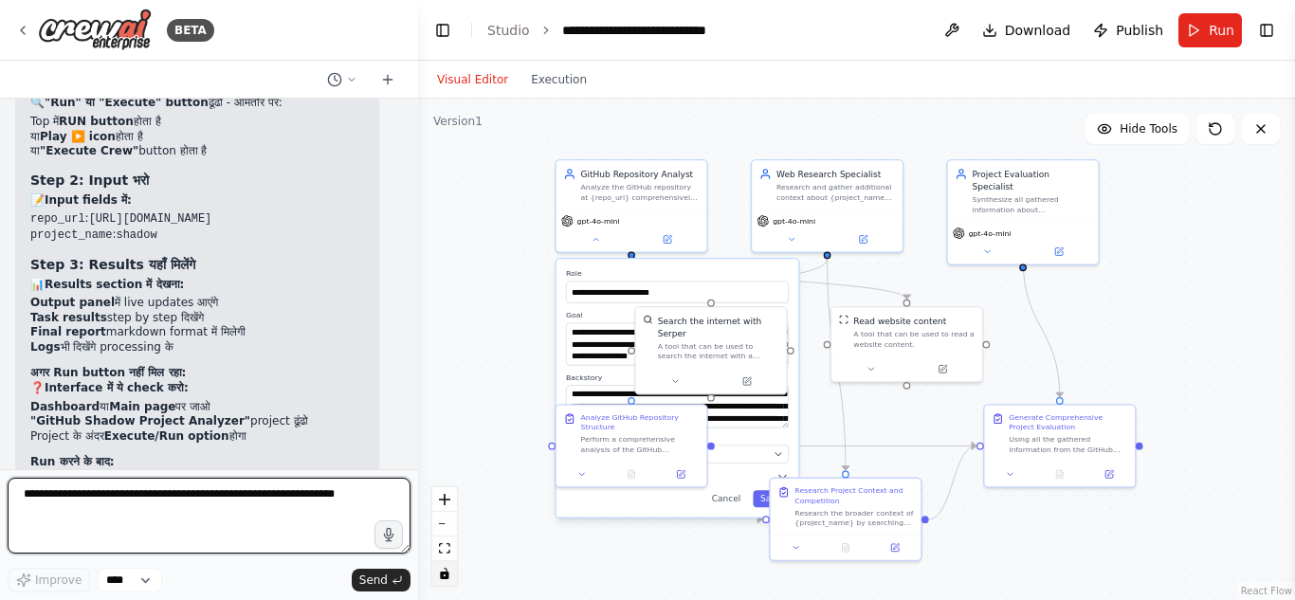
drag, startPoint x: 420, startPoint y: 449, endPoint x: 418, endPoint y: 436, distance: 12.5
click at [418, 436] on div "BETA mujhe ke project ko analyse karwan hai 11:15 ▶ Thought process I understan…" at bounding box center [647, 300] width 1295 height 600
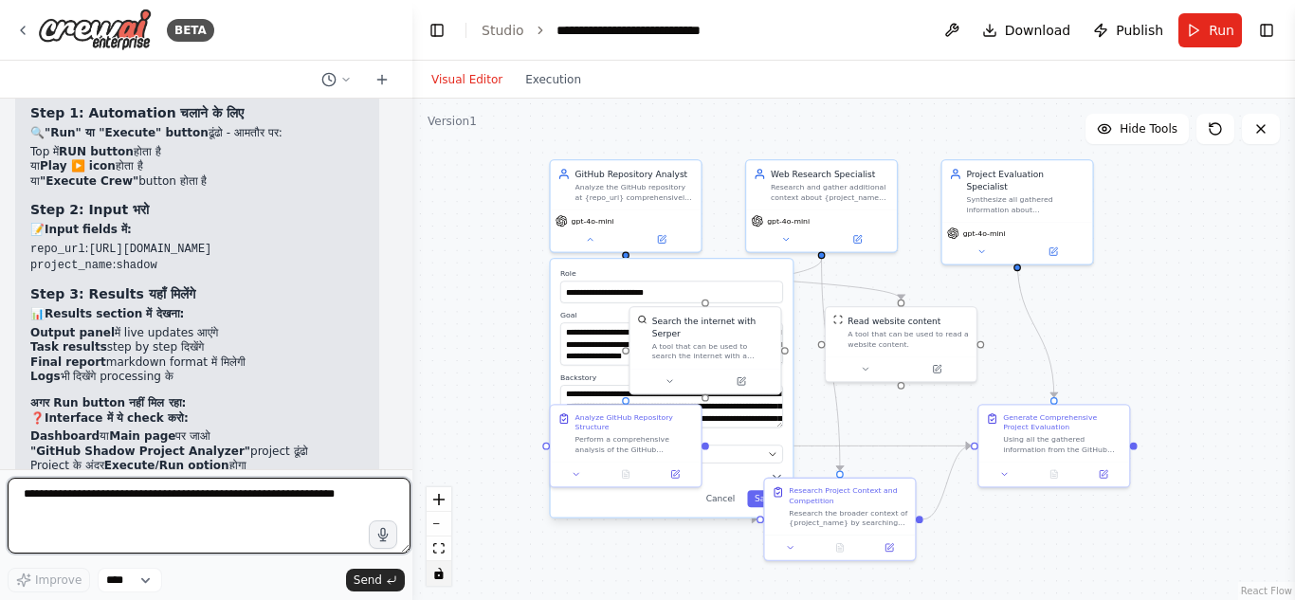
scroll to position [5192, 0]
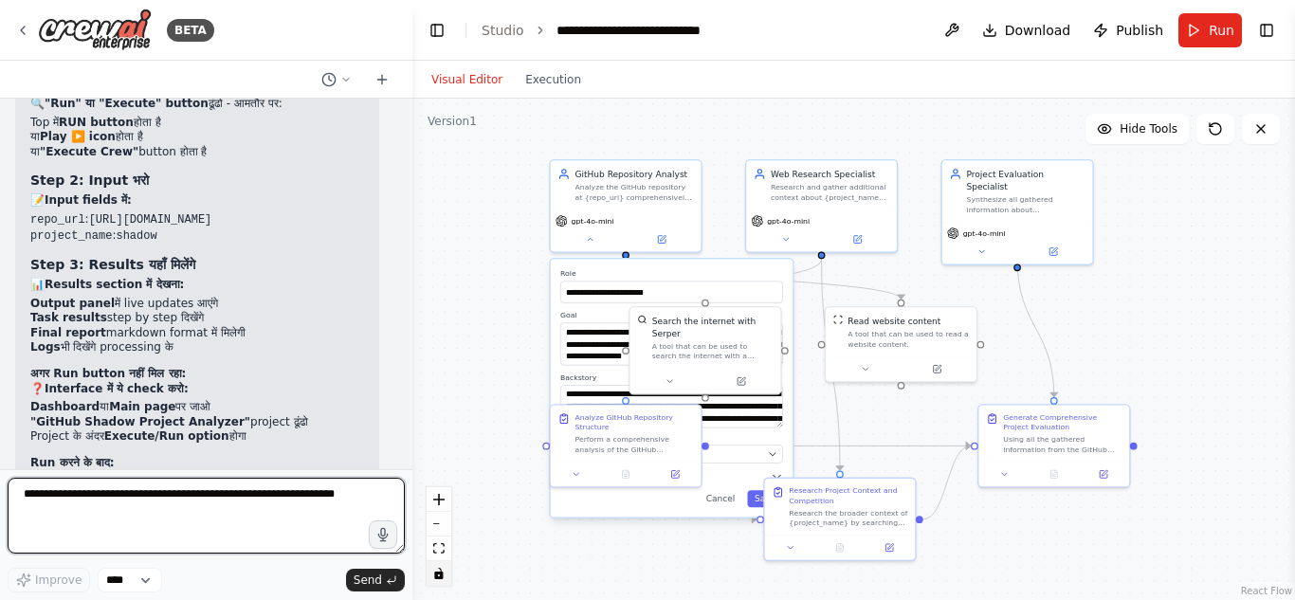
click at [412, 408] on div "BETA mujhe ke project ko analyse karwan hai 11:15 ▶ Thought process I understan…" at bounding box center [647, 300] width 1295 height 600
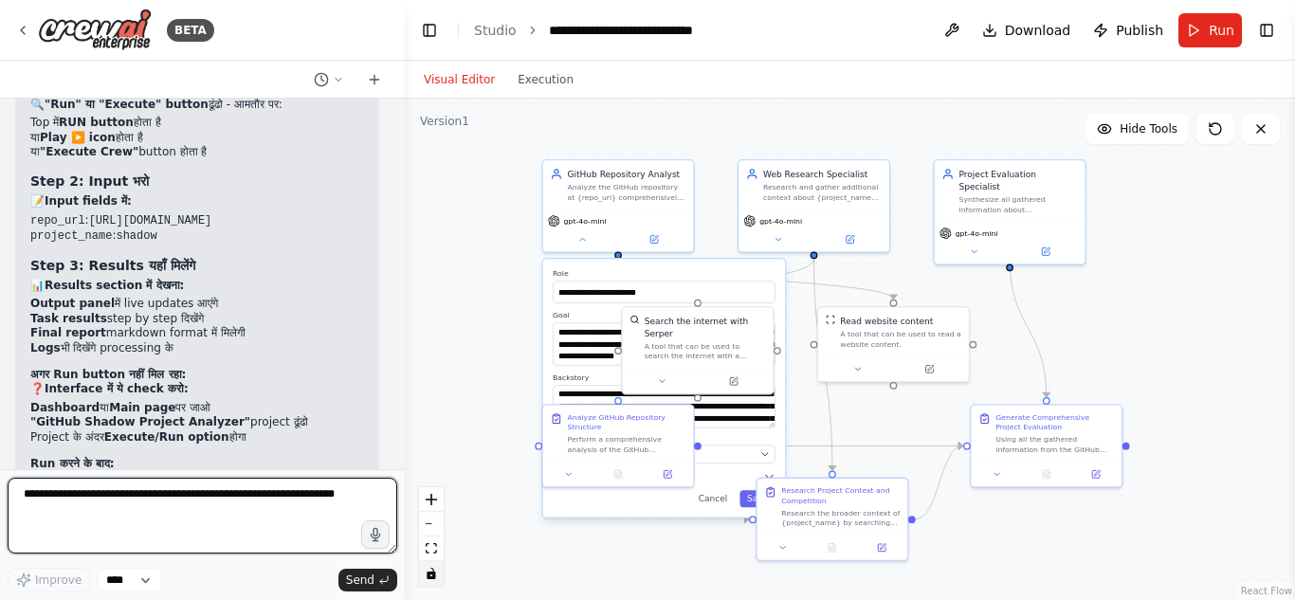
drag, startPoint x: 406, startPoint y: 457, endPoint x: 405, endPoint y: 401, distance: 56.0
click at [405, 401] on div "BETA mujhe ke project ko analyse karwan hai 11:15 ▶ Thought process I understan…" at bounding box center [647, 300] width 1295 height 600
click at [398, 106] on div at bounding box center [401, 300] width 8 height 600
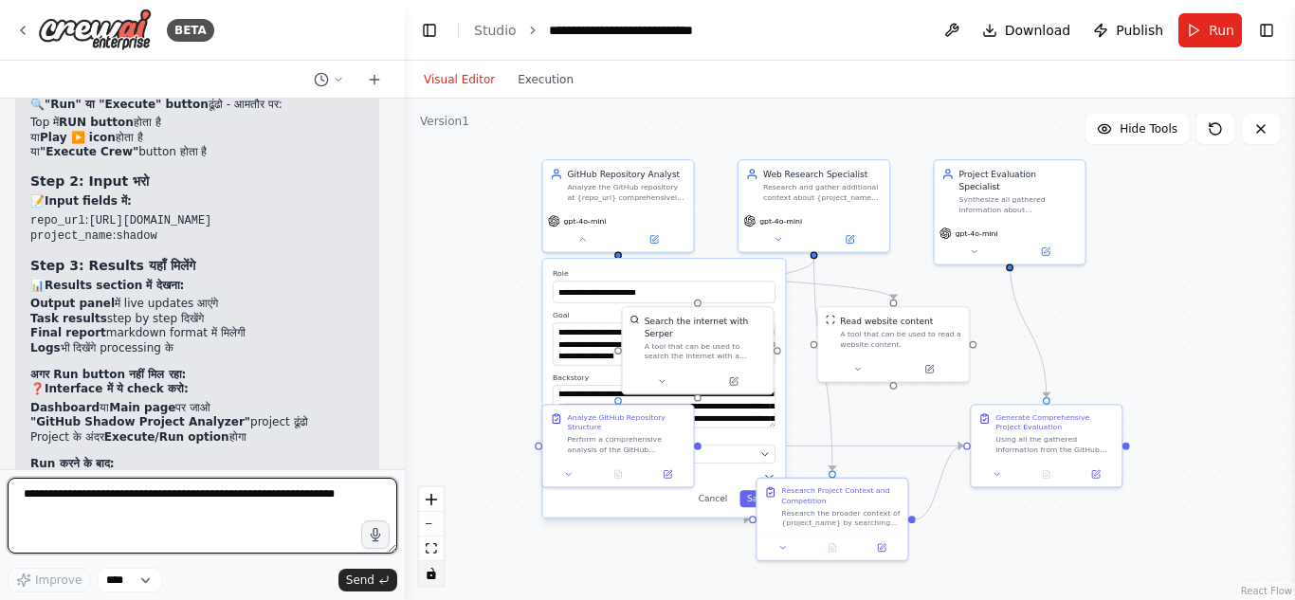
click at [398, 106] on div at bounding box center [401, 300] width 8 height 600
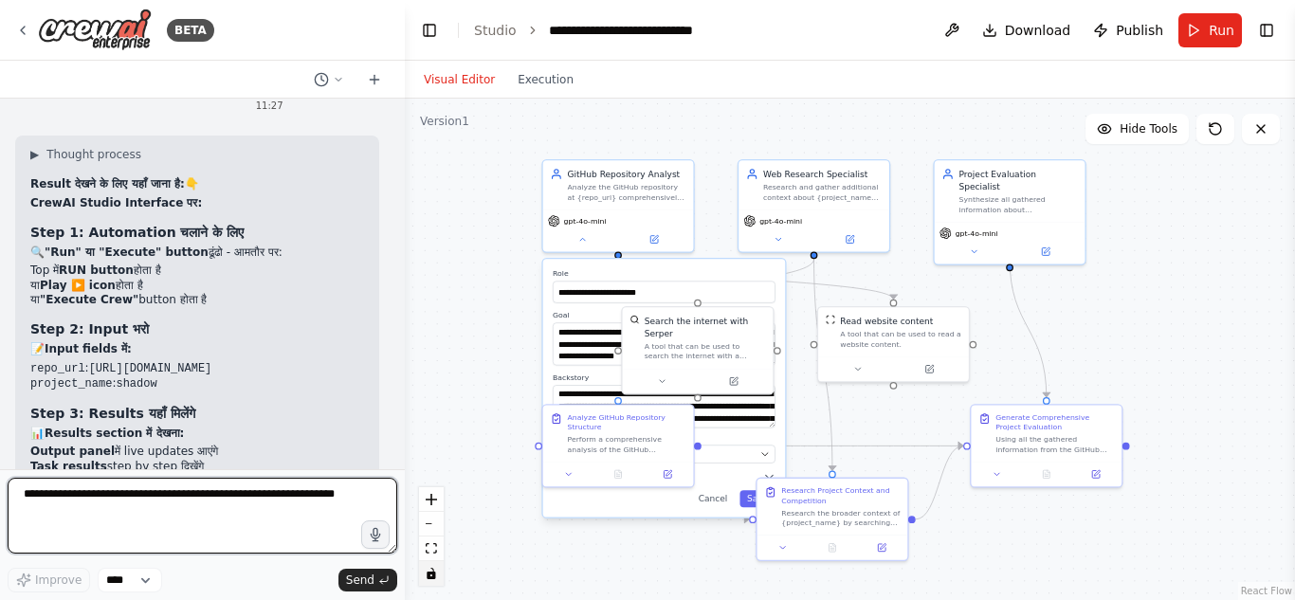
scroll to position [5112, 0]
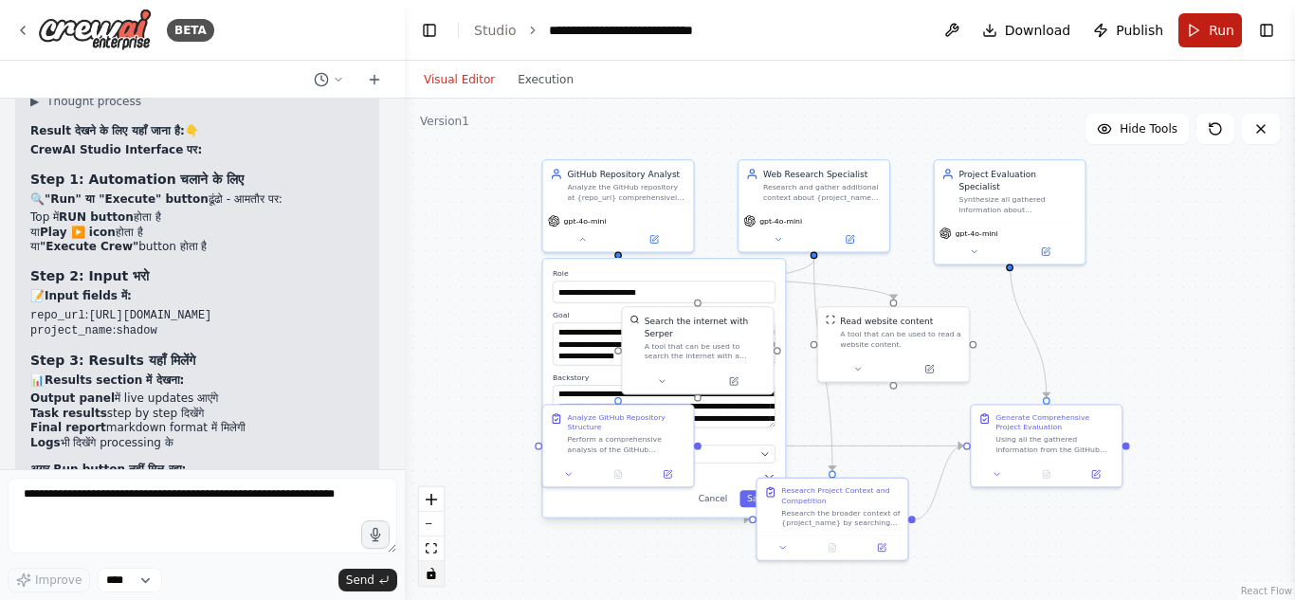
click at [1193, 35] on button "Run" at bounding box center [1211, 30] width 64 height 34
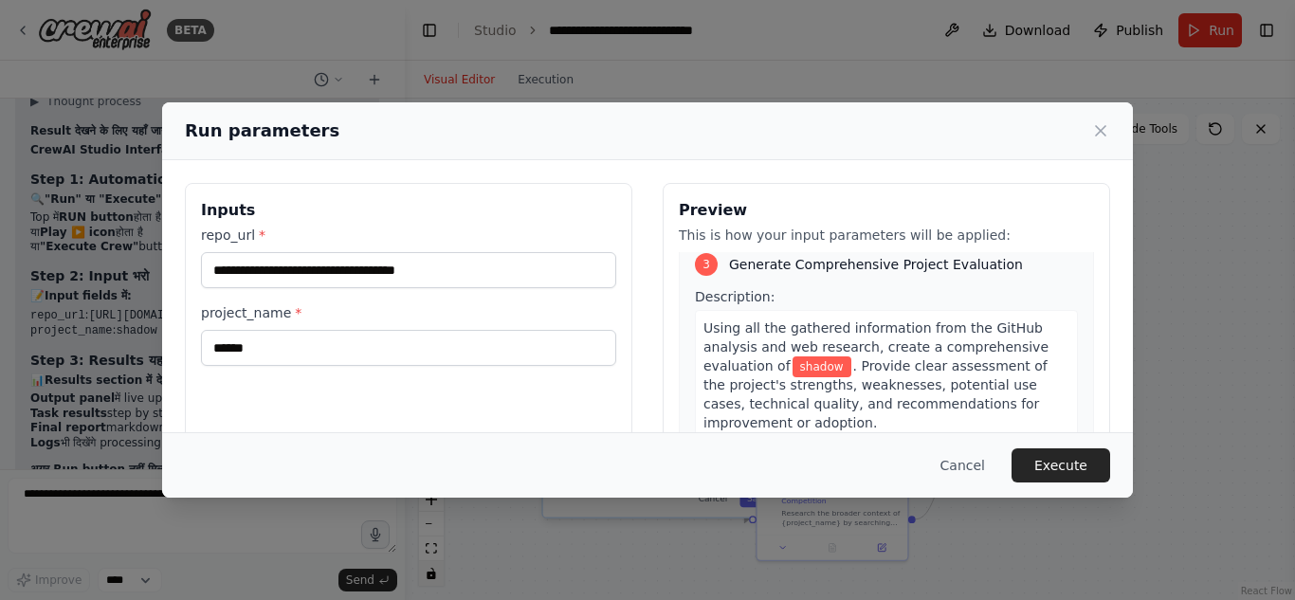
scroll to position [878, 0]
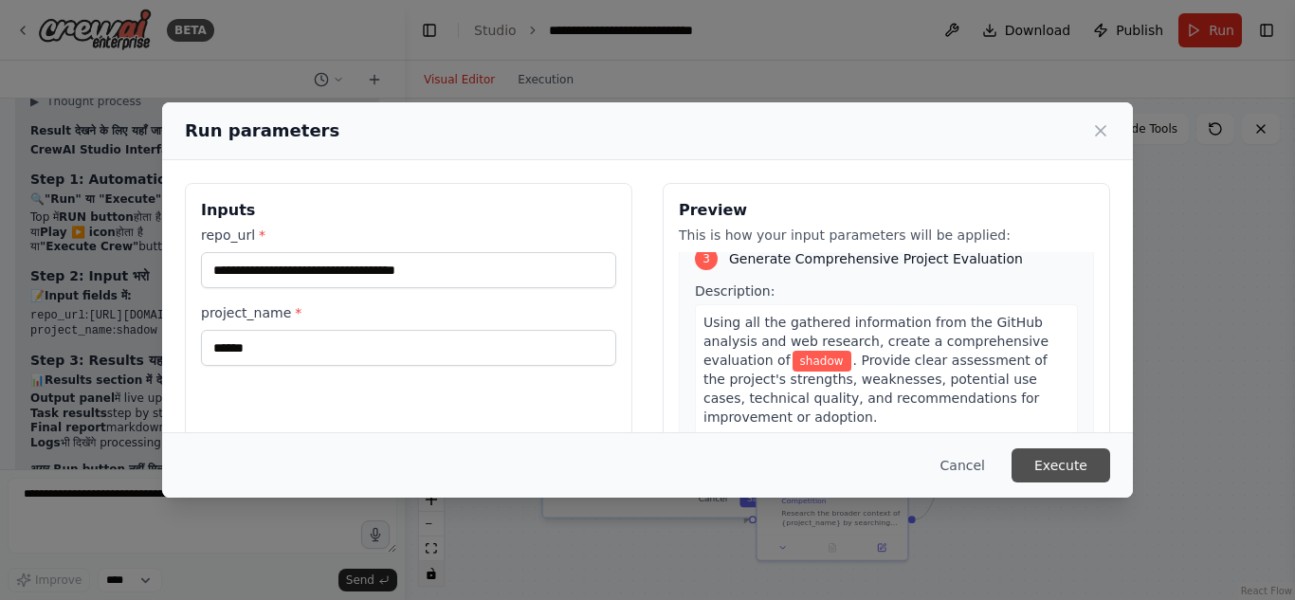
click at [1037, 469] on button "Execute" at bounding box center [1061, 466] width 99 height 34
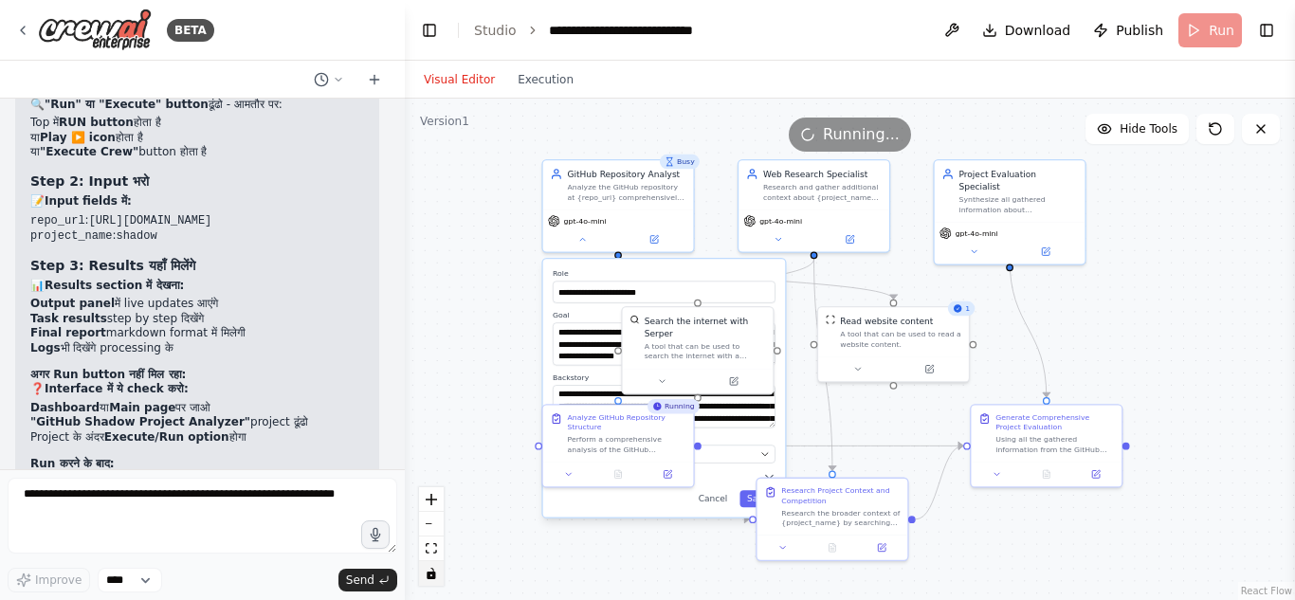
scroll to position [5208, 0]
click at [745, 501] on button "Save" at bounding box center [758, 498] width 36 height 17
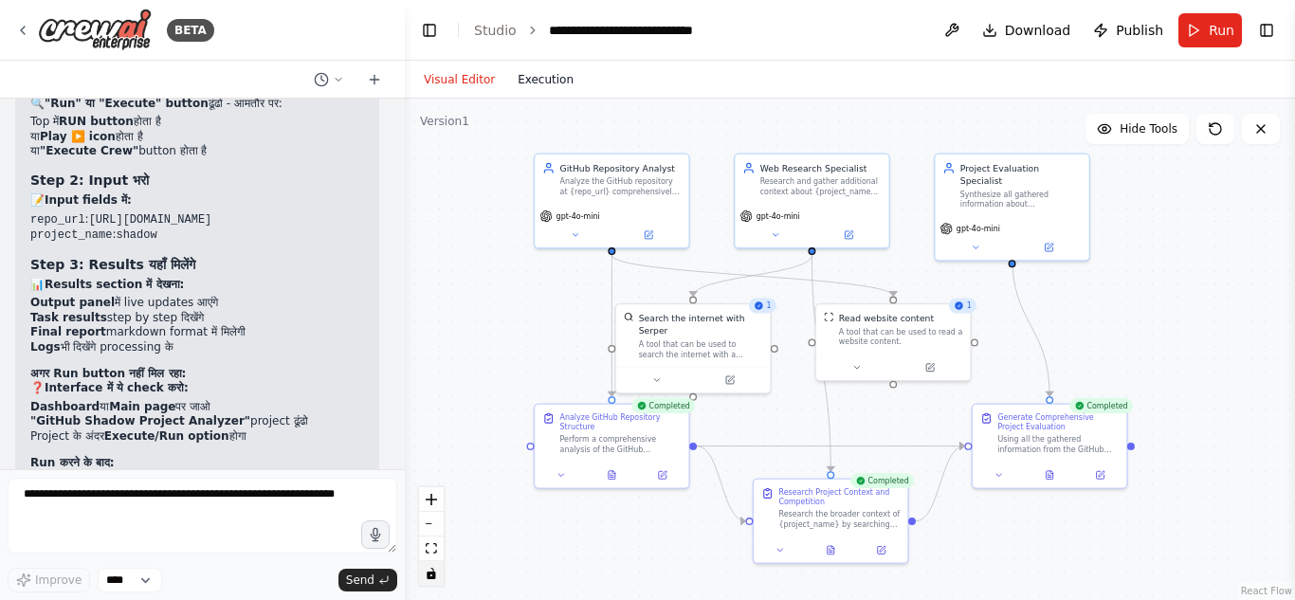
click at [507, 84] on button "Execution" at bounding box center [545, 79] width 79 height 23
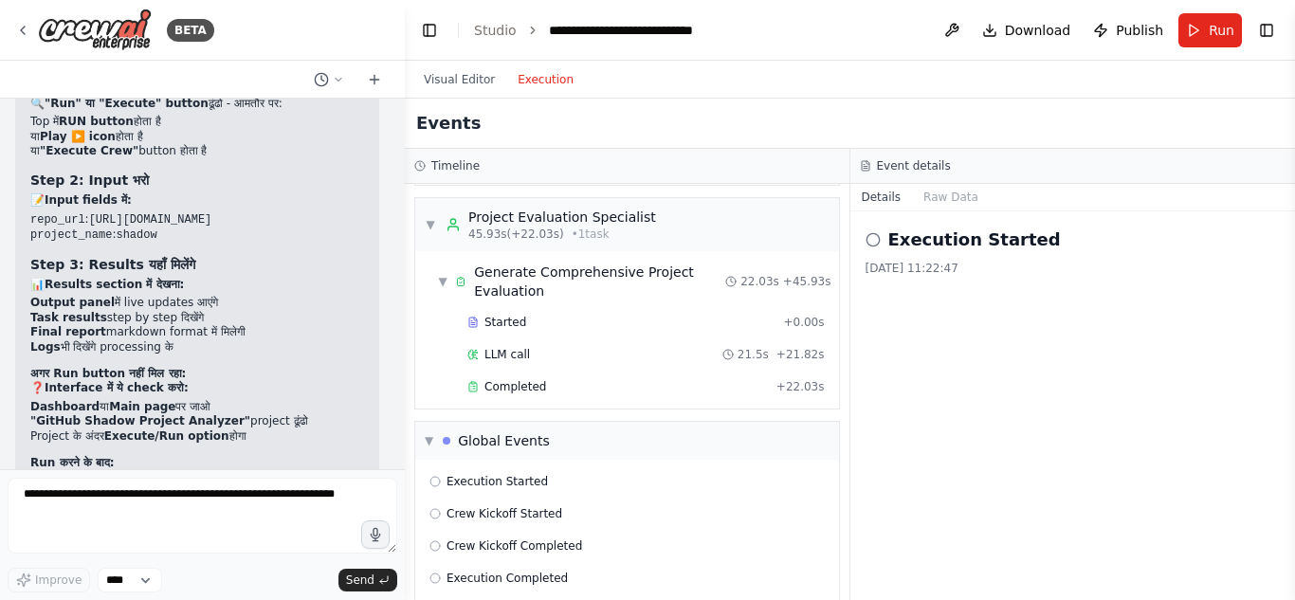
scroll to position [576, 0]
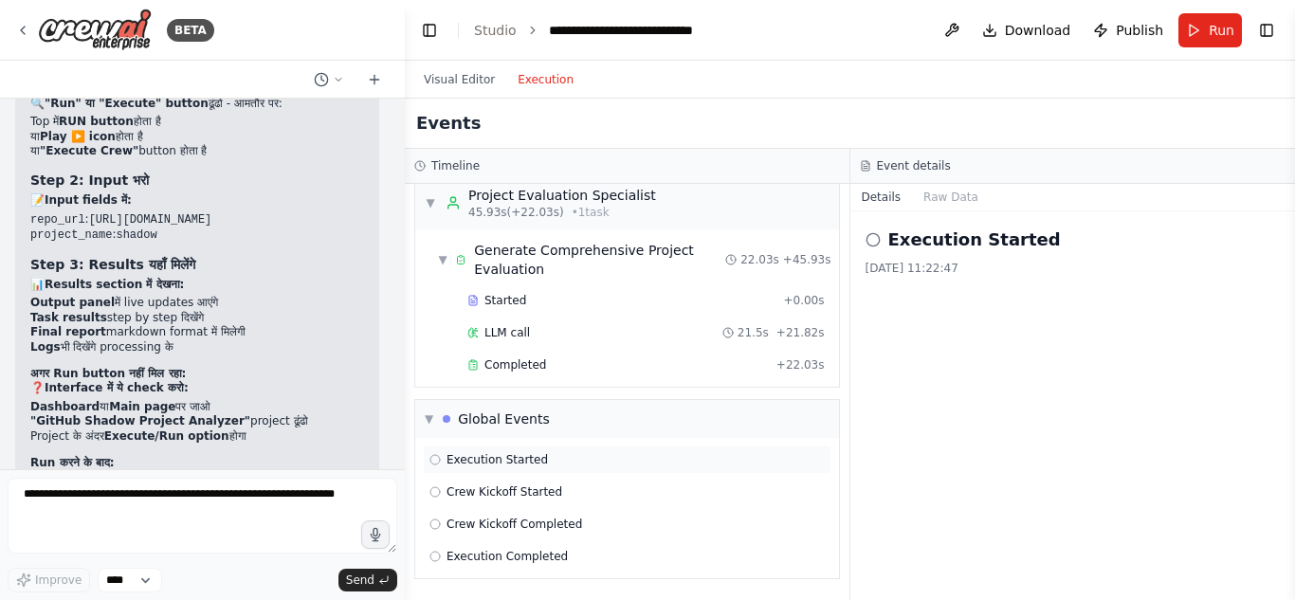
click at [511, 466] on span "Execution Started" at bounding box center [497, 459] width 101 height 15
click at [442, 468] on div "Execution Started" at bounding box center [627, 460] width 409 height 28
click at [427, 424] on span "▼" at bounding box center [429, 419] width 9 height 15
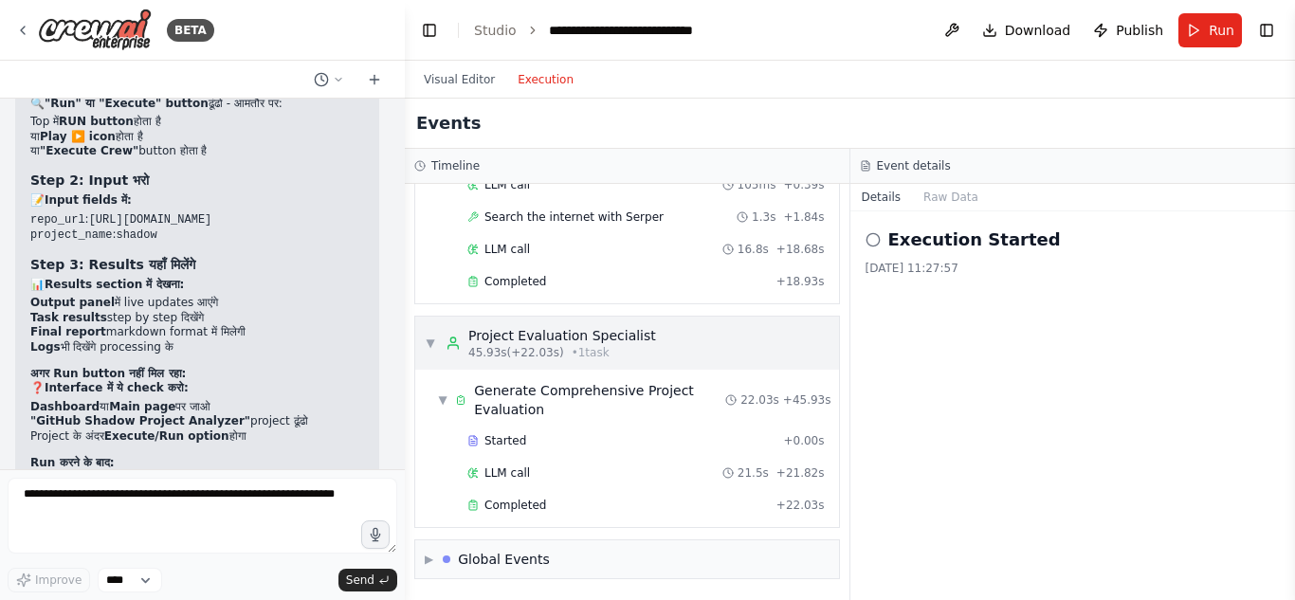
click at [429, 344] on span "▼" at bounding box center [430, 343] width 11 height 15
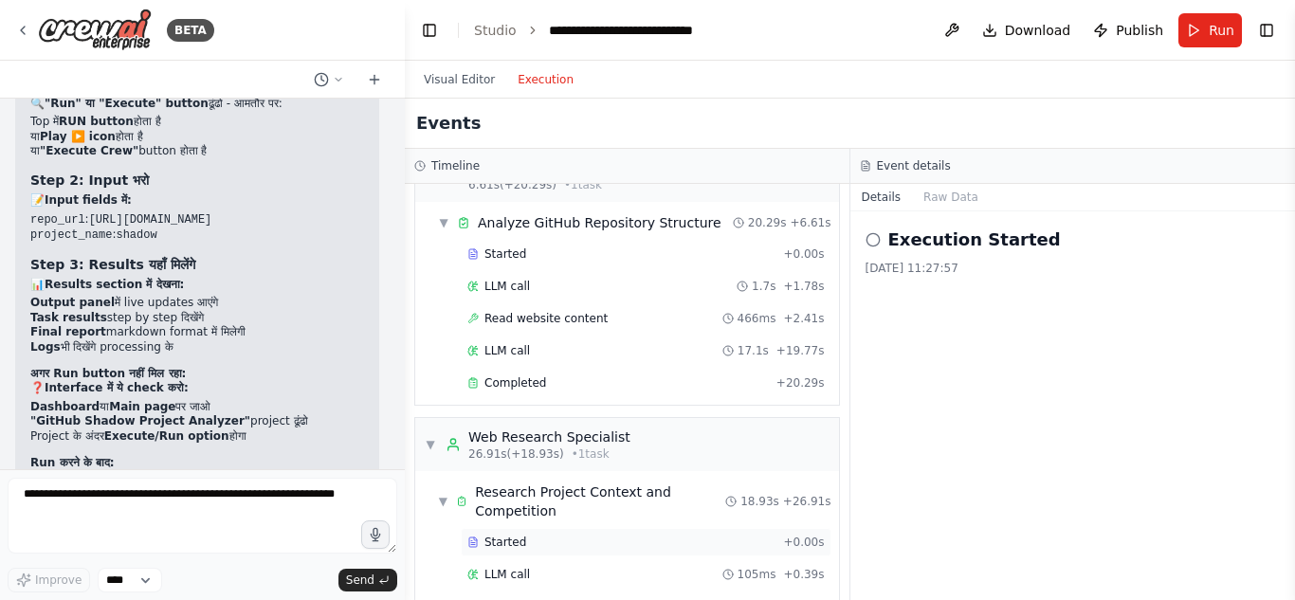
scroll to position [0, 0]
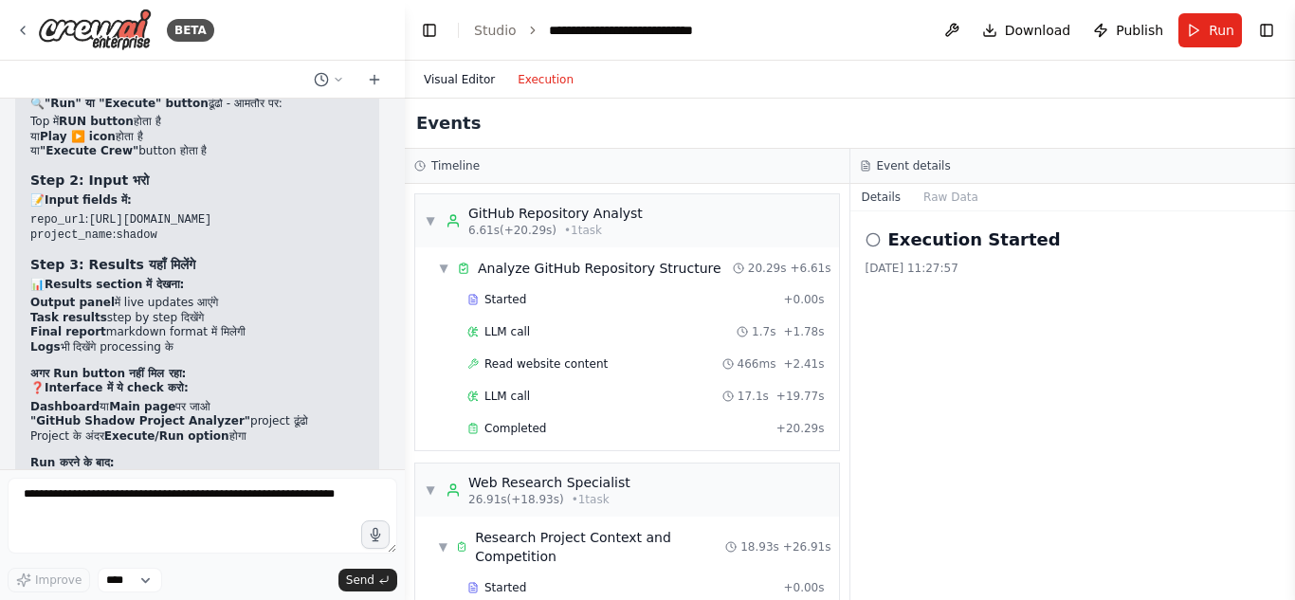
click at [466, 79] on button "Visual Editor" at bounding box center [459, 79] width 94 height 23
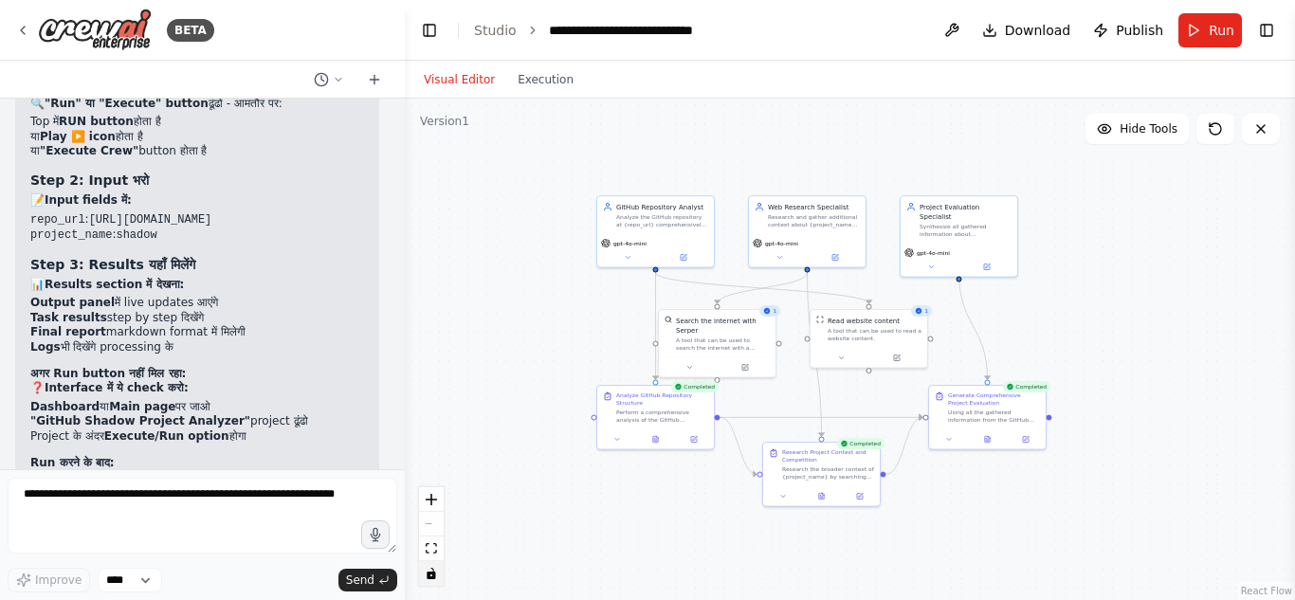
click at [1168, 152] on div ".deletable-edge-delete-btn { width: 20px; height: 20px; border: 0px solid #ffff…" at bounding box center [850, 350] width 890 height 502
click at [1115, 142] on button "Hide Tools" at bounding box center [1137, 129] width 103 height 30
click at [1108, 144] on div ".deletable-edge-delete-btn { width: 20px; height: 20px; border: 0px solid #ffff…" at bounding box center [850, 350] width 890 height 502
click at [1119, 130] on button "Show Tools" at bounding box center [1135, 129] width 108 height 30
click at [1123, 124] on button "Hide Tools" at bounding box center [1137, 129] width 103 height 30
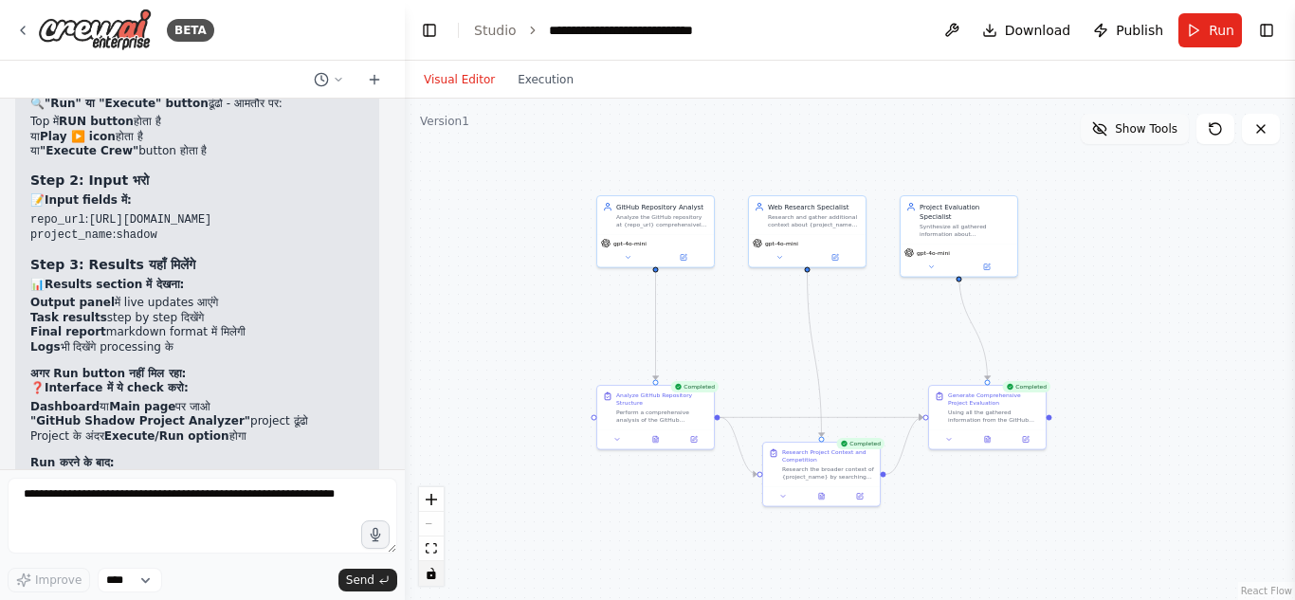
click at [1123, 124] on span "Show Tools" at bounding box center [1146, 128] width 63 height 15
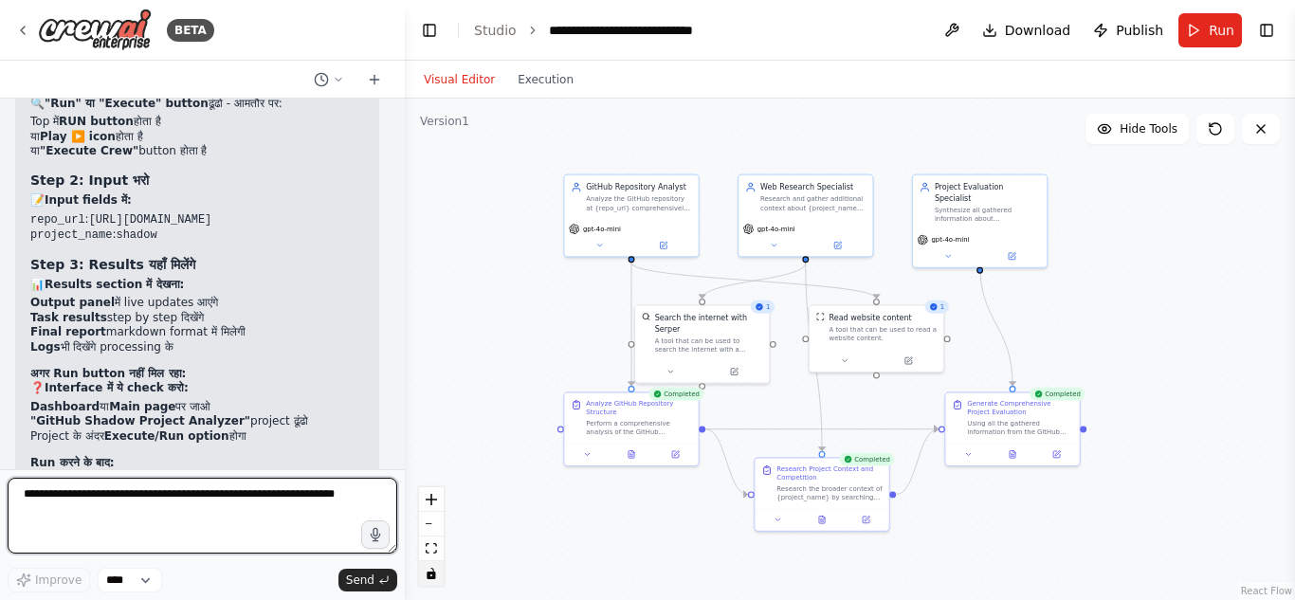
click at [214, 503] on textarea at bounding box center [203, 516] width 390 height 76
type textarea "**********"
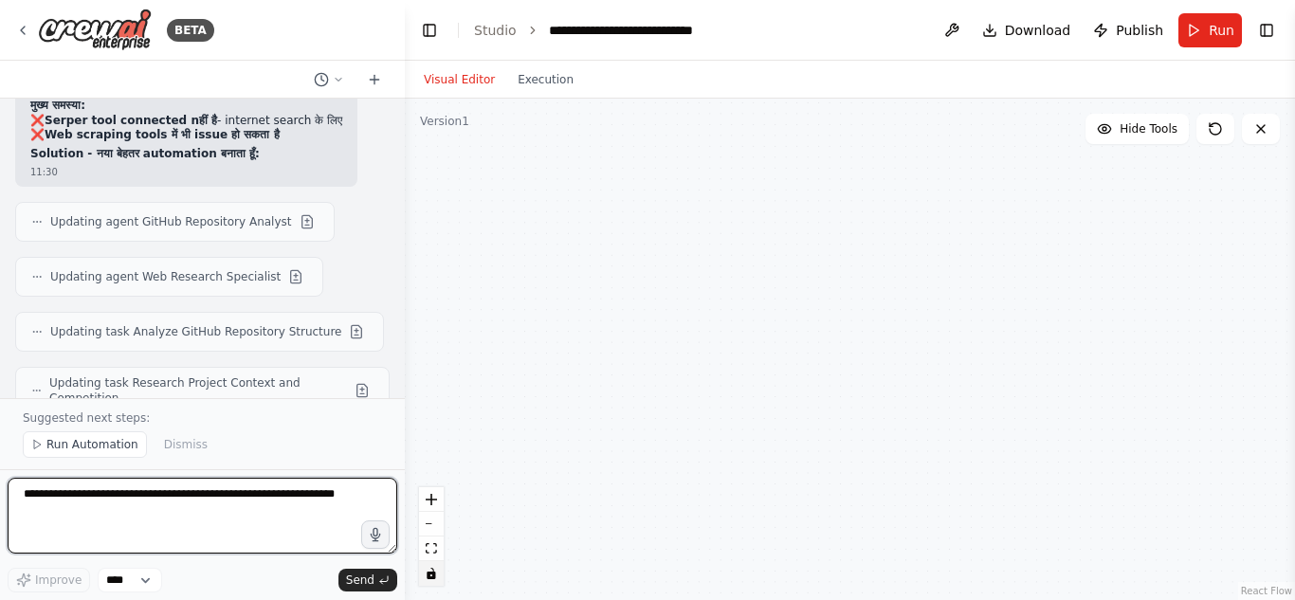
scroll to position [6498, 0]
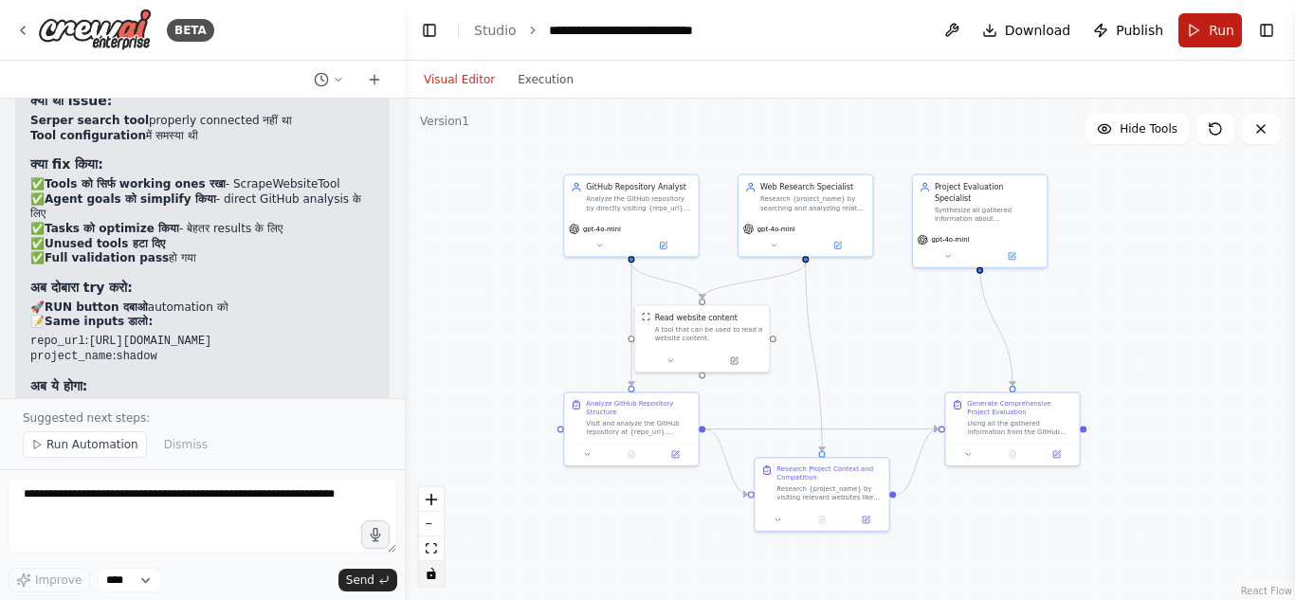
click at [1200, 37] on button "Run" at bounding box center [1211, 30] width 64 height 34
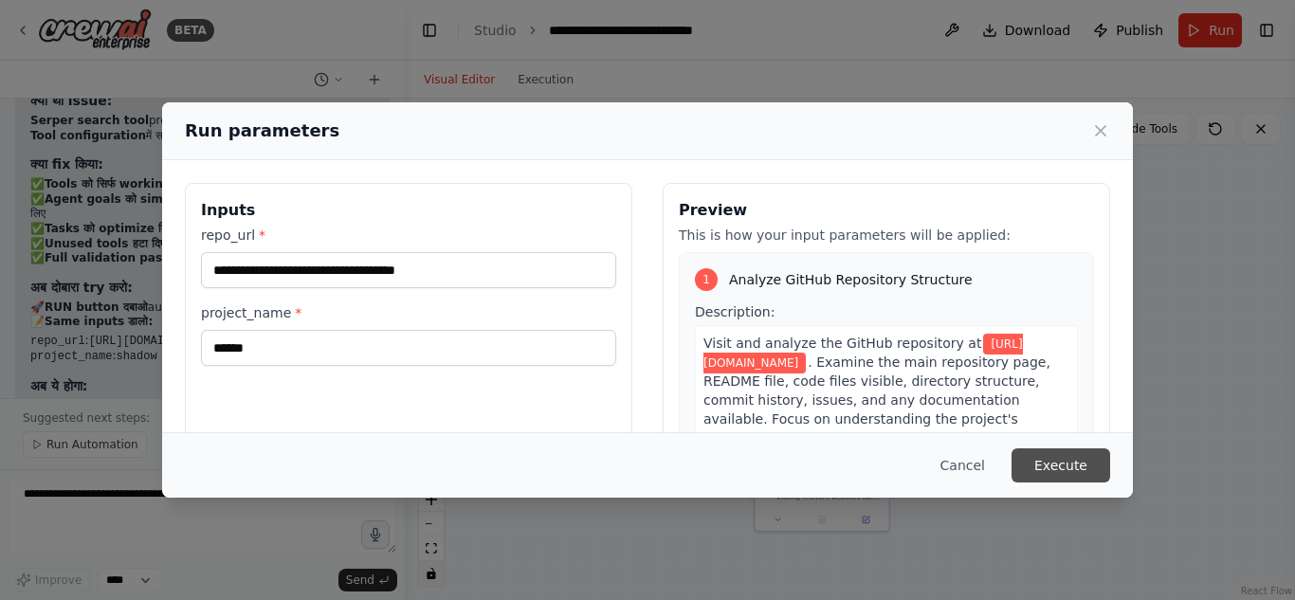
click at [1058, 468] on button "Execute" at bounding box center [1061, 466] width 99 height 34
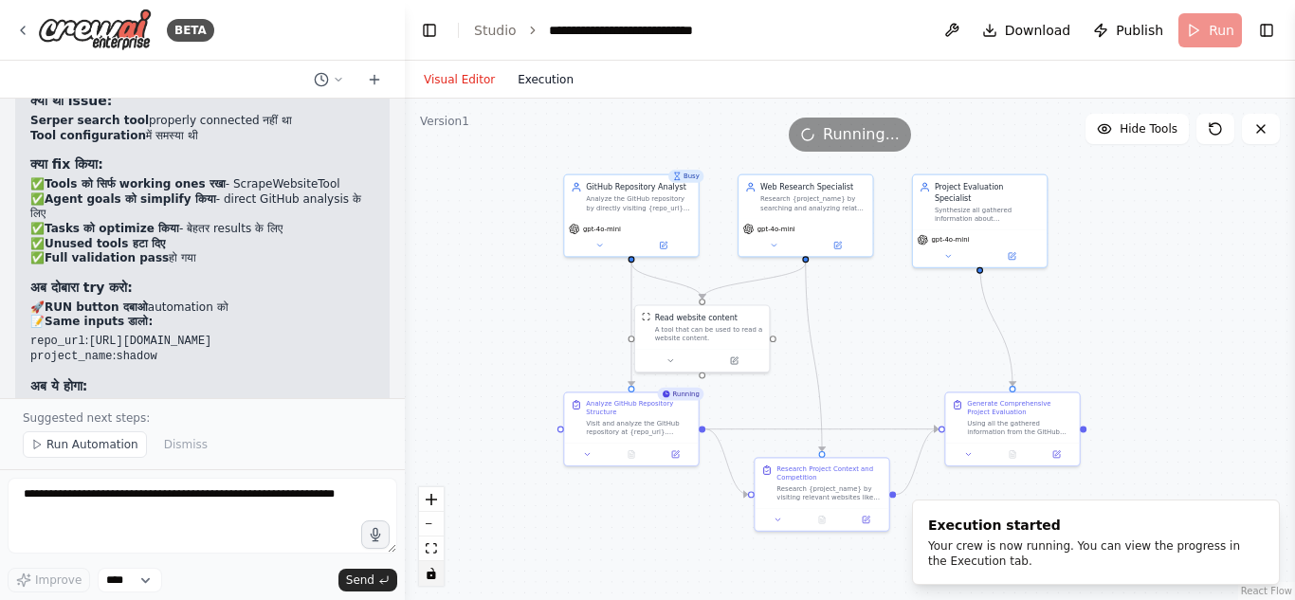
click at [532, 80] on button "Execution" at bounding box center [545, 79] width 79 height 23
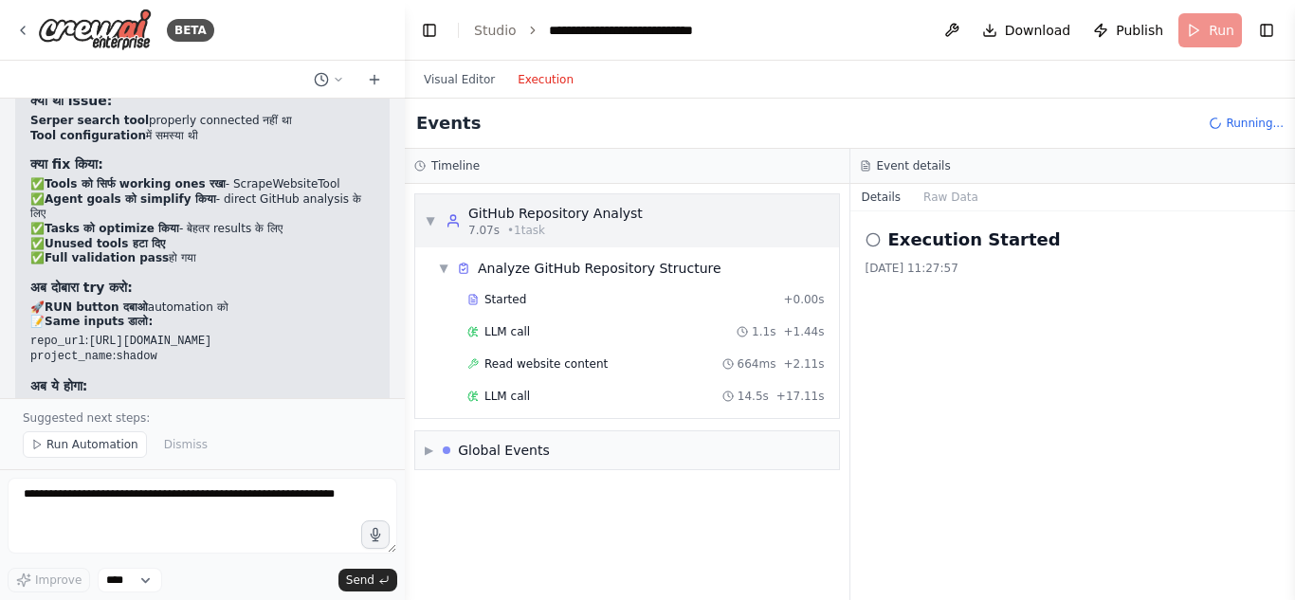
click at [434, 219] on span "▼" at bounding box center [430, 220] width 11 height 15
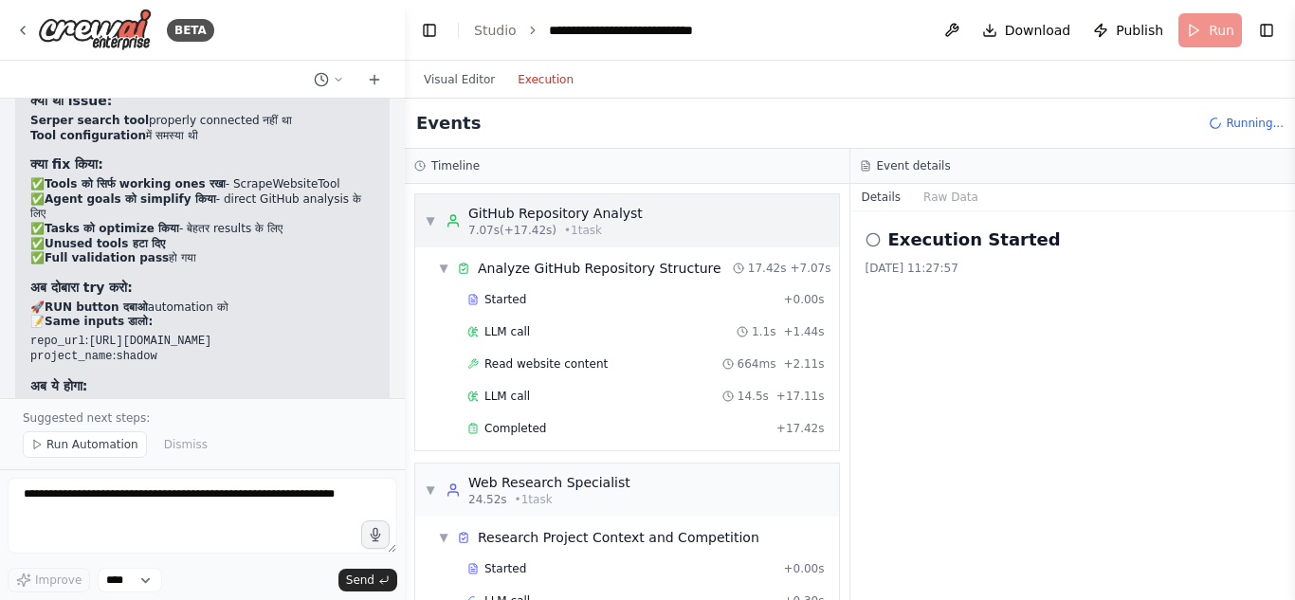
click at [434, 219] on span "▼" at bounding box center [430, 220] width 11 height 15
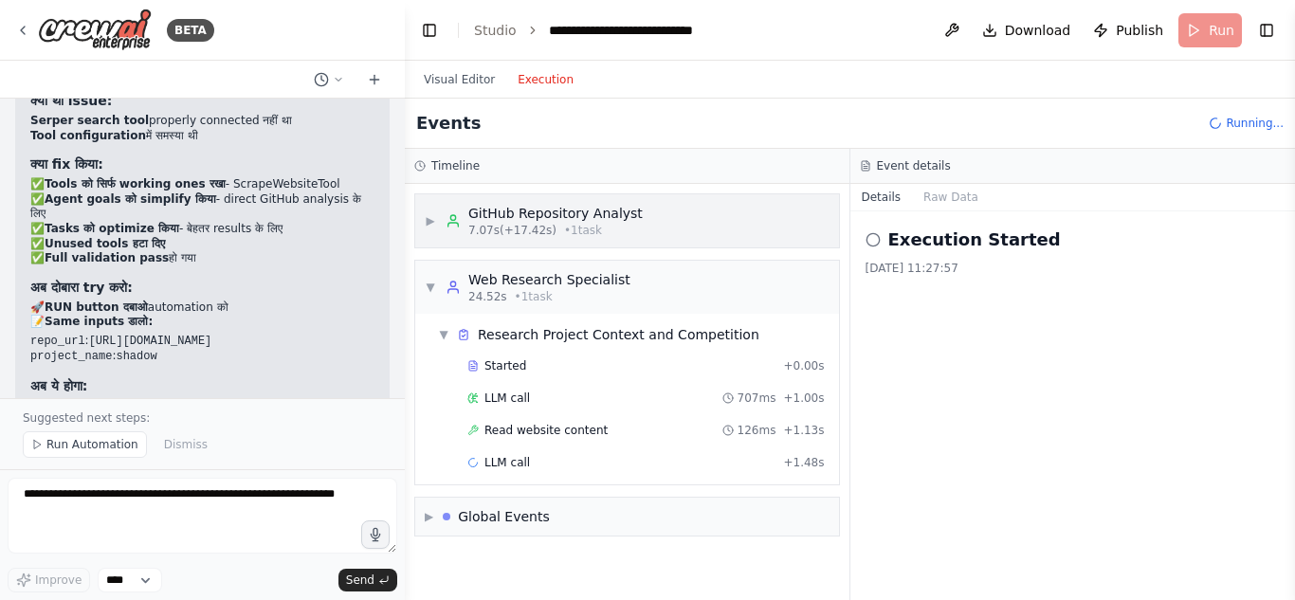
click at [434, 219] on span "▶" at bounding box center [430, 220] width 11 height 15
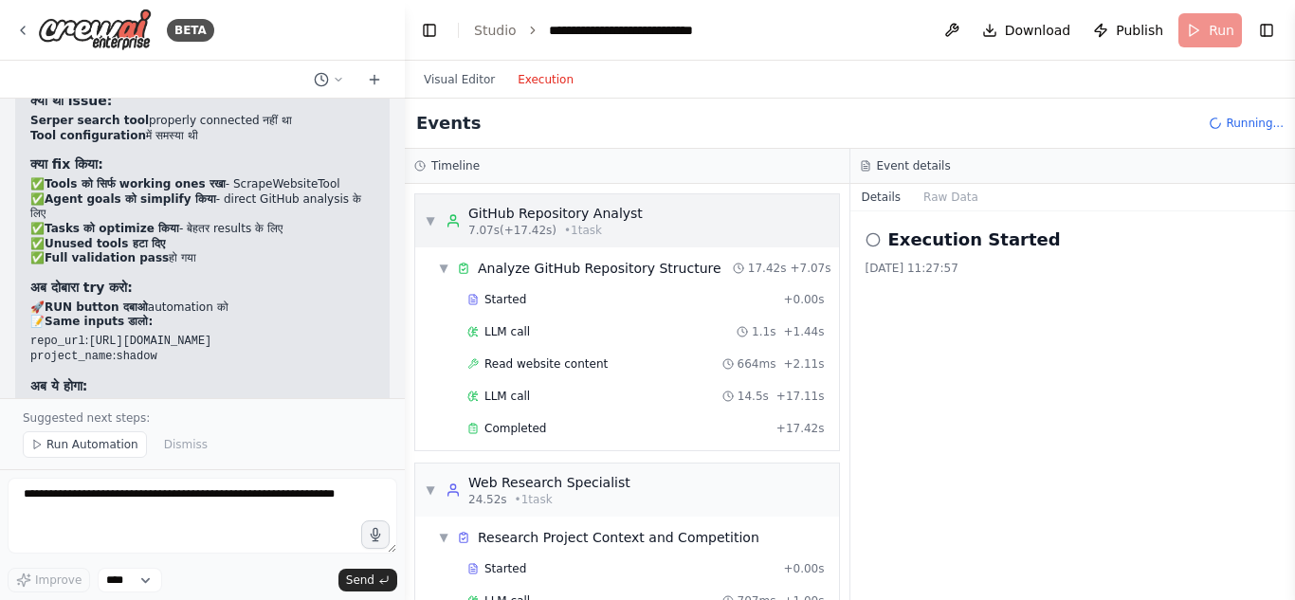
click at [434, 219] on span "▼" at bounding box center [430, 220] width 11 height 15
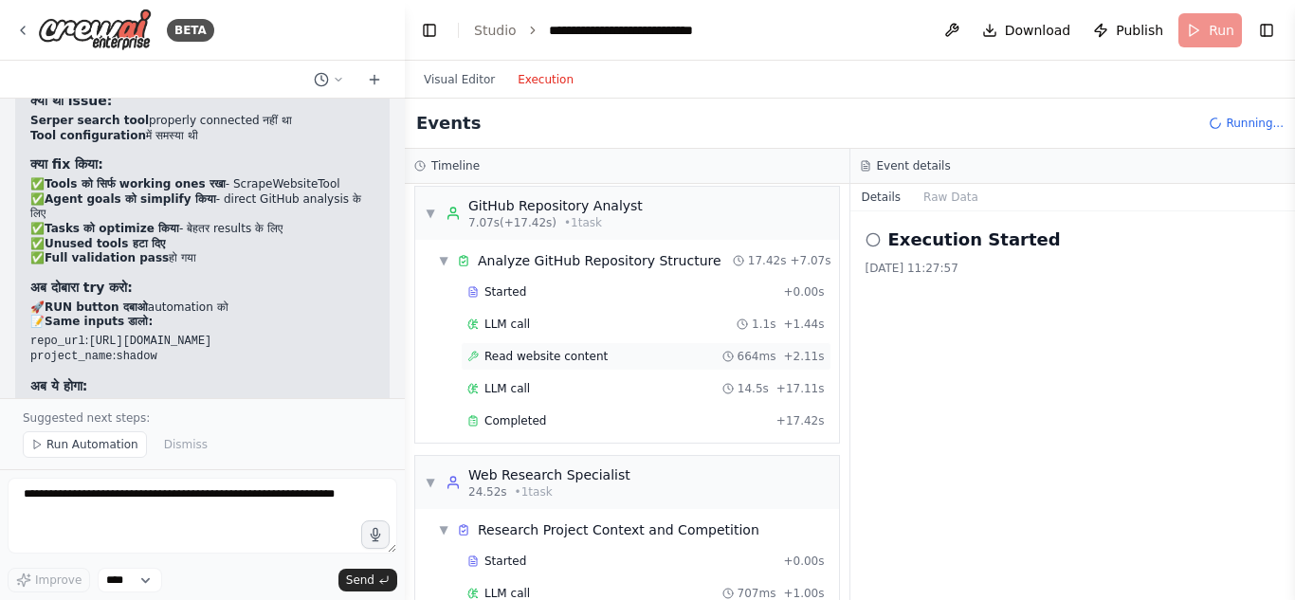
scroll to position [0, 0]
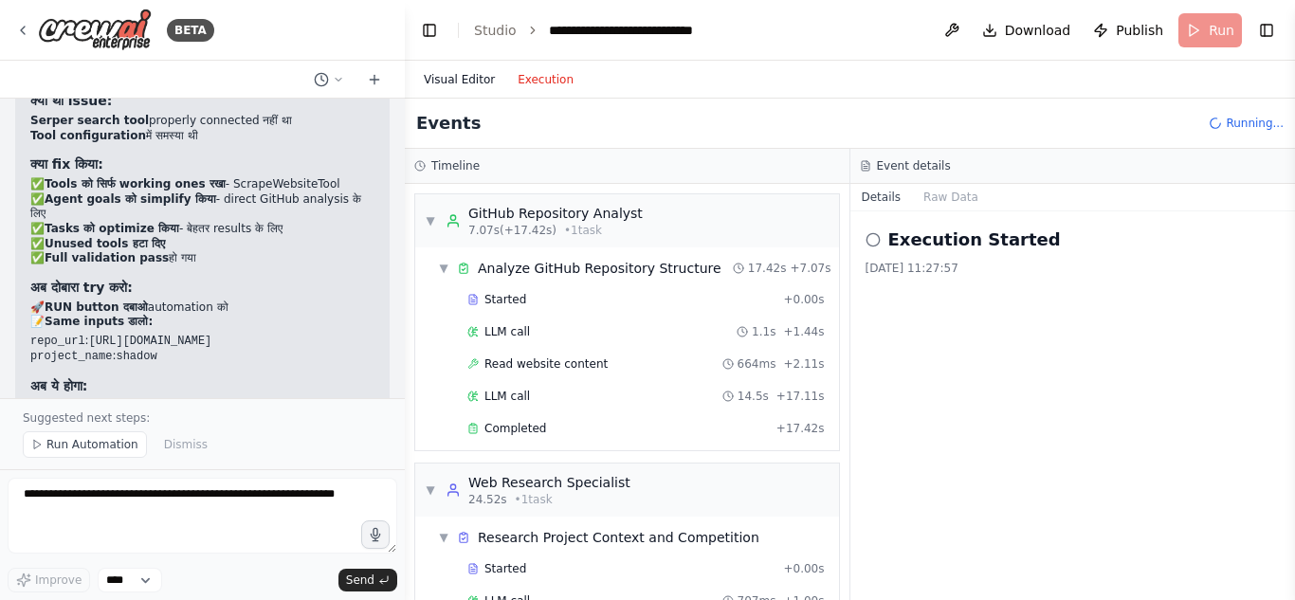
click at [442, 89] on button "Visual Editor" at bounding box center [459, 79] width 94 height 23
click at [530, 81] on button "Execution" at bounding box center [545, 79] width 79 height 23
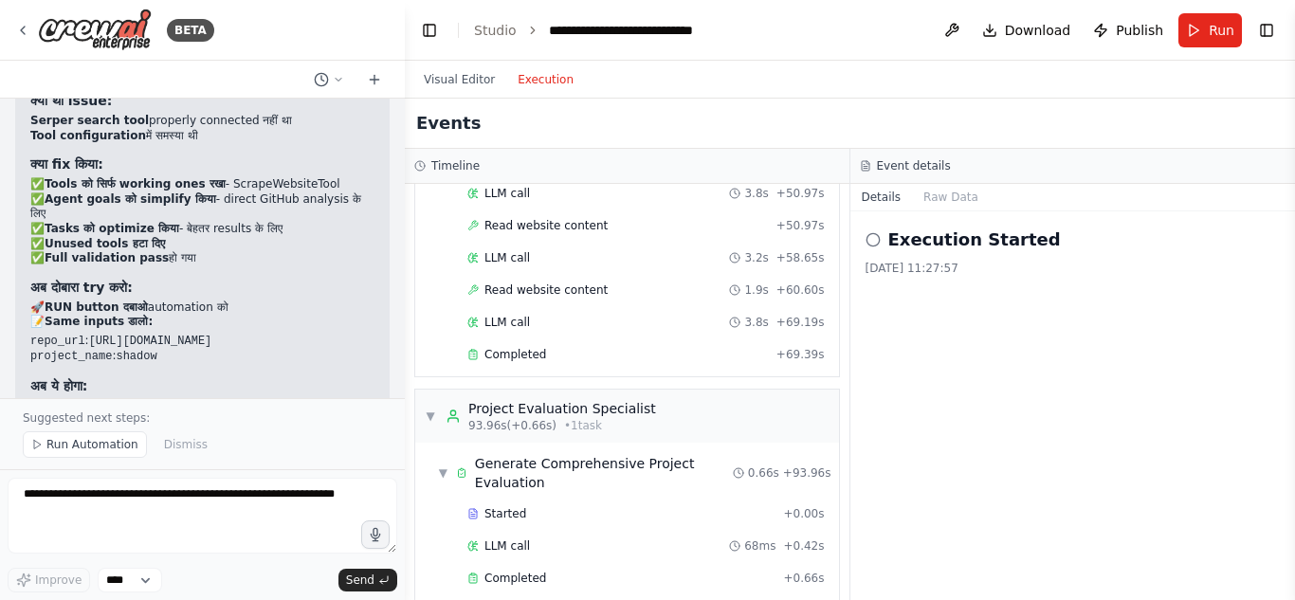
scroll to position [1146, 0]
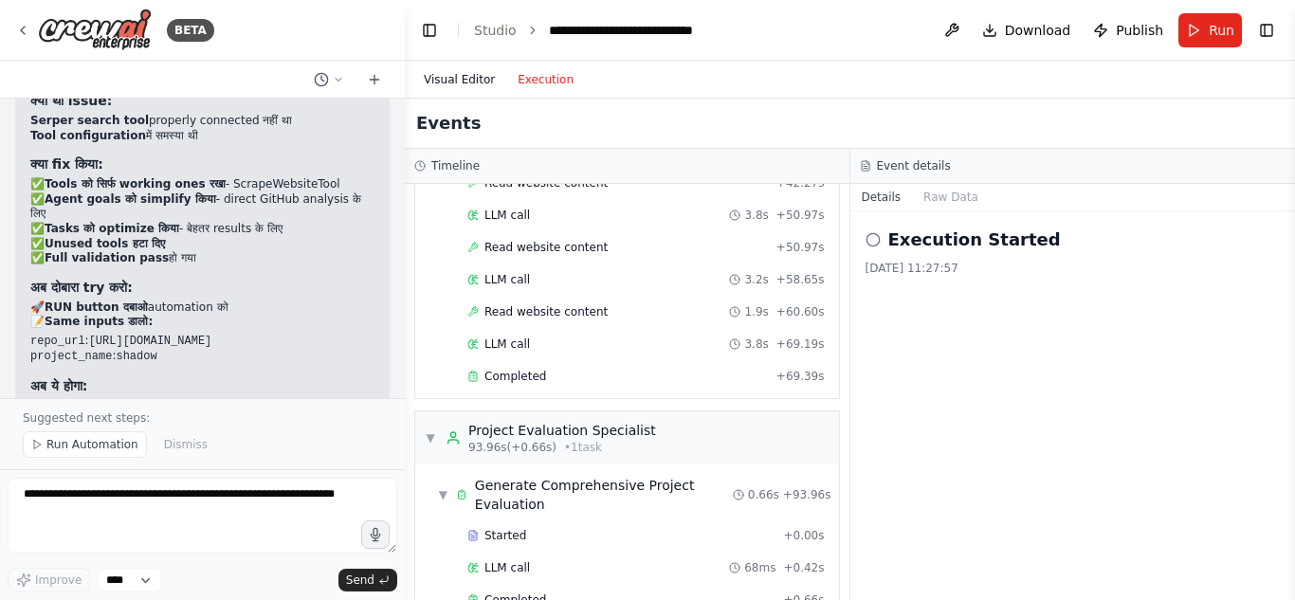
click at [448, 82] on button "Visual Editor" at bounding box center [459, 79] width 94 height 23
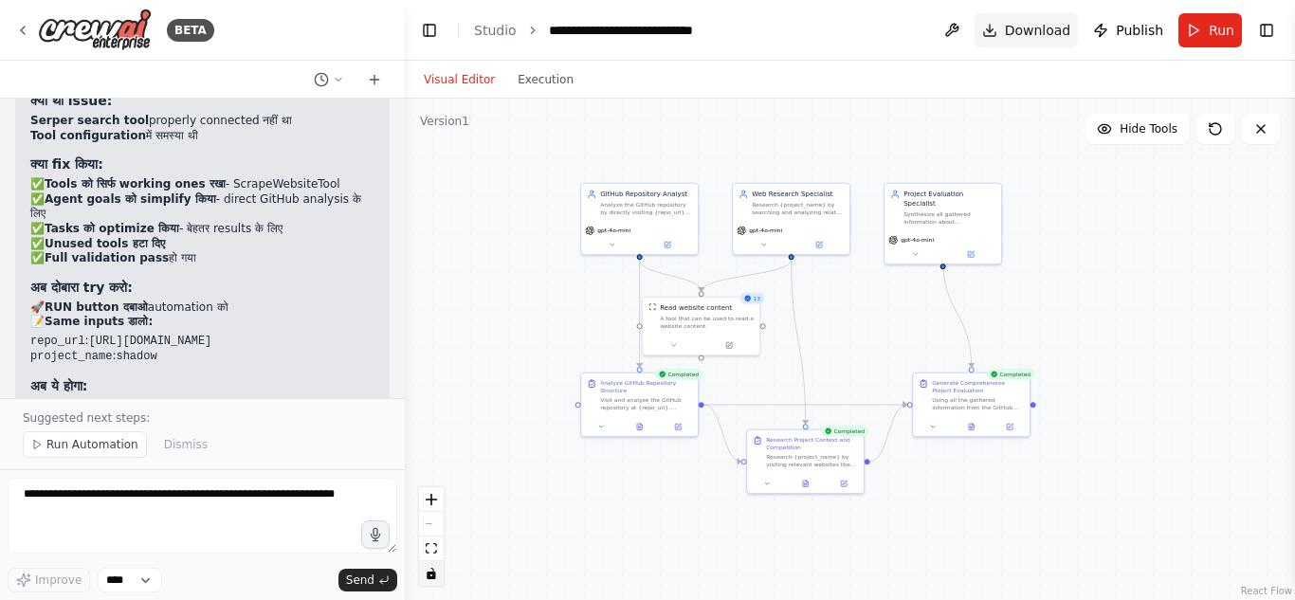
click at [1044, 26] on span "Download" at bounding box center [1038, 30] width 66 height 19
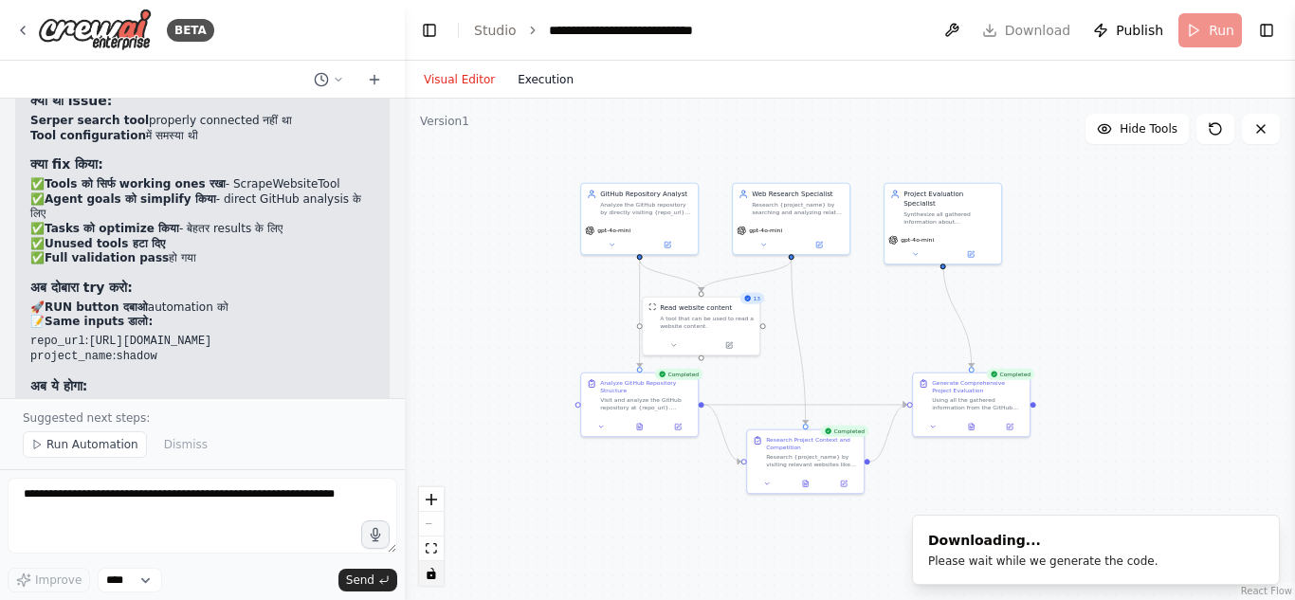
click at [537, 84] on button "Execution" at bounding box center [545, 79] width 79 height 23
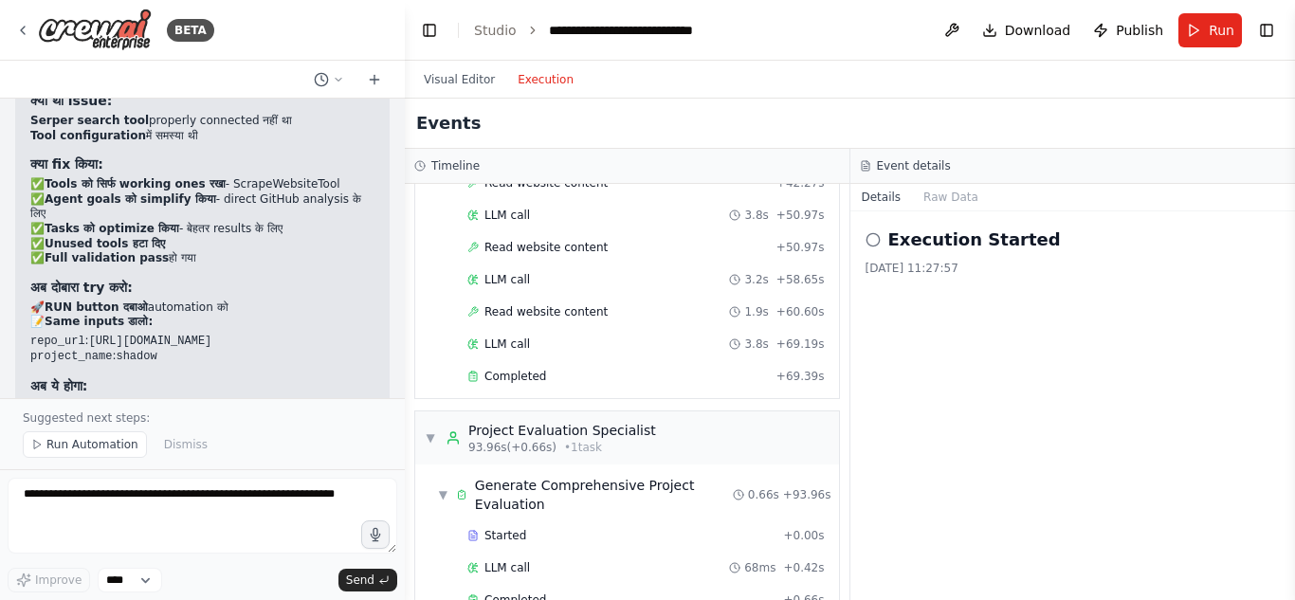
click at [956, 250] on h2 "Execution Started" at bounding box center [974, 240] width 173 height 27
click at [947, 194] on button "Raw Data" at bounding box center [951, 197] width 78 height 27
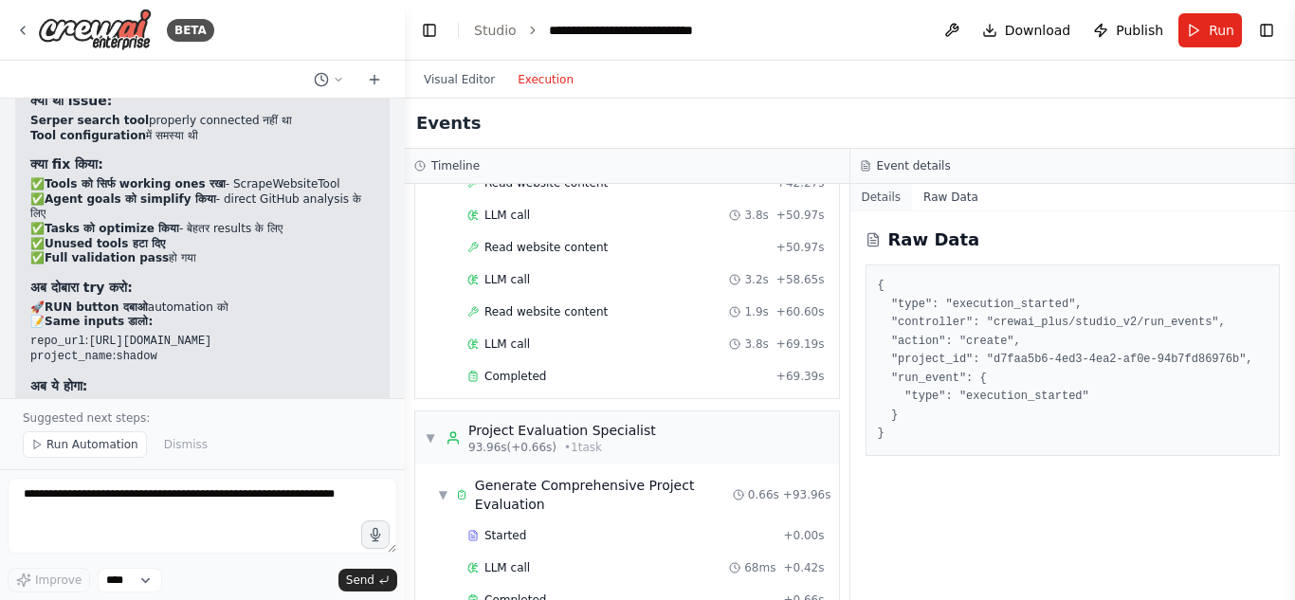
click at [881, 188] on button "Details" at bounding box center [882, 197] width 63 height 27
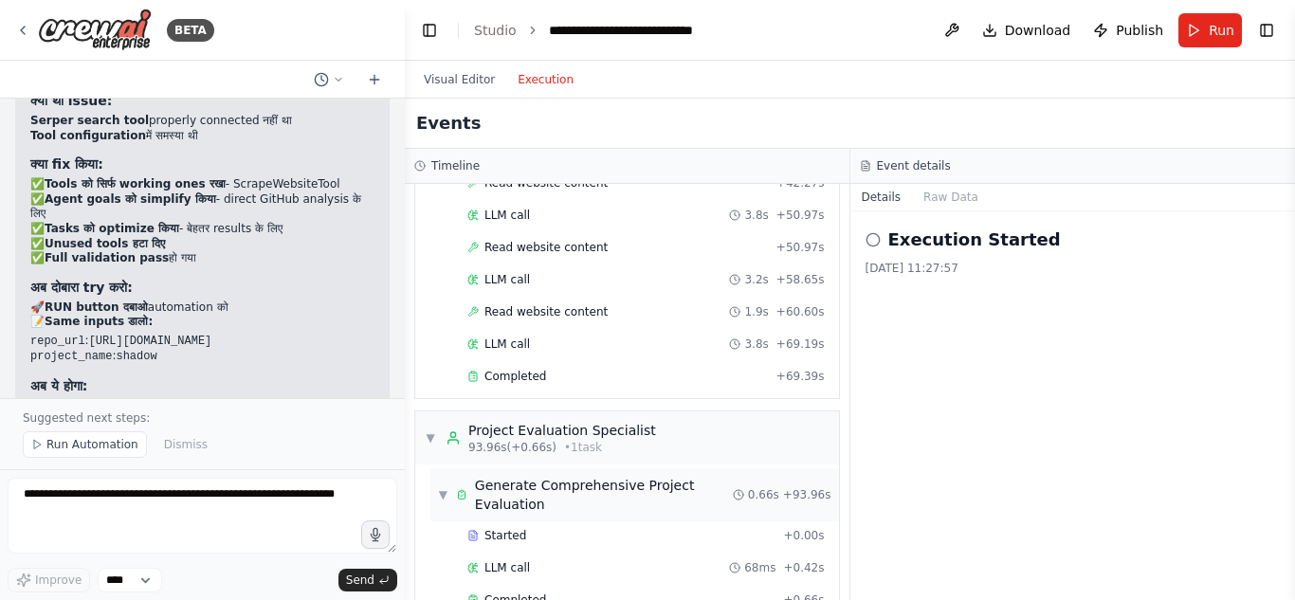
scroll to position [1241, 0]
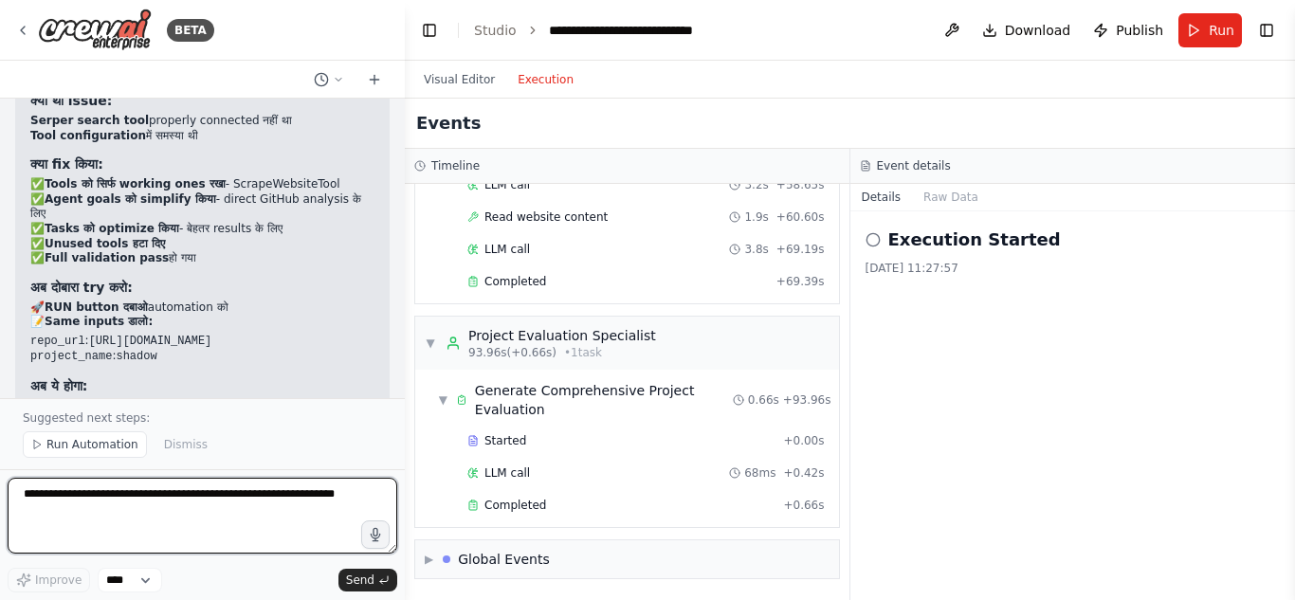
click at [187, 512] on textarea at bounding box center [203, 516] width 390 height 76
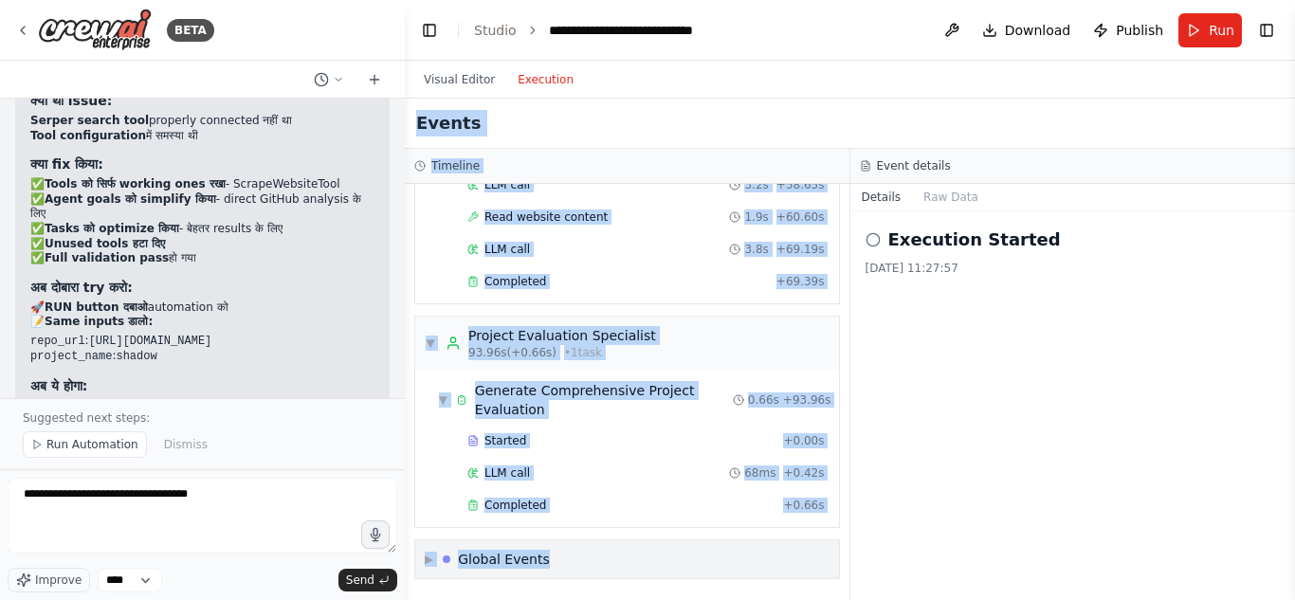
drag, startPoint x: 416, startPoint y: 119, endPoint x: 652, endPoint y: 565, distance: 504.3
click at [652, 565] on div "Events Timeline ▼ GitHub Repository Analyst 7.07s (+17.42s) • 1 task ▼ Analyze …" at bounding box center [850, 350] width 890 height 502
copy div "Loremi Dolorsit ▼ AmeTco Adipiscing Elitsed 0.07d (+44.58e) • 6 temp ▼ Incidid …"
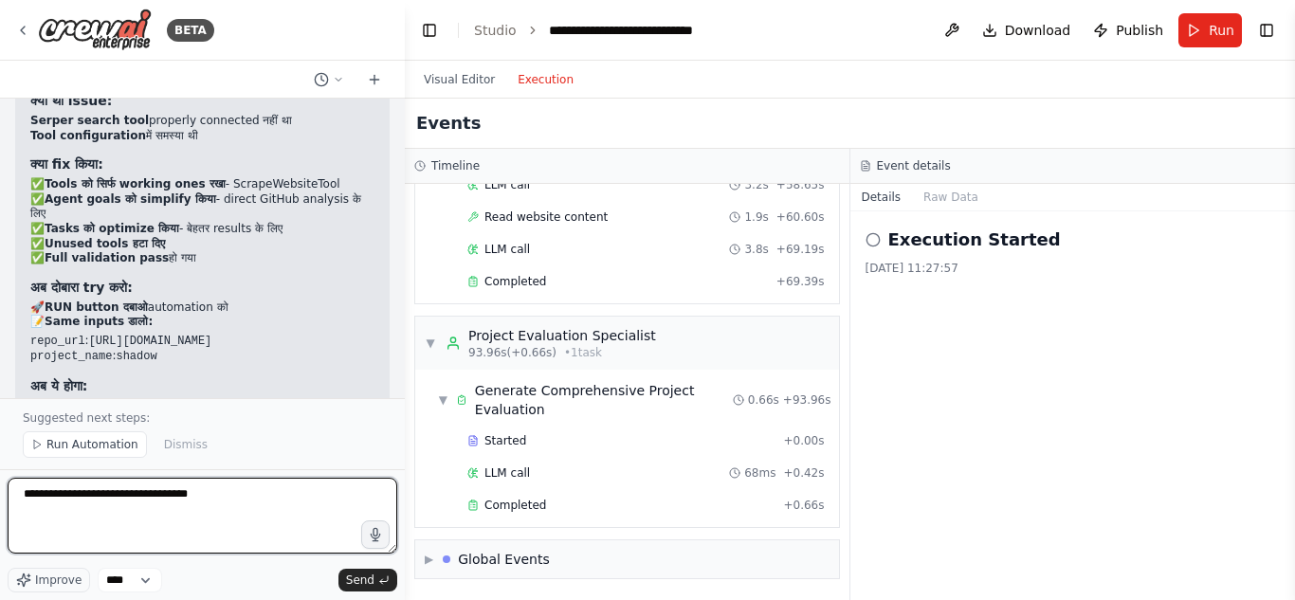
click at [279, 502] on textarea "**********" at bounding box center [203, 516] width 390 height 76
paste textarea "**********"
type textarea "**********"
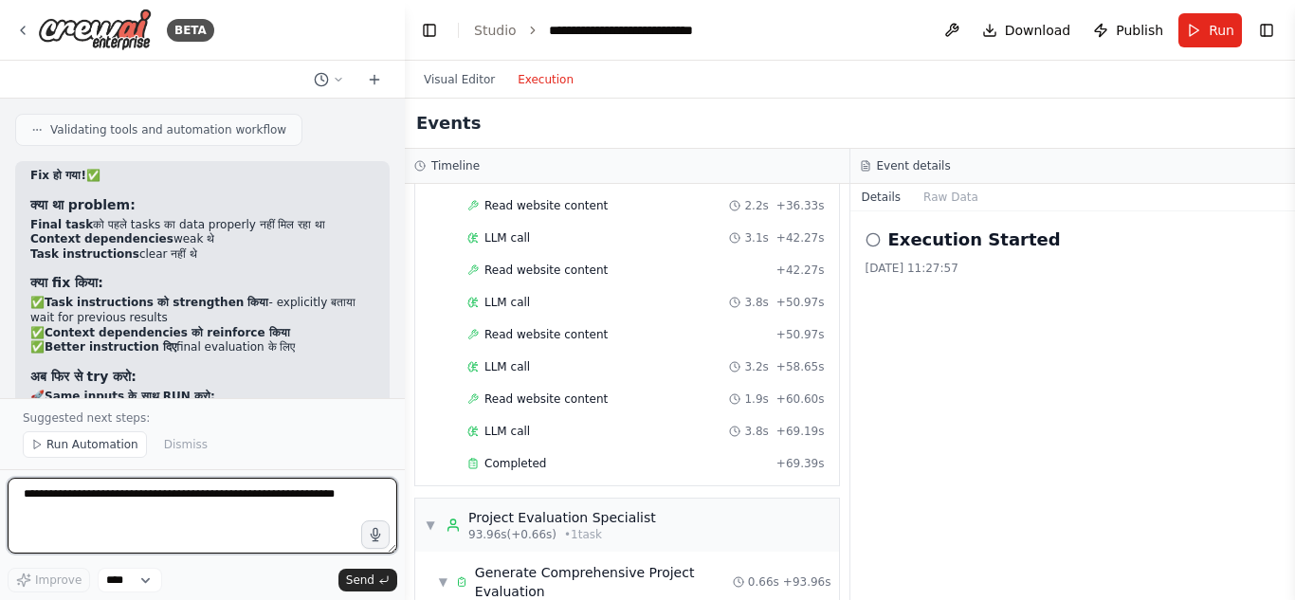
scroll to position [1052, 0]
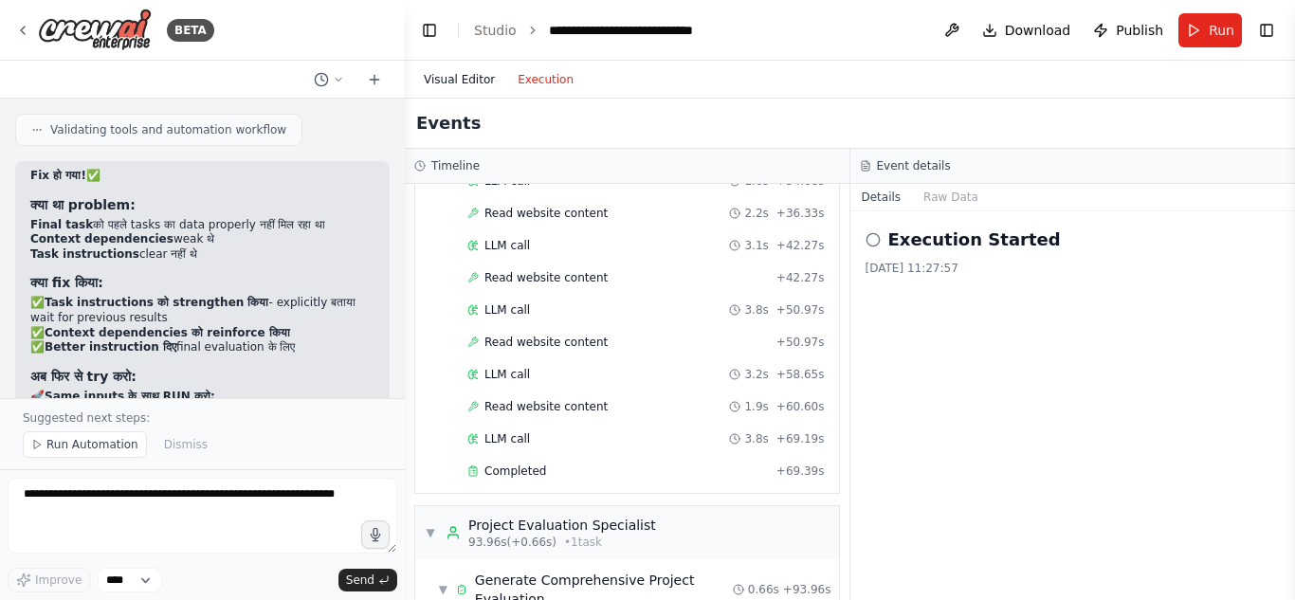
click at [454, 77] on button "Visual Editor" at bounding box center [459, 79] width 94 height 23
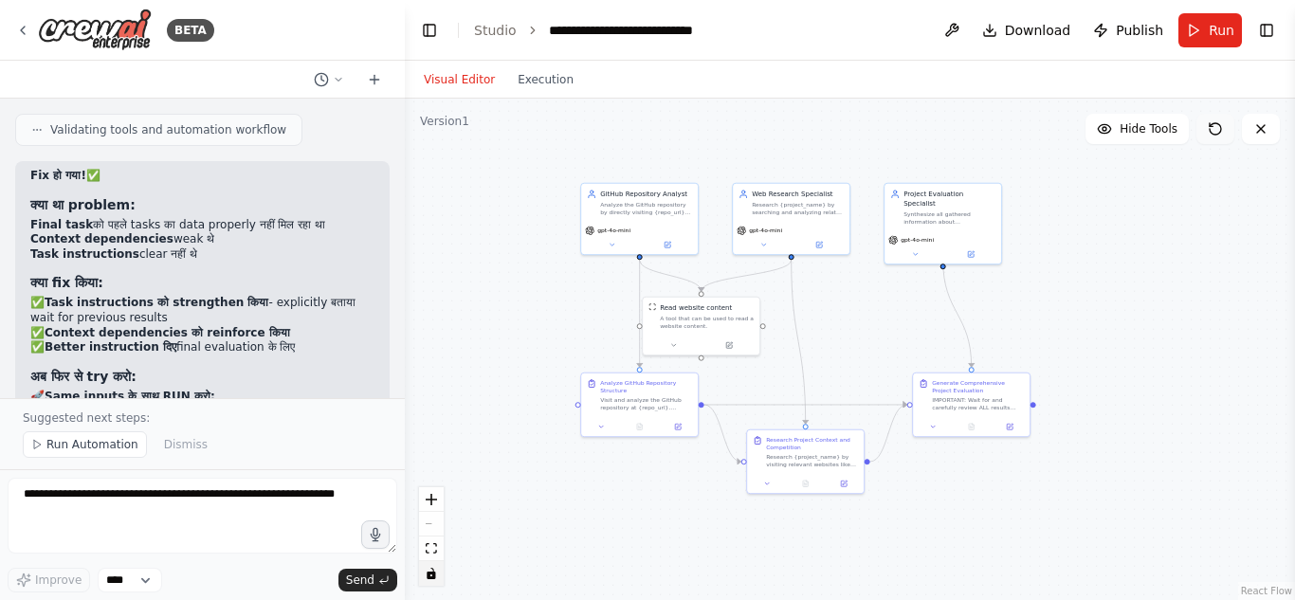
click at [1222, 139] on button at bounding box center [1216, 129] width 38 height 30
click at [1222, 127] on icon at bounding box center [1215, 128] width 15 height 15
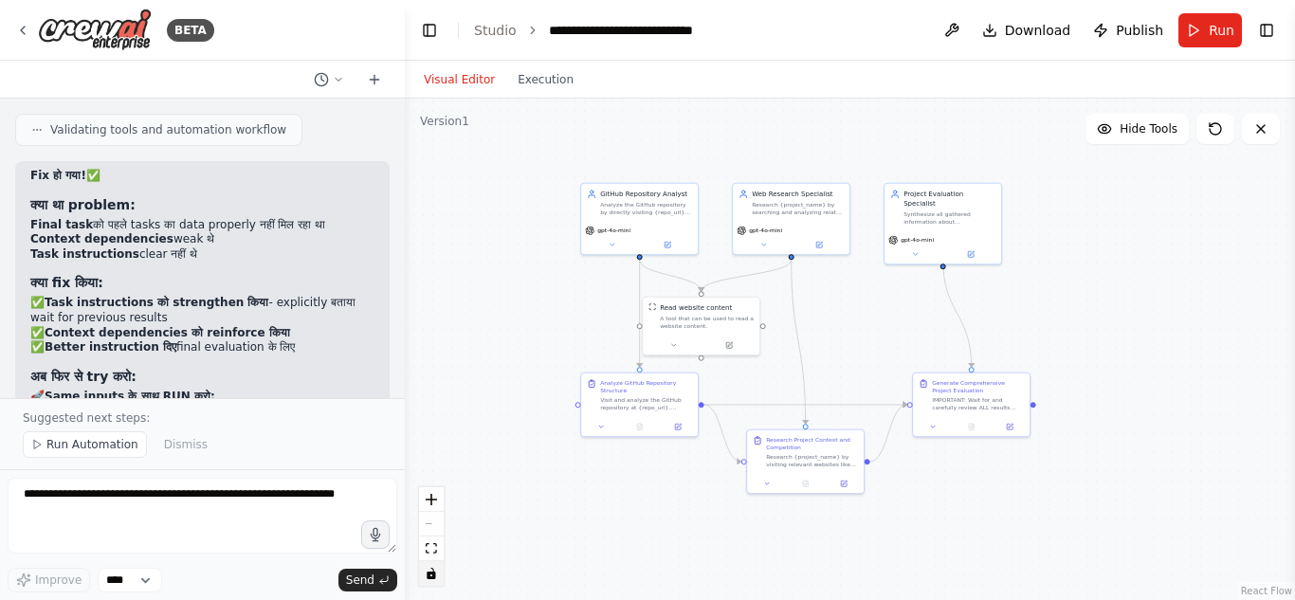
click at [1207, 28] on button "Run" at bounding box center [1211, 30] width 64 height 34
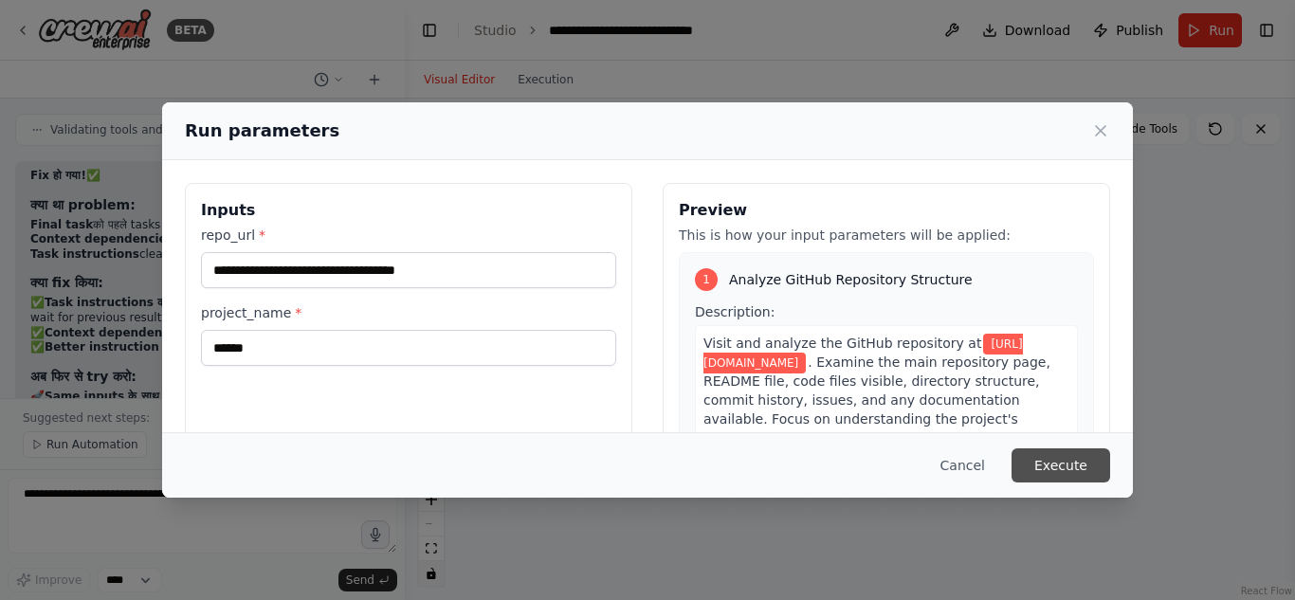
click at [1090, 462] on button "Execute" at bounding box center [1061, 466] width 99 height 34
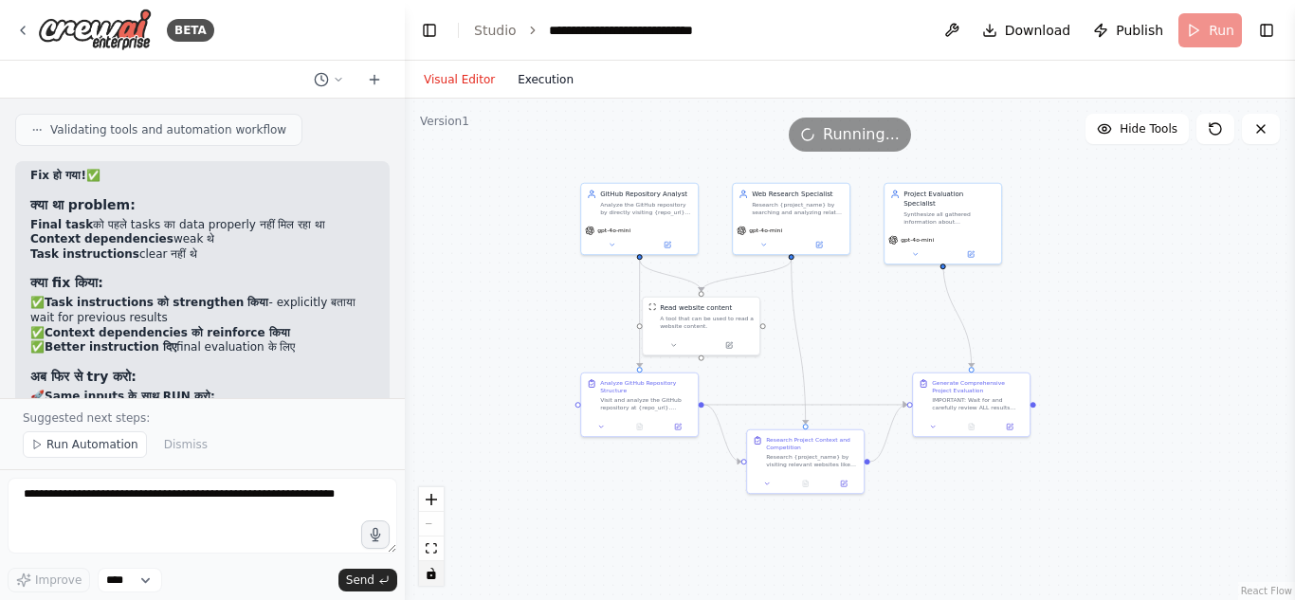
click at [530, 88] on button "Execution" at bounding box center [545, 79] width 79 height 23
